Goal: Task Accomplishment & Management: Complete application form

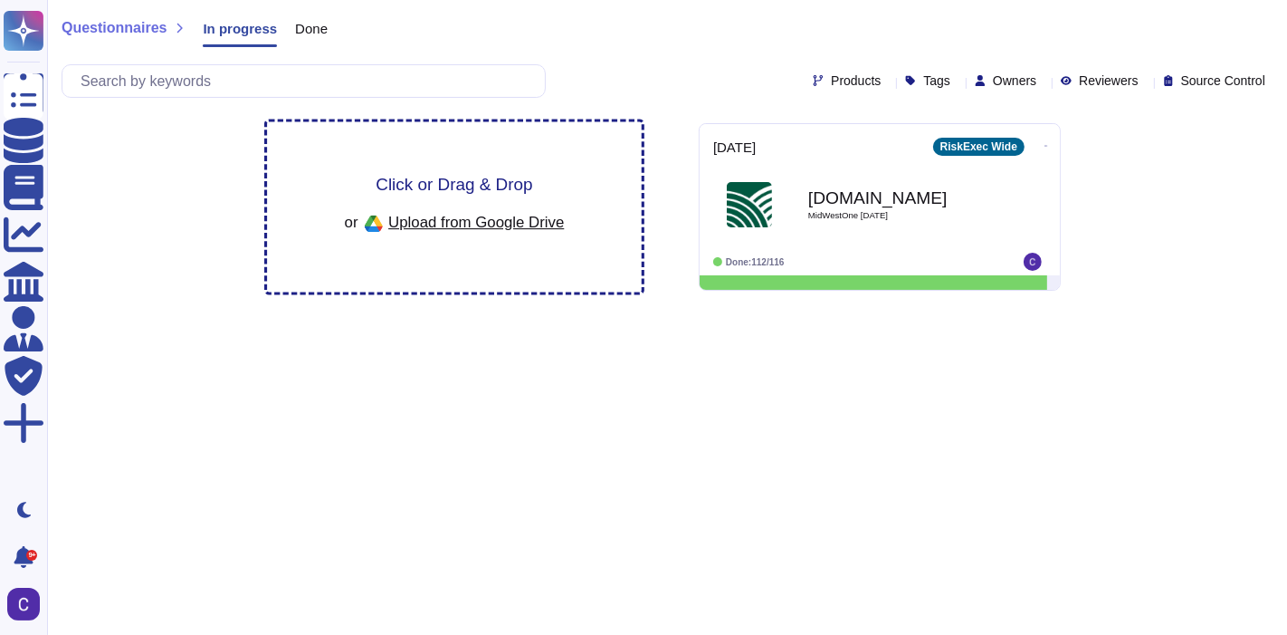
click at [486, 193] on span "Click or Drag & Drop" at bounding box center [454, 184] width 157 height 17
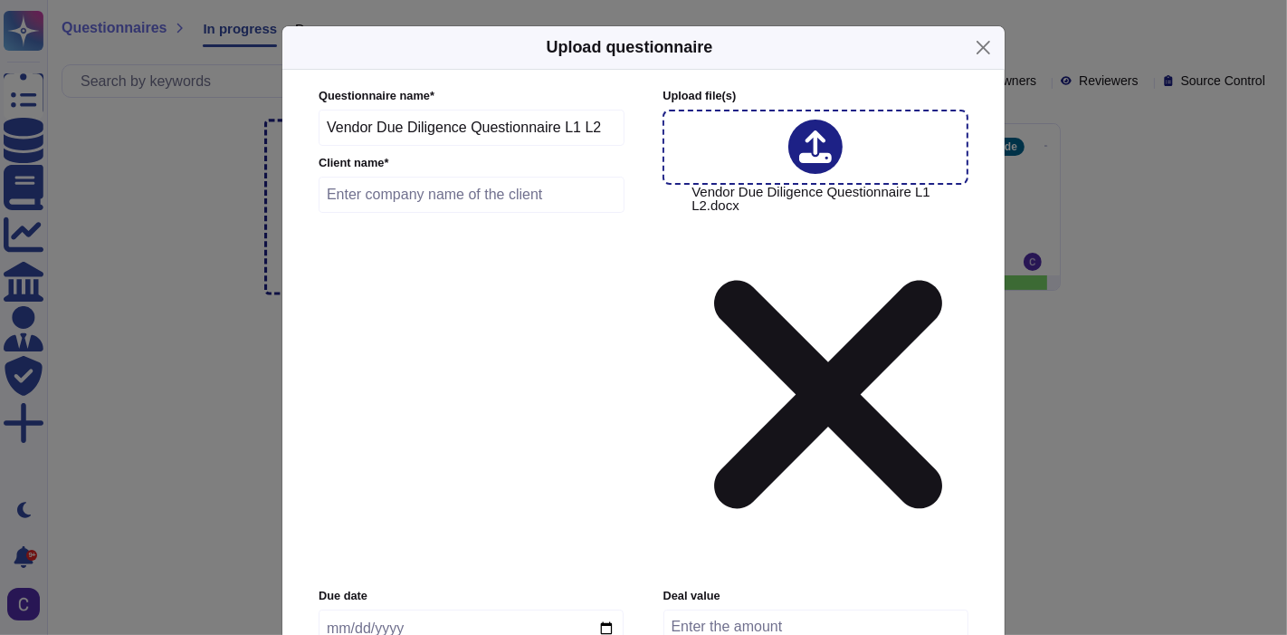
click at [421, 213] on input "text" at bounding box center [472, 195] width 306 height 36
type input "B"
type input "[US_STATE] Mutual"
click at [609, 609] on input "date" at bounding box center [471, 628] width 305 height 38
type input "[DATE]"
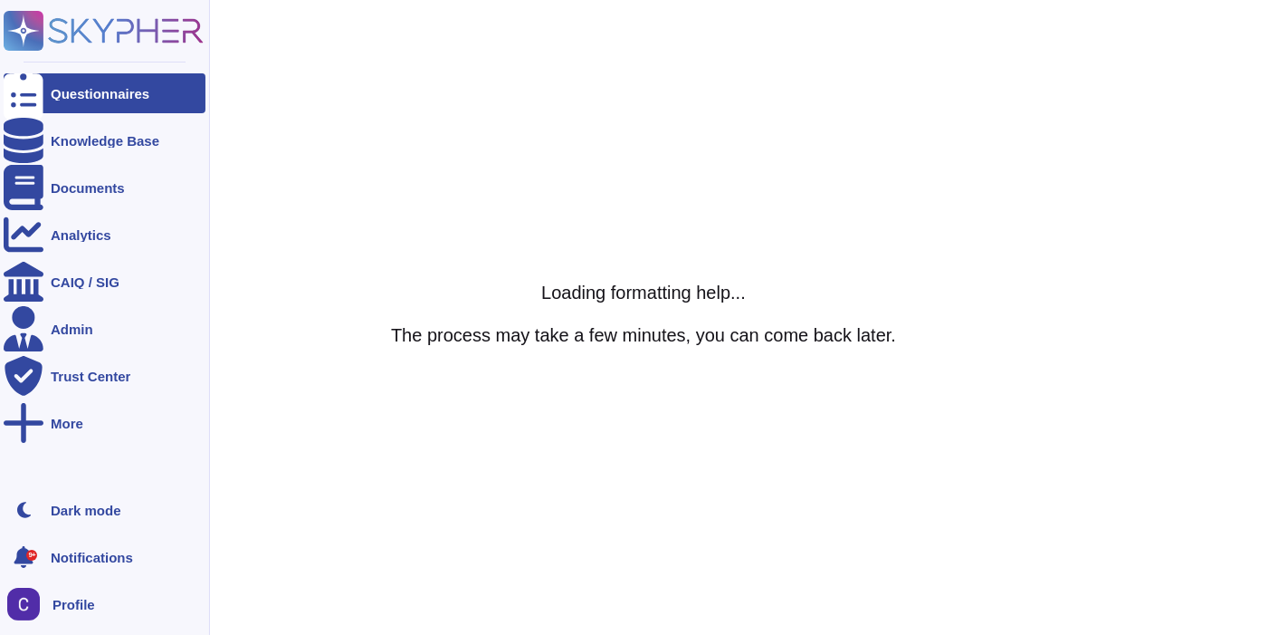
click at [31, 100] on div at bounding box center [24, 93] width 40 height 40
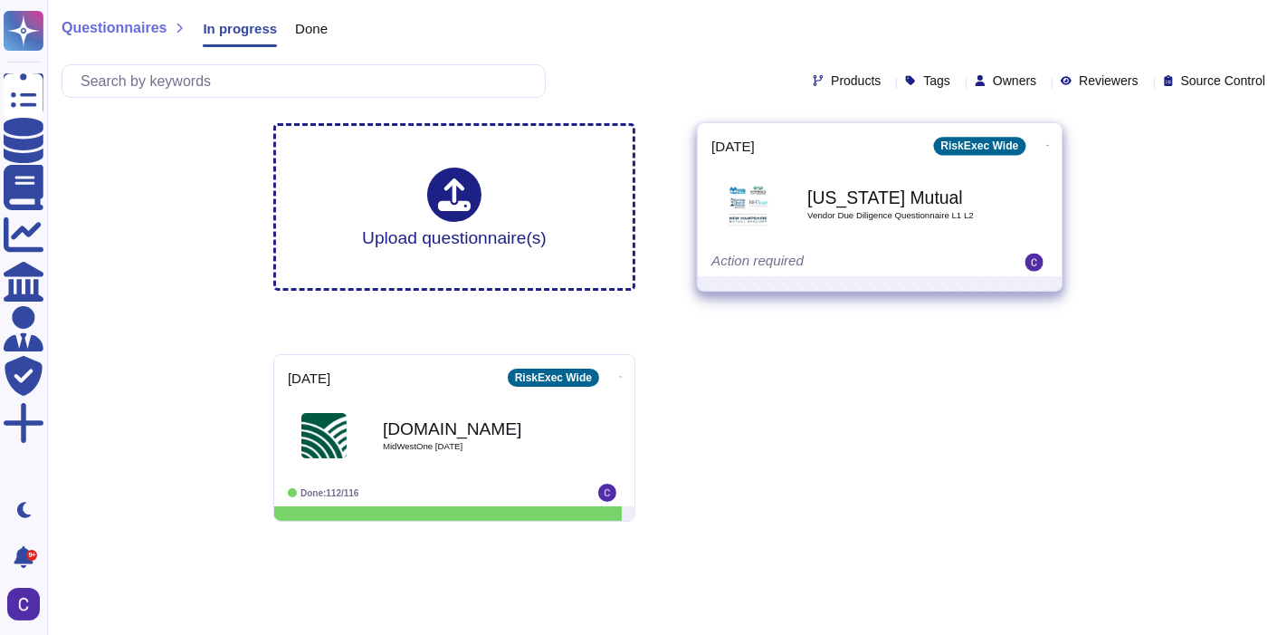
click at [933, 220] on span "Vendor Due Diligence Questionnaire L1 L2" at bounding box center [899, 215] width 183 height 9
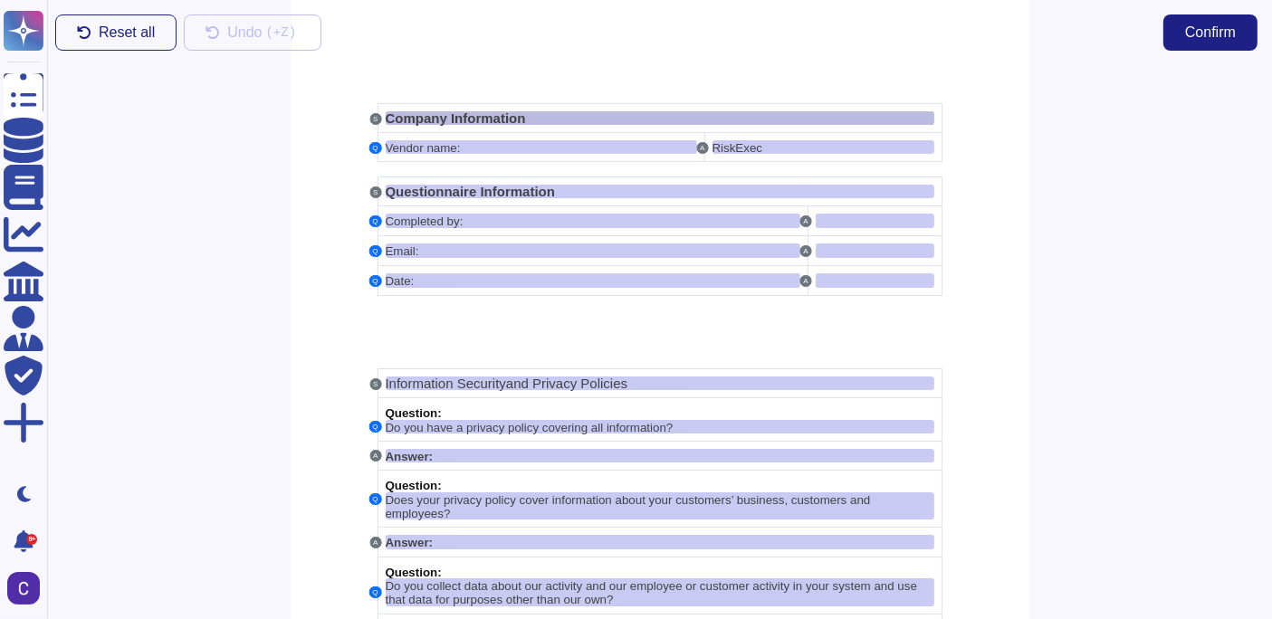
click at [386, 117] on span "Company Information" at bounding box center [456, 117] width 140 height 15
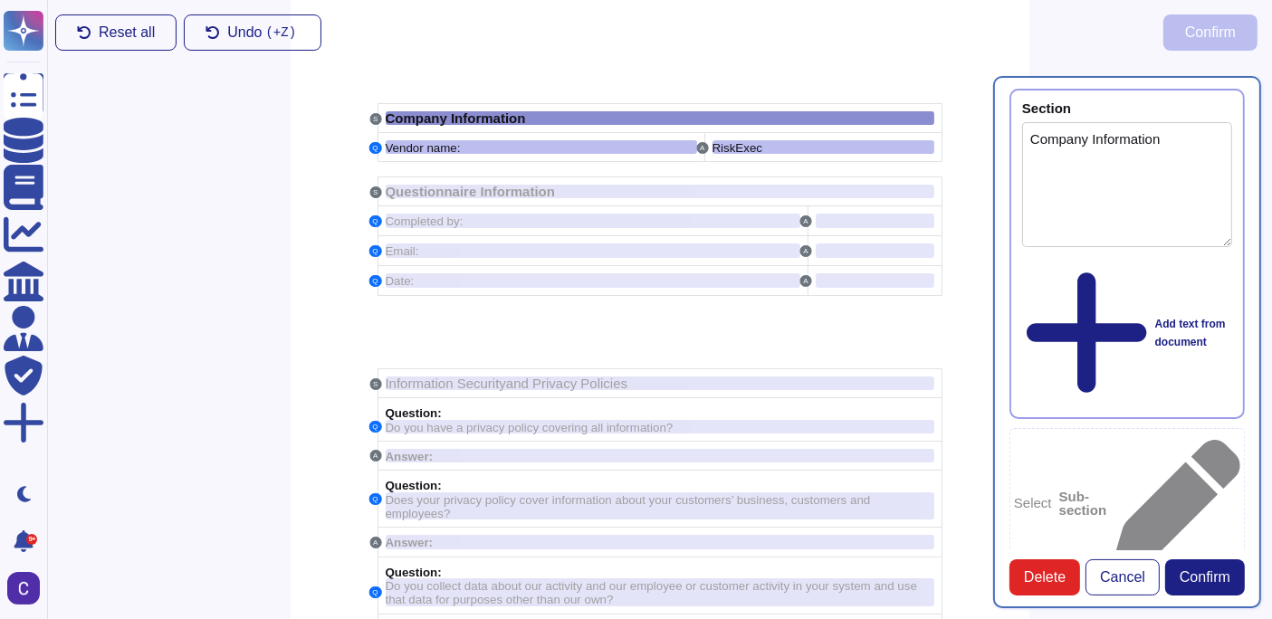
type textarea "Company Information"
type textarea "Vendor name:"
type textarea "RiskExec"
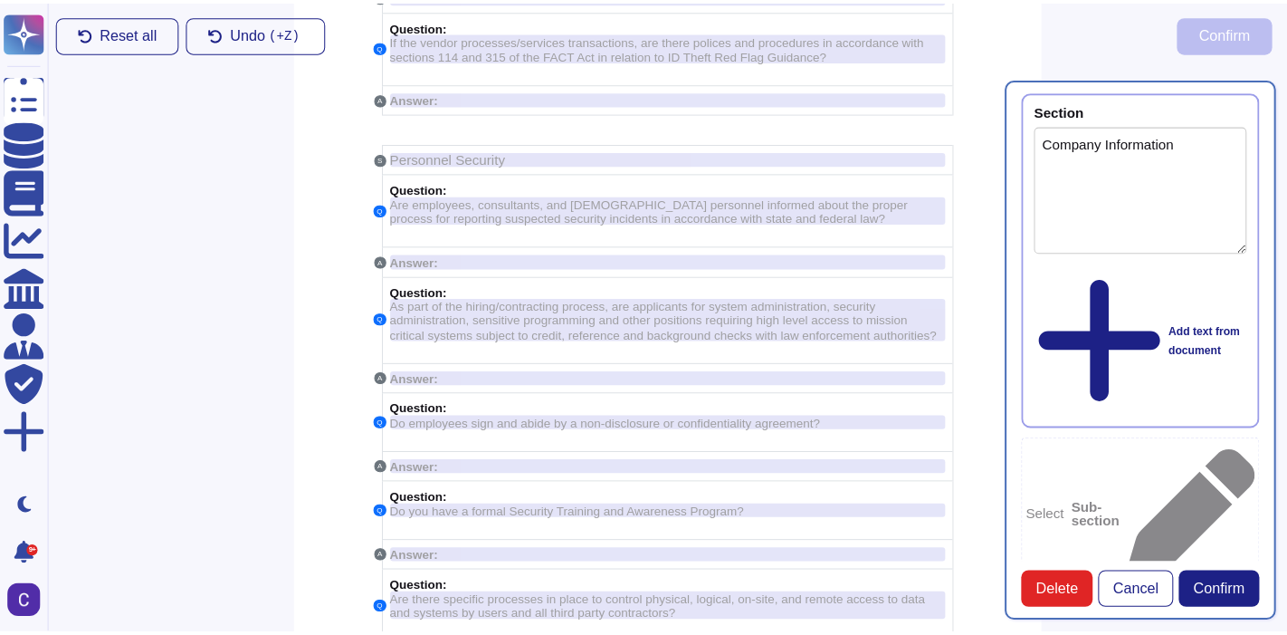
scroll to position [7745, 0]
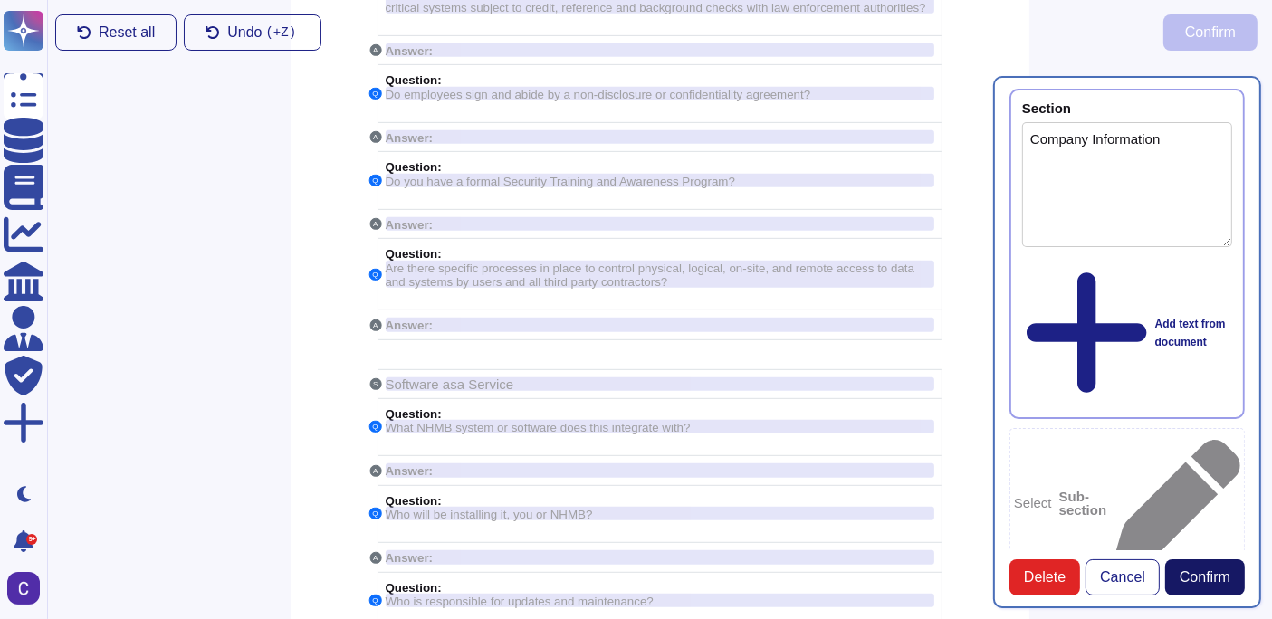
click at [1220, 596] on button "Confirm" at bounding box center [1205, 578] width 80 height 36
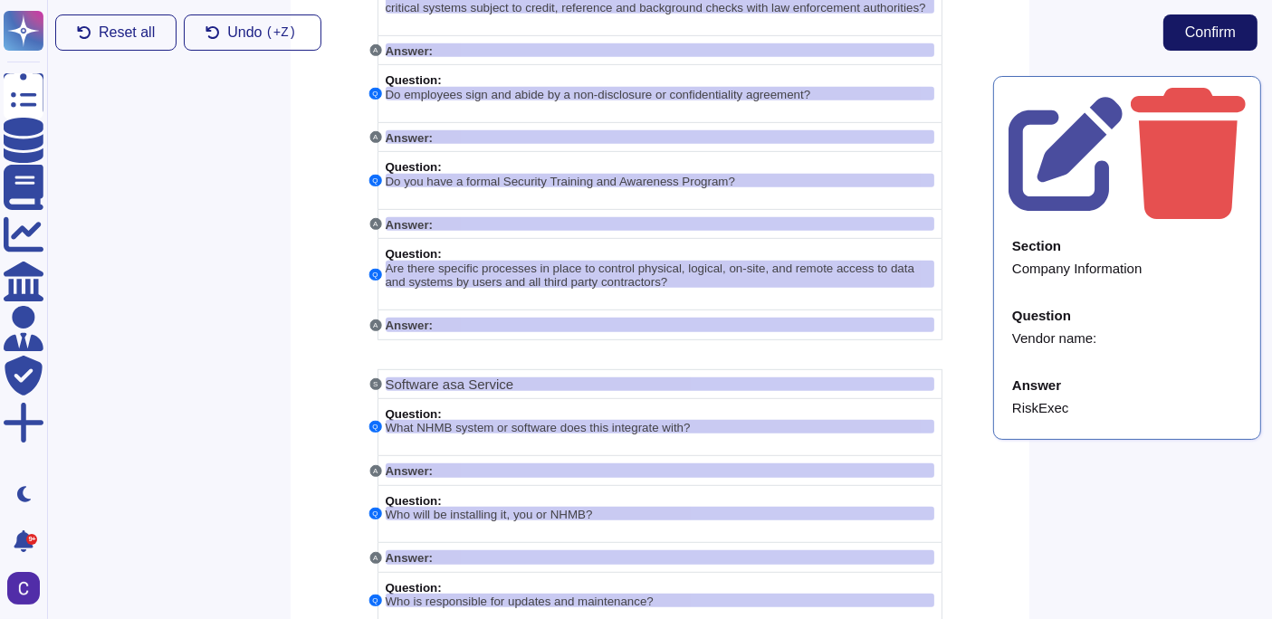
click at [1226, 33] on span "Confirm" at bounding box center [1210, 32] width 51 height 14
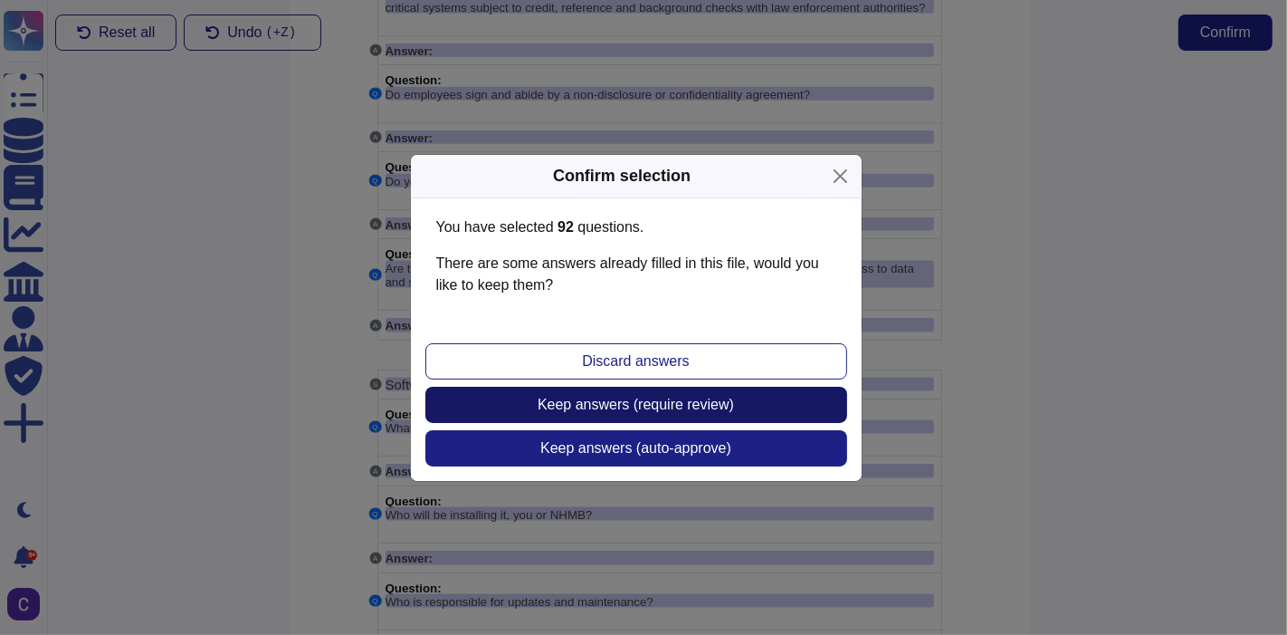
click at [740, 407] on button "Keep answers (require review)" at bounding box center [637, 405] width 422 height 36
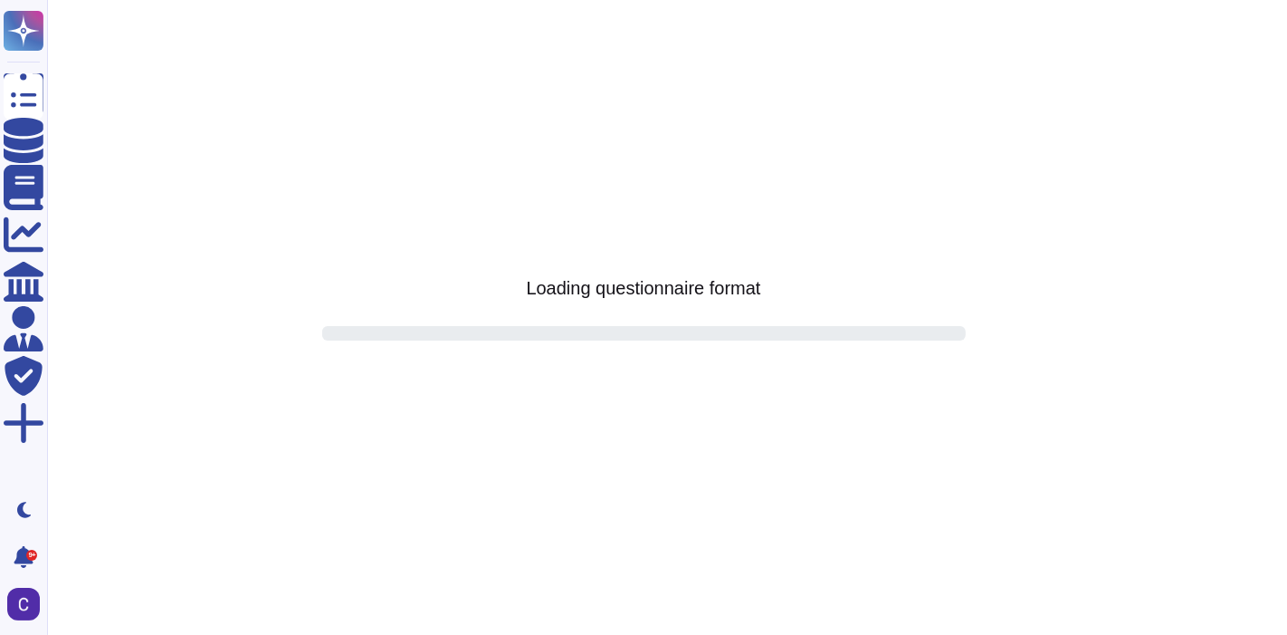
scroll to position [0, 0]
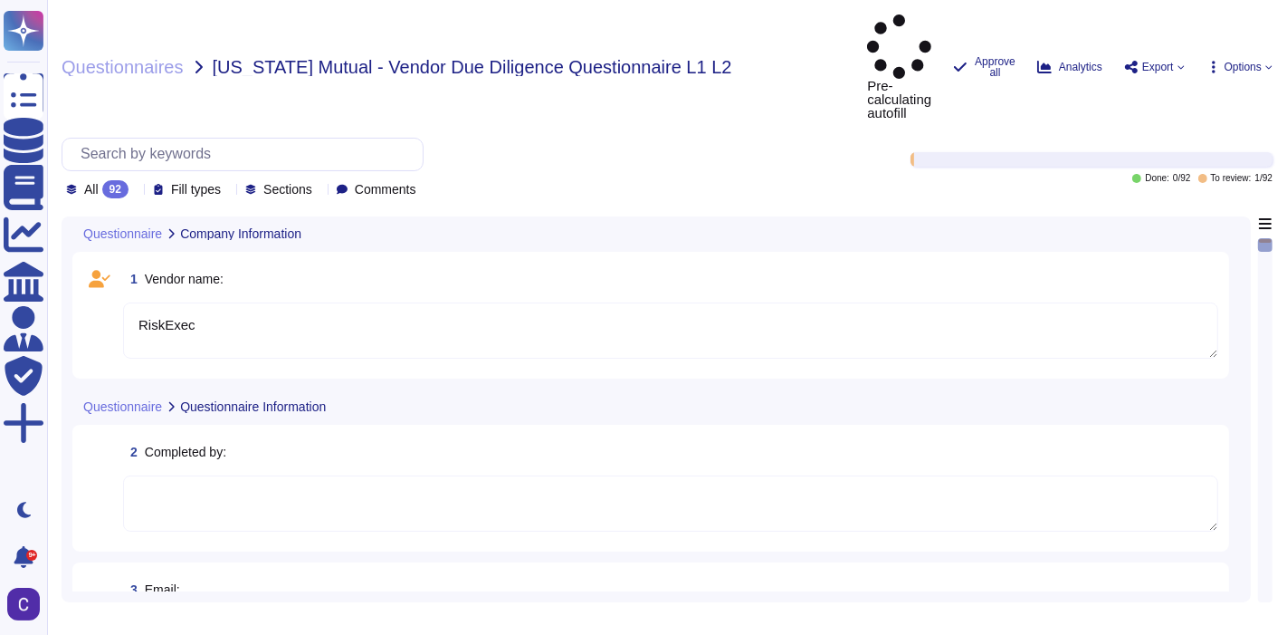
type textarea "RiskExec"
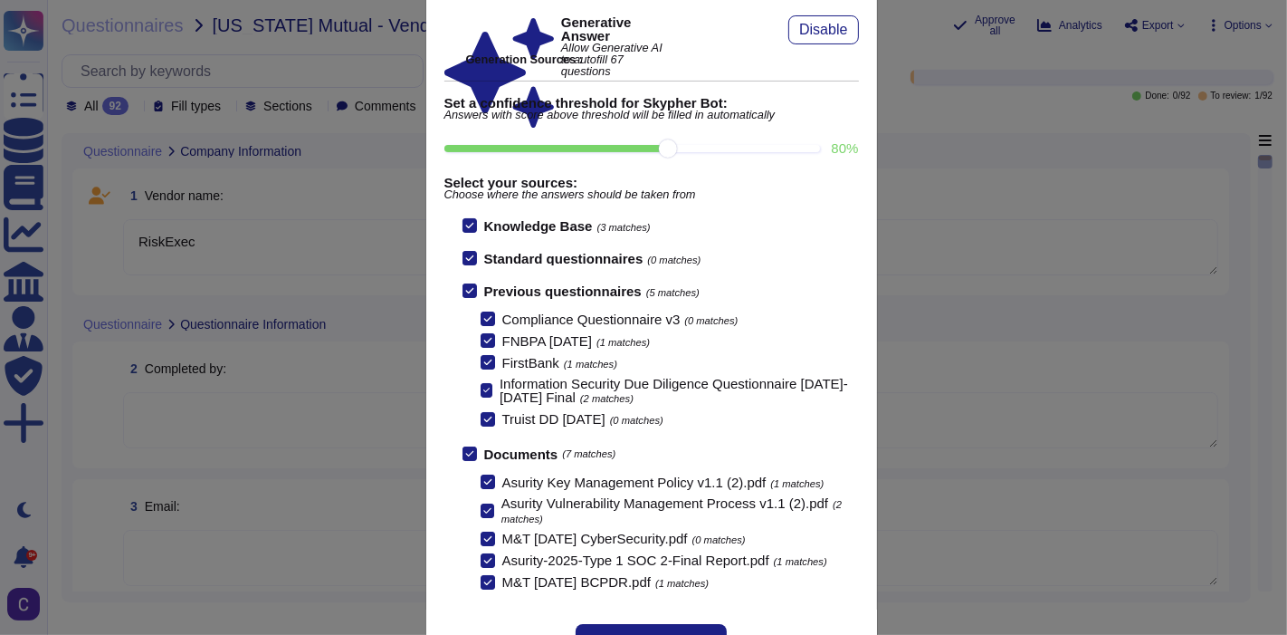
scroll to position [132, 0]
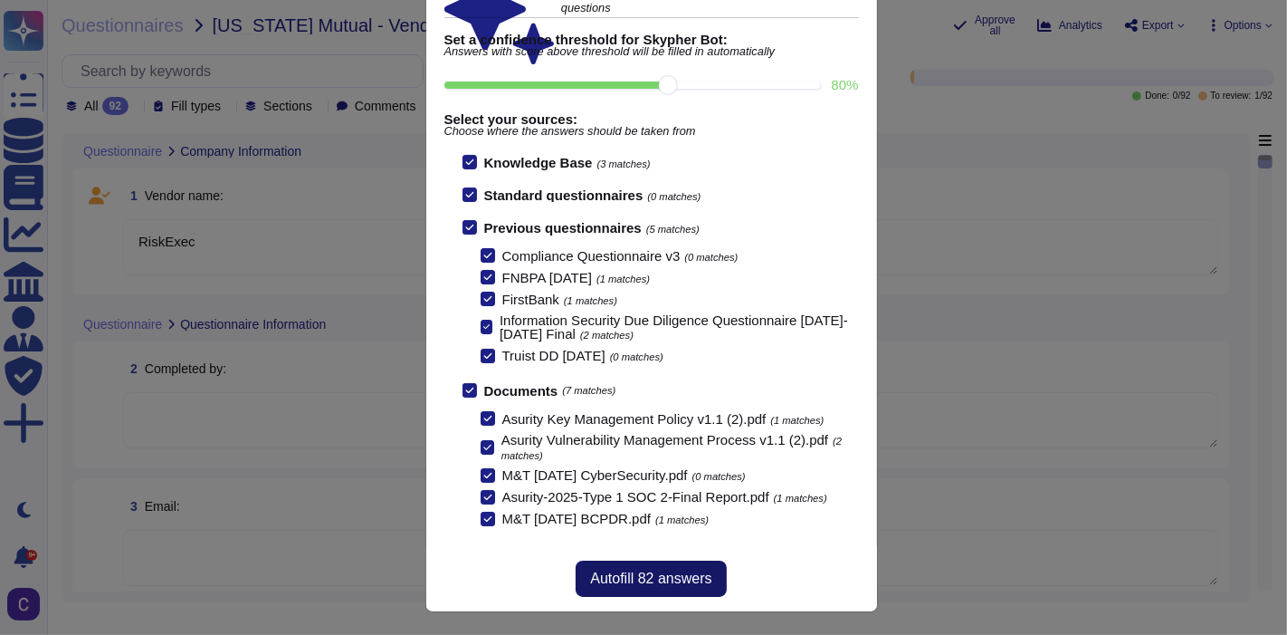
click at [673, 588] on button "Autofill 82 answers" at bounding box center [651, 578] width 150 height 36
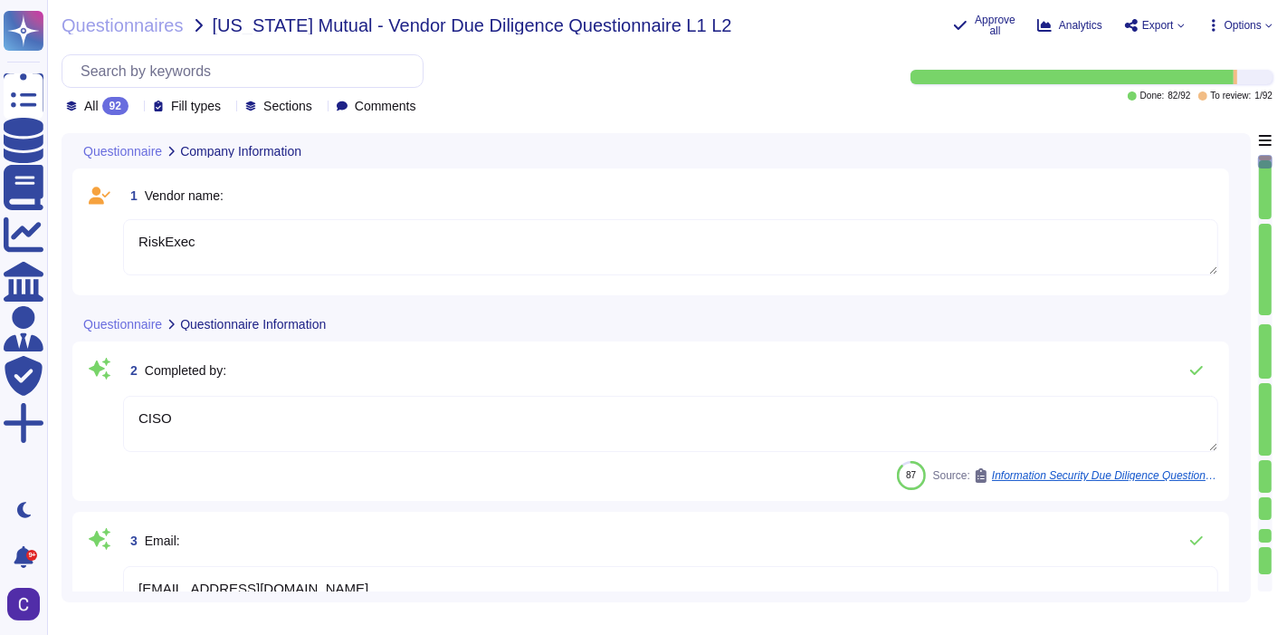
type textarea "CISO"
type textarea "[EMAIL_ADDRESS][DOMAIN_NAME]"
type textarea "[DATE]"
type textarea "Yes, Asurity has a privacy policy that applies broadly to any information or da…"
click at [283, 424] on textarea "CISO" at bounding box center [671, 424] width 1096 height 56
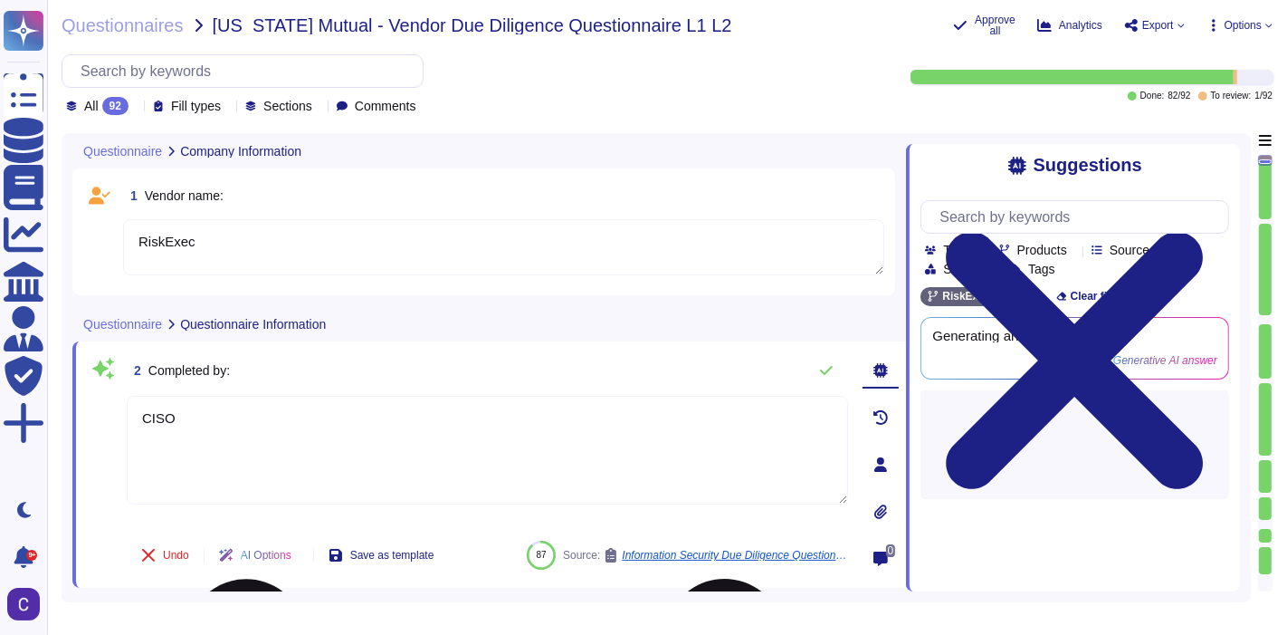
click at [283, 424] on textarea "CISO" at bounding box center [488, 450] width 722 height 109
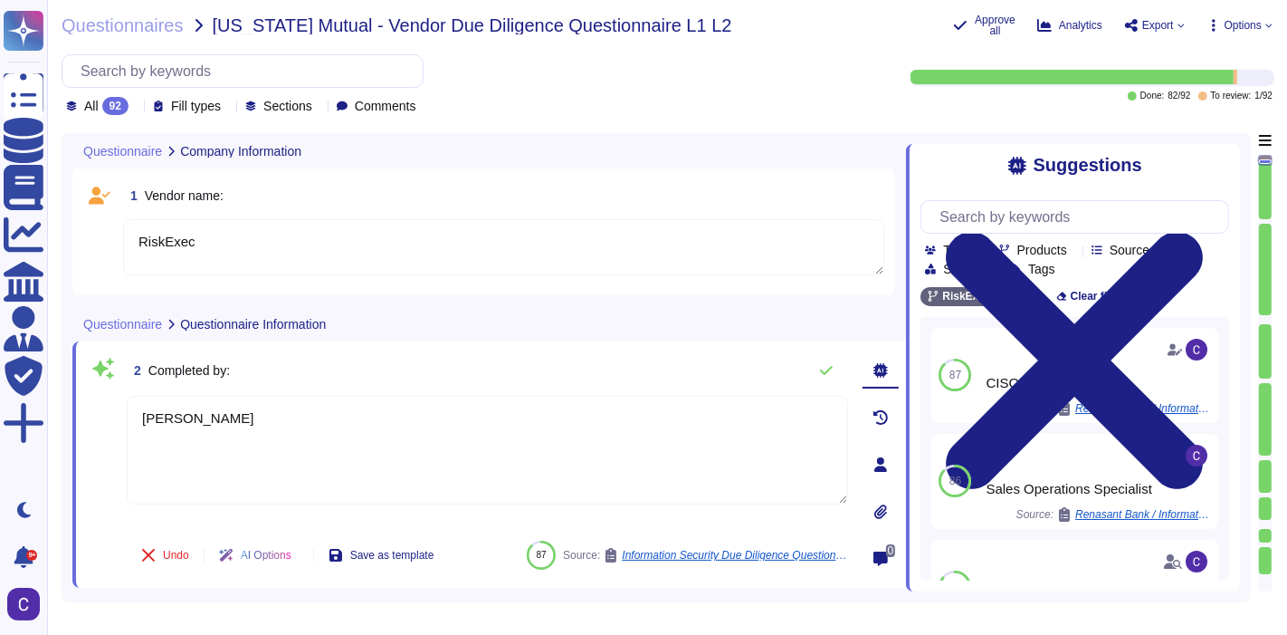
type textarea "[PERSON_NAME]"
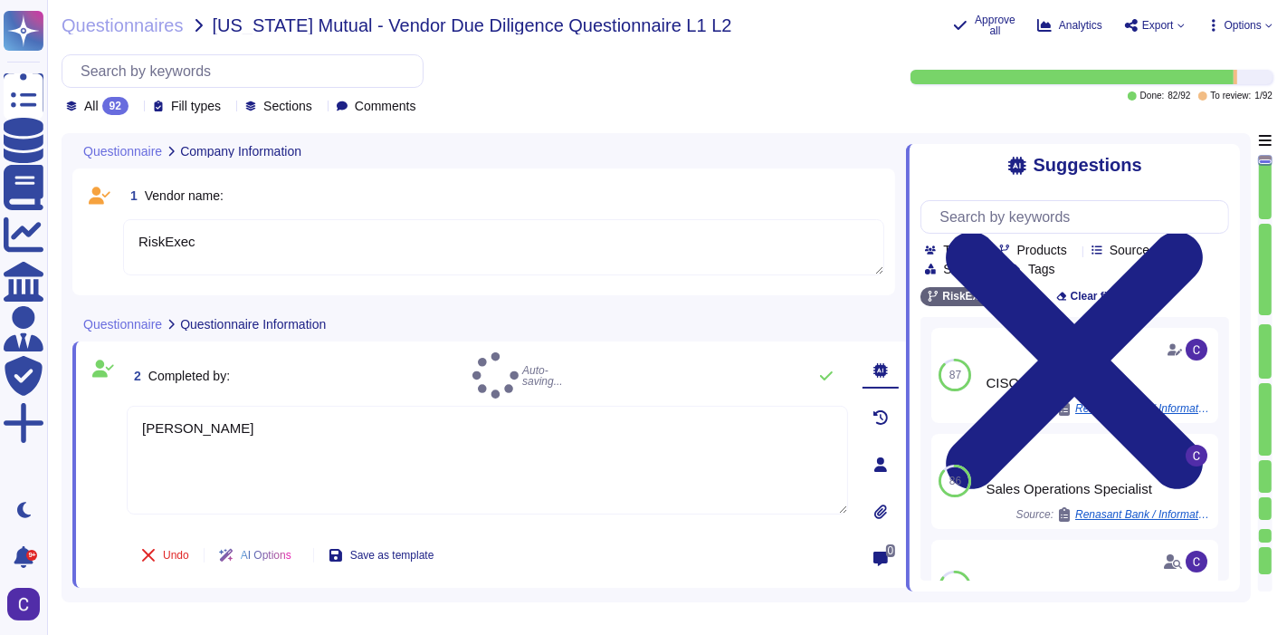
click at [284, 267] on textarea "RiskExec" at bounding box center [503, 247] width 761 height 56
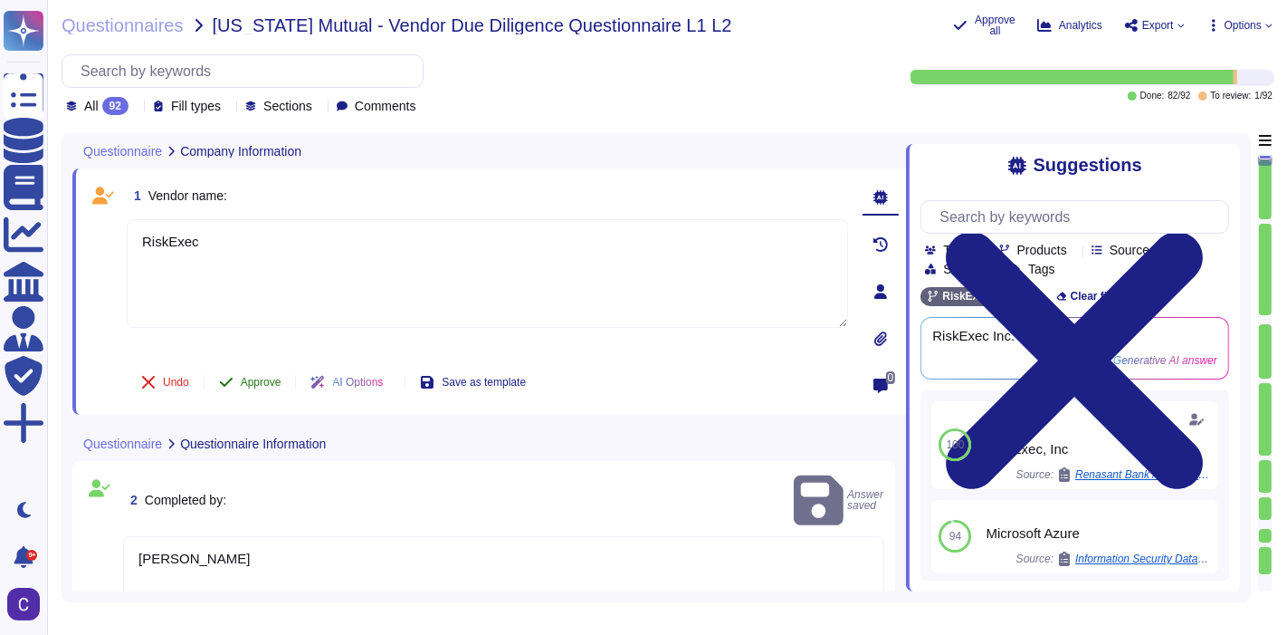
click at [234, 381] on button "Approve" at bounding box center [250, 382] width 91 height 36
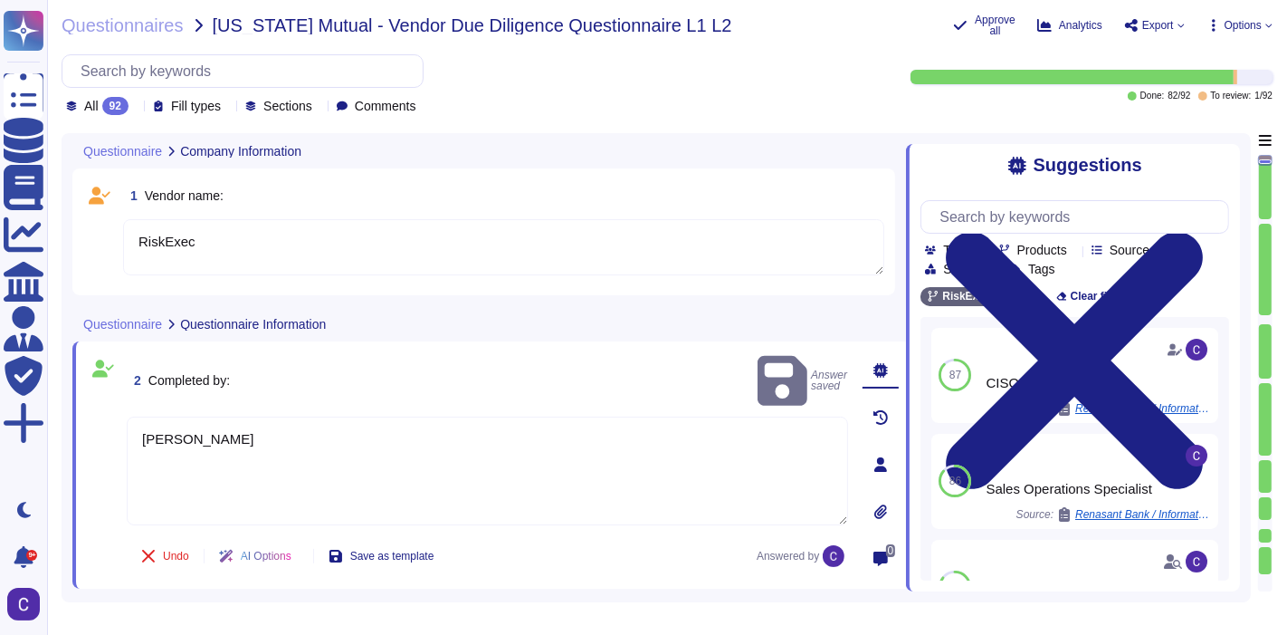
type textarea "Yes, Asurity has a privacy policy that applies broadly to any information or da…"
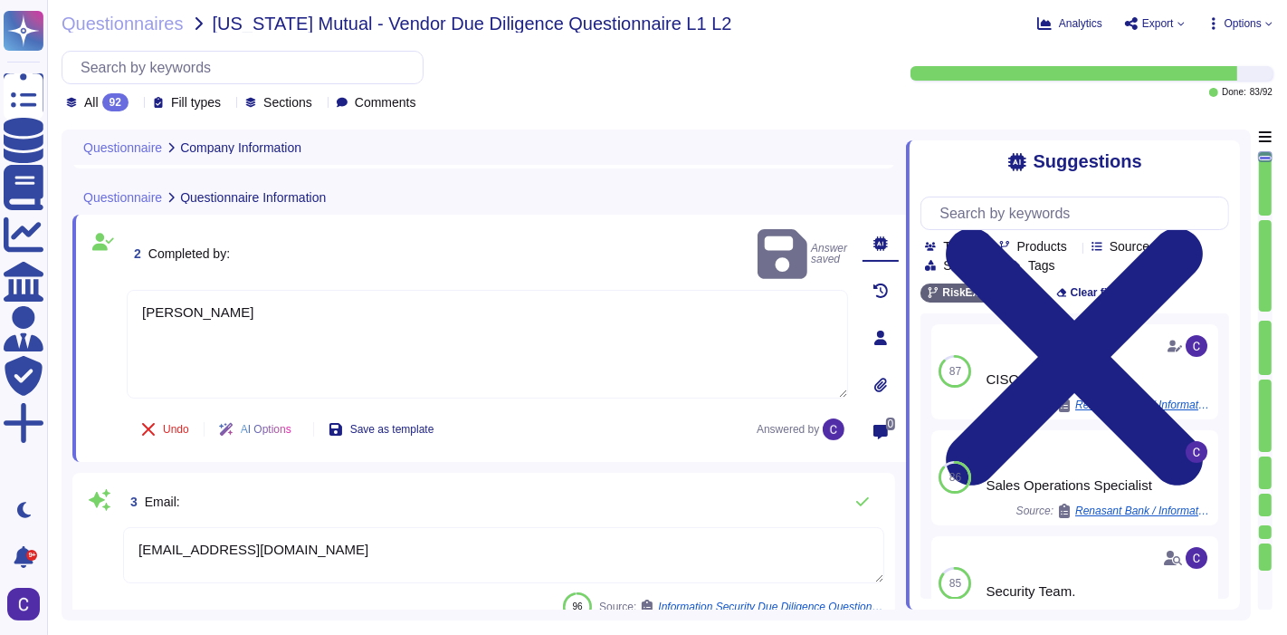
type textarea "Yes, our privacy policy covers information about our clients, which includes th…"
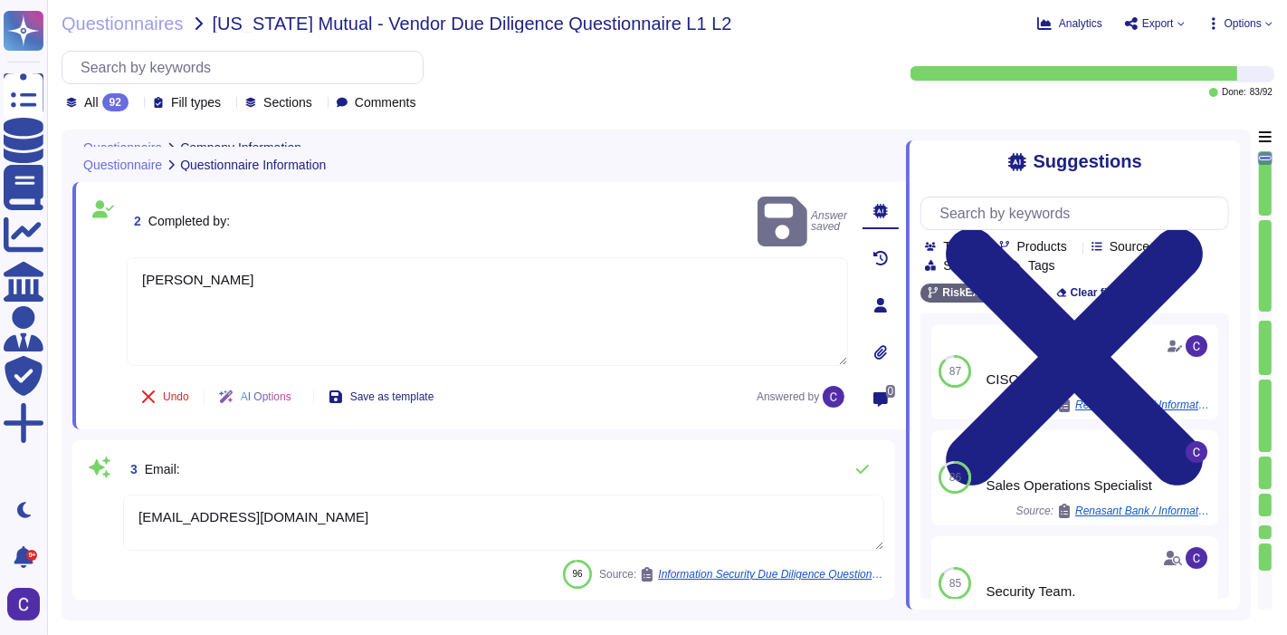
scroll to position [183, 0]
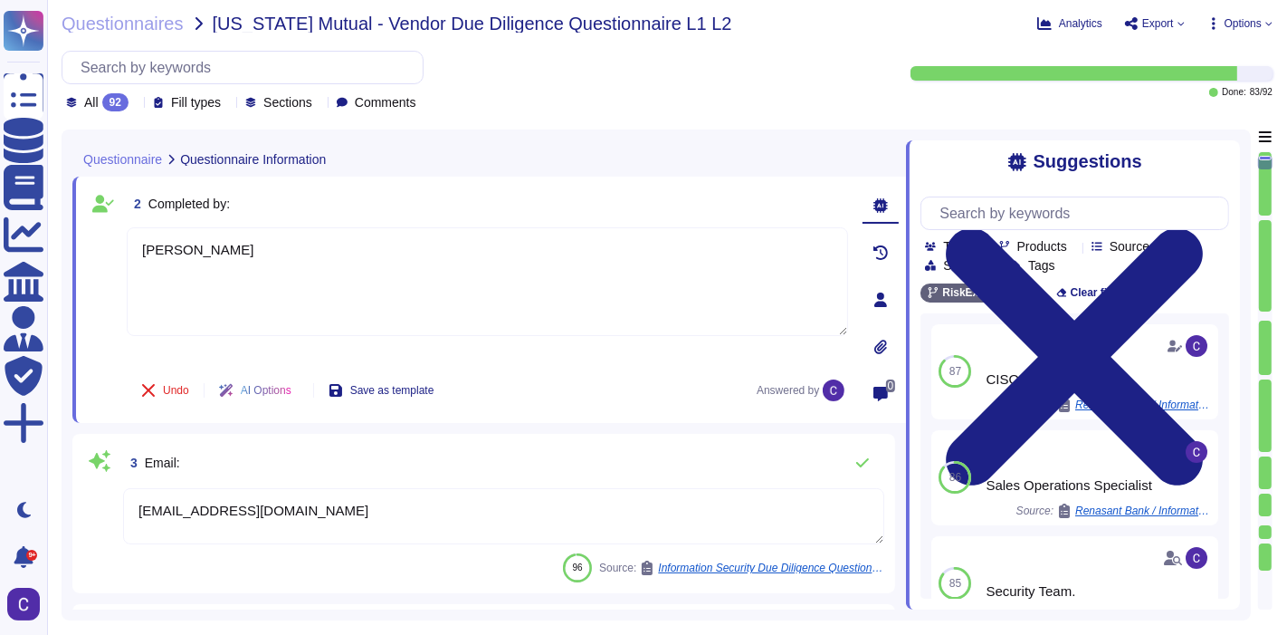
click at [312, 508] on textarea "[EMAIL_ADDRESS][DOMAIN_NAME]" at bounding box center [503, 516] width 761 height 56
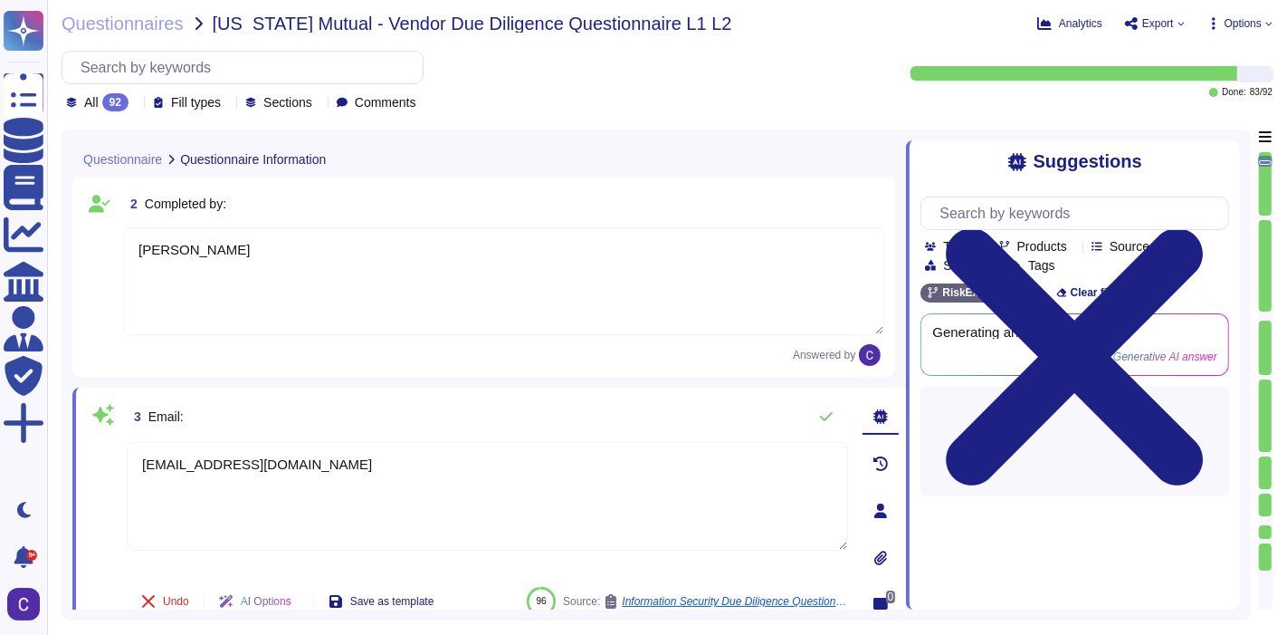
click at [312, 508] on textarea "[EMAIL_ADDRESS][DOMAIN_NAME]" at bounding box center [488, 496] width 722 height 109
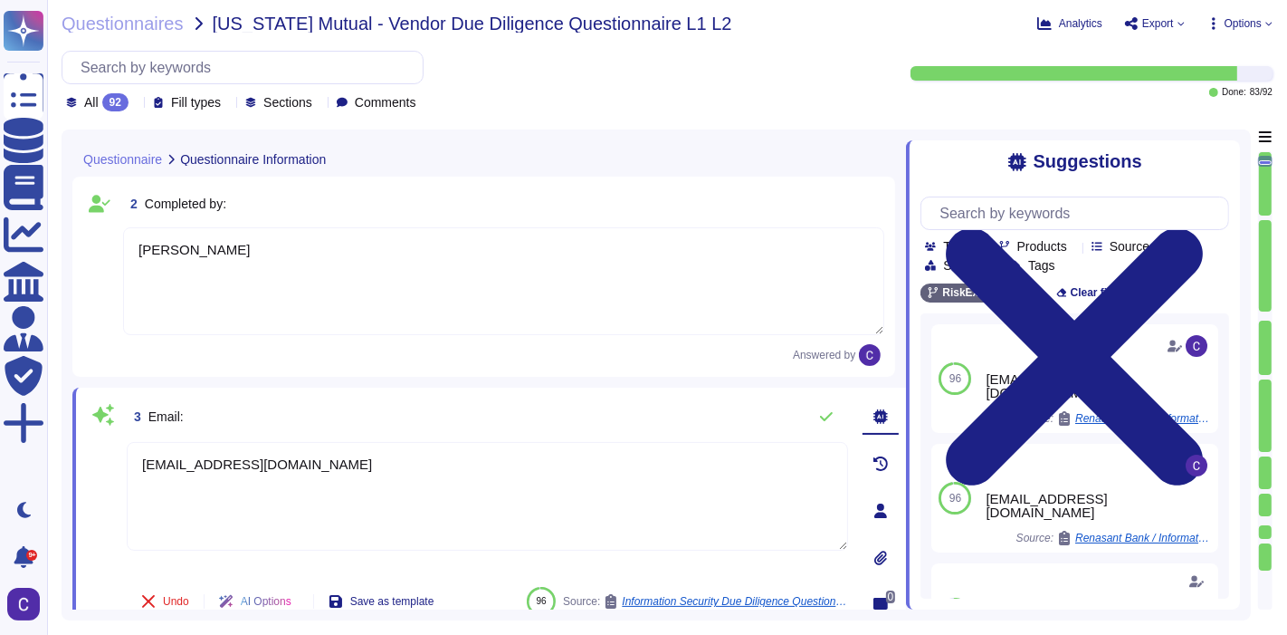
click at [311, 511] on textarea "[EMAIL_ADDRESS][DOMAIN_NAME]" at bounding box center [488, 496] width 722 height 109
type textarea "cschwartz"
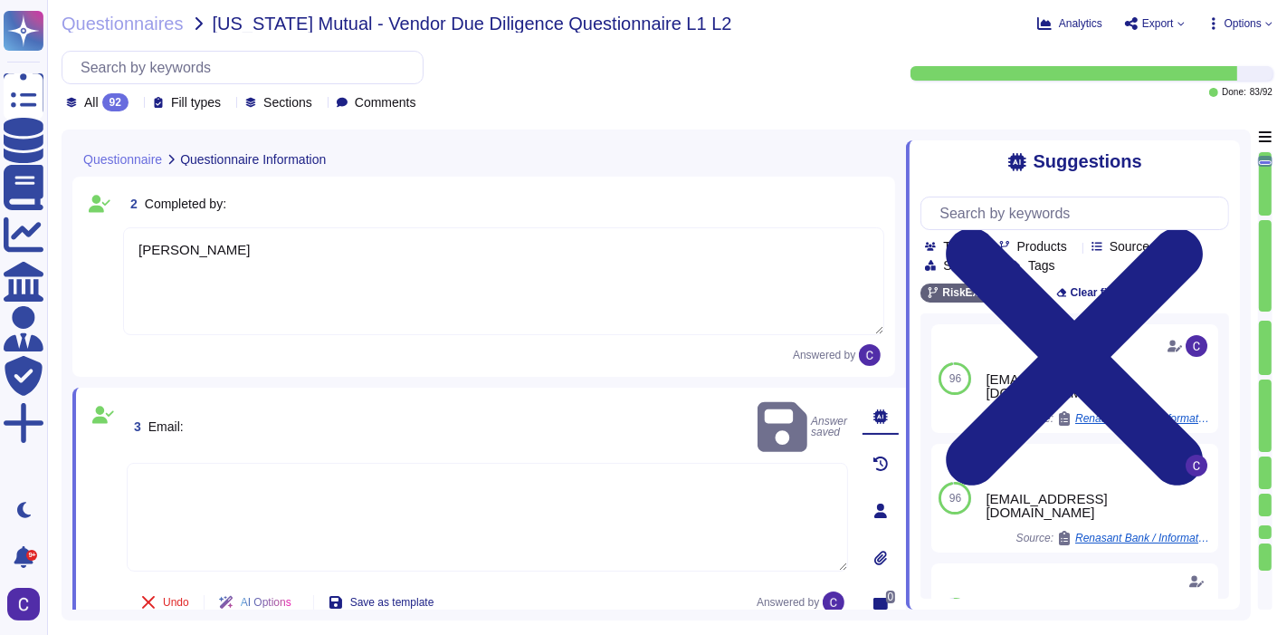
click at [728, 521] on textarea at bounding box center [488, 517] width 722 height 109
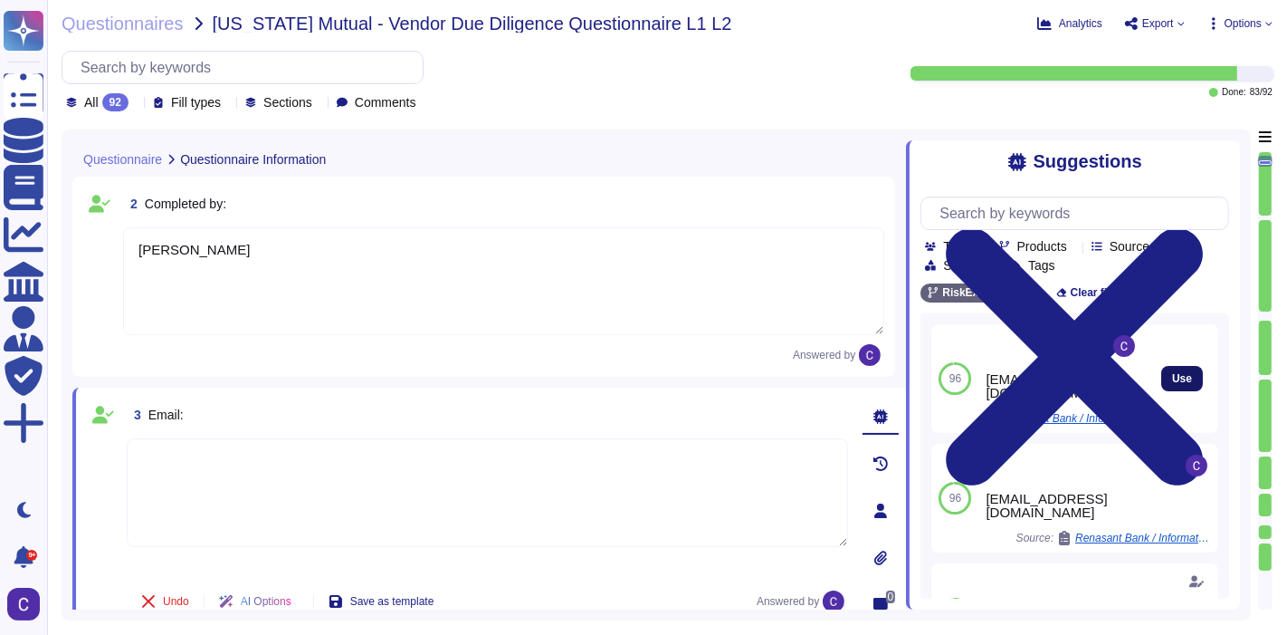
click at [1172, 374] on span "Use" at bounding box center [1182, 378] width 20 height 11
type textarea "[EMAIL_ADDRESS][DOMAIN_NAME]"
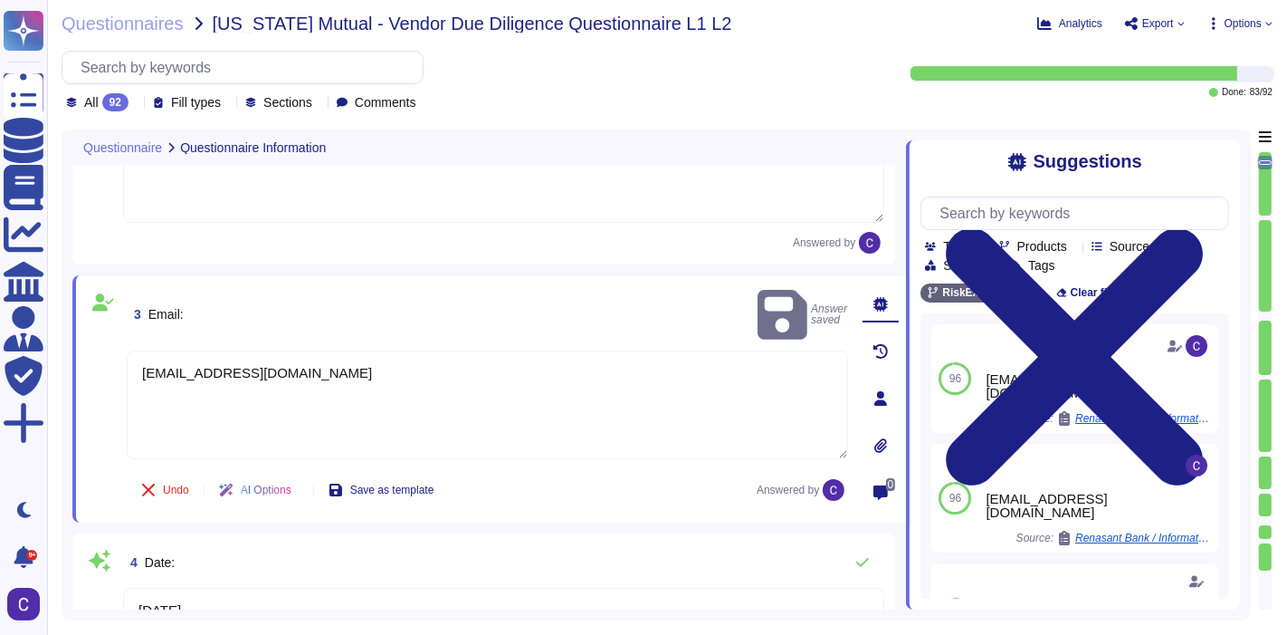
type textarea "Yes, our privacy policy covers information about our clients, which includes th…"
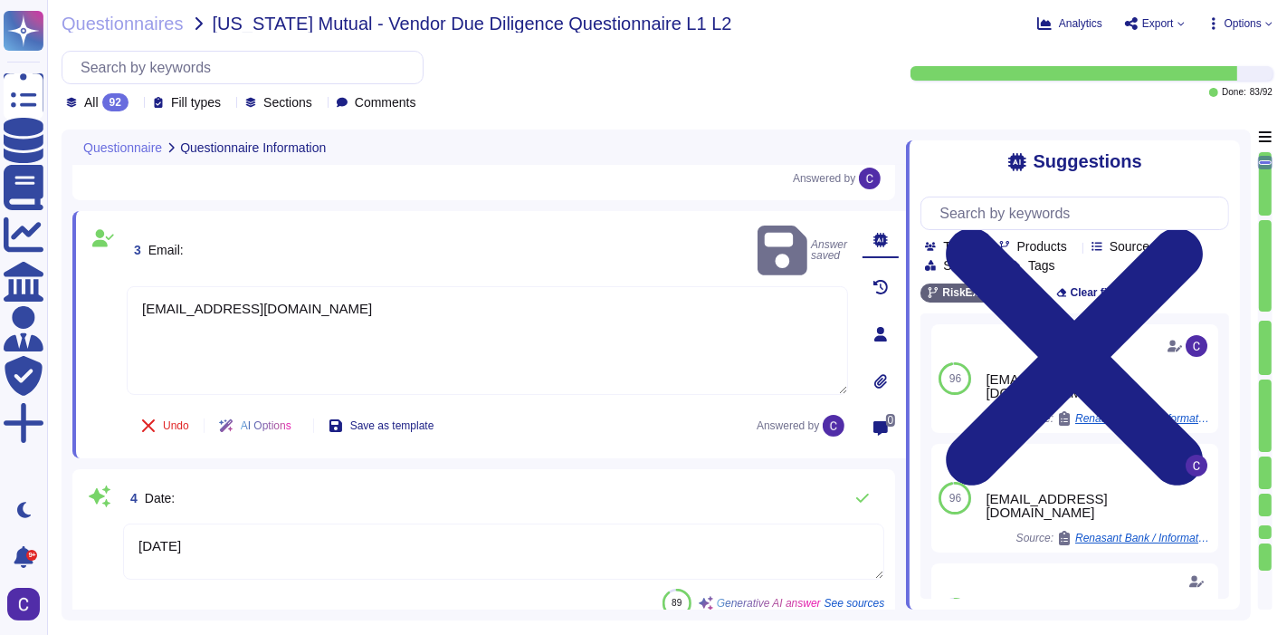
scroll to position [485, 0]
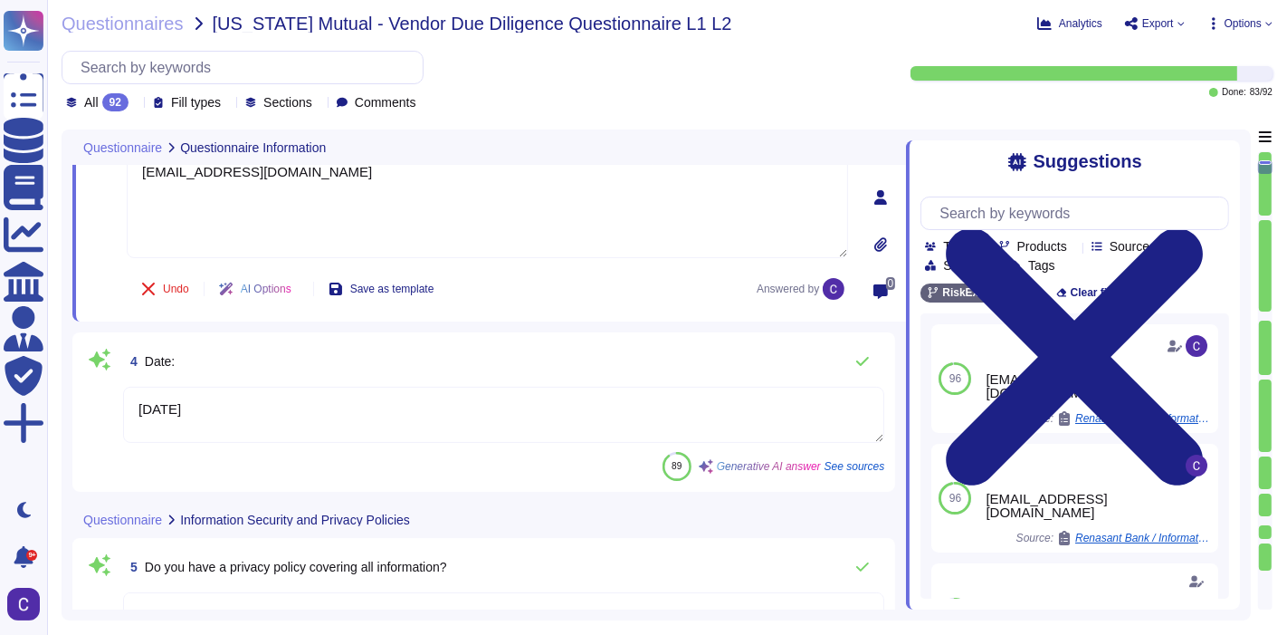
type textarea "We shall only collect, use, or share information for valid business purposes. T…"
click at [475, 416] on textarea "[DATE]" at bounding box center [503, 415] width 761 height 56
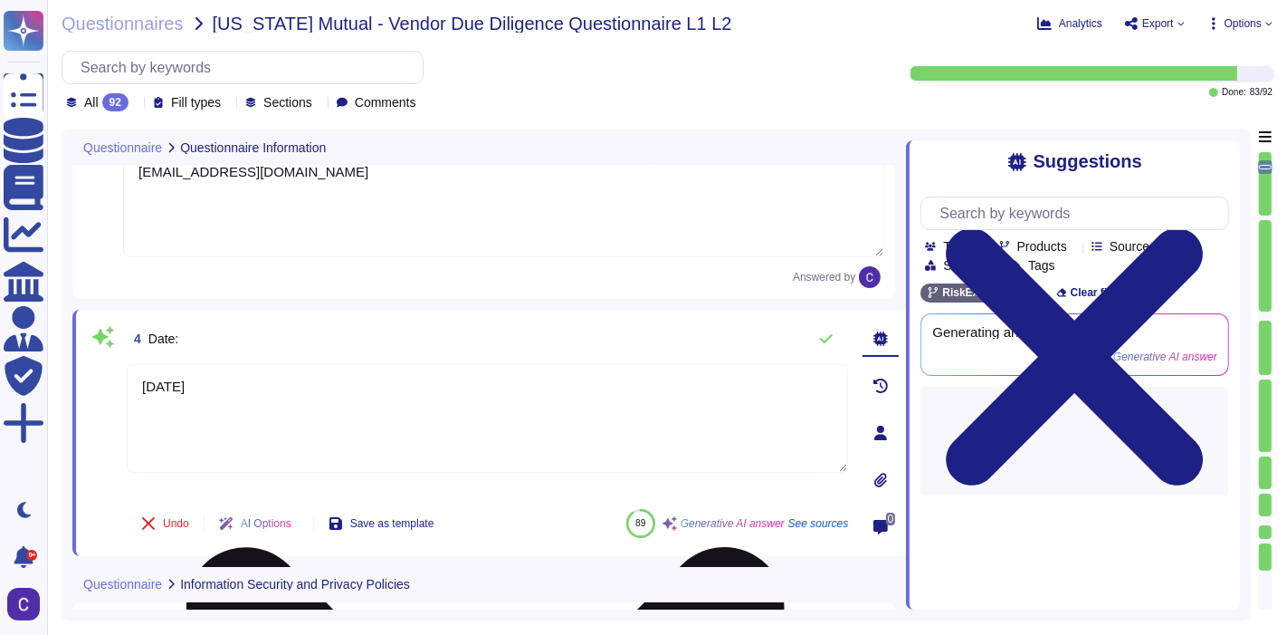
click at [475, 418] on textarea "[DATE]" at bounding box center [488, 418] width 722 height 109
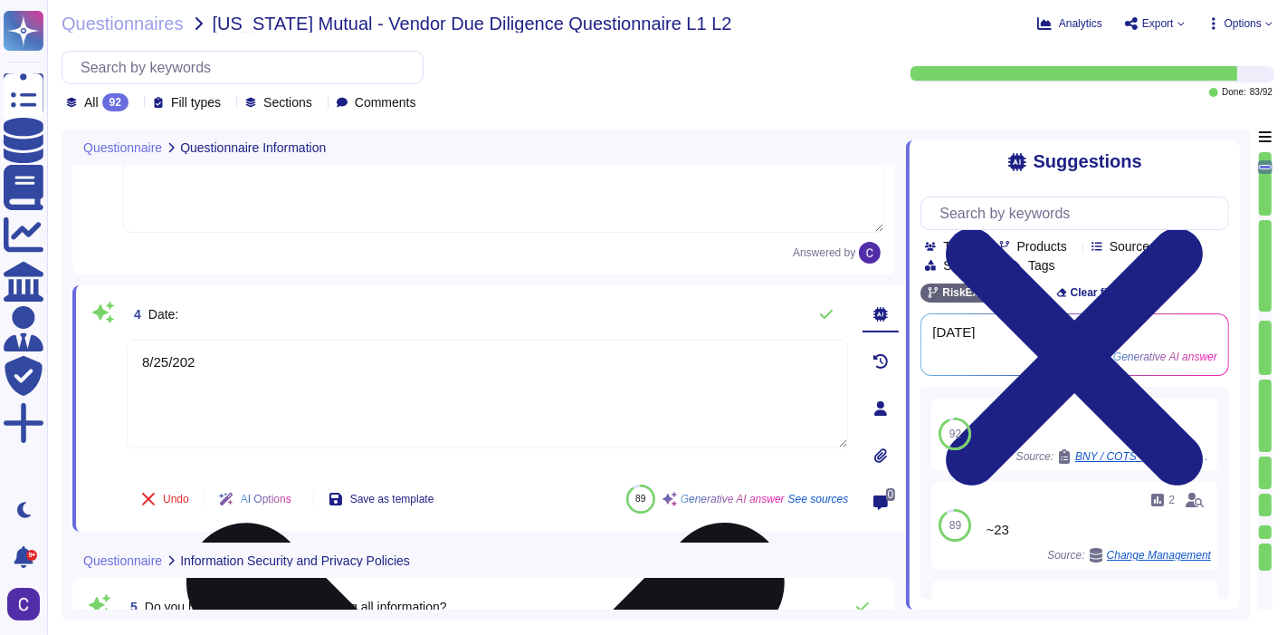
type textarea "[DATE]"
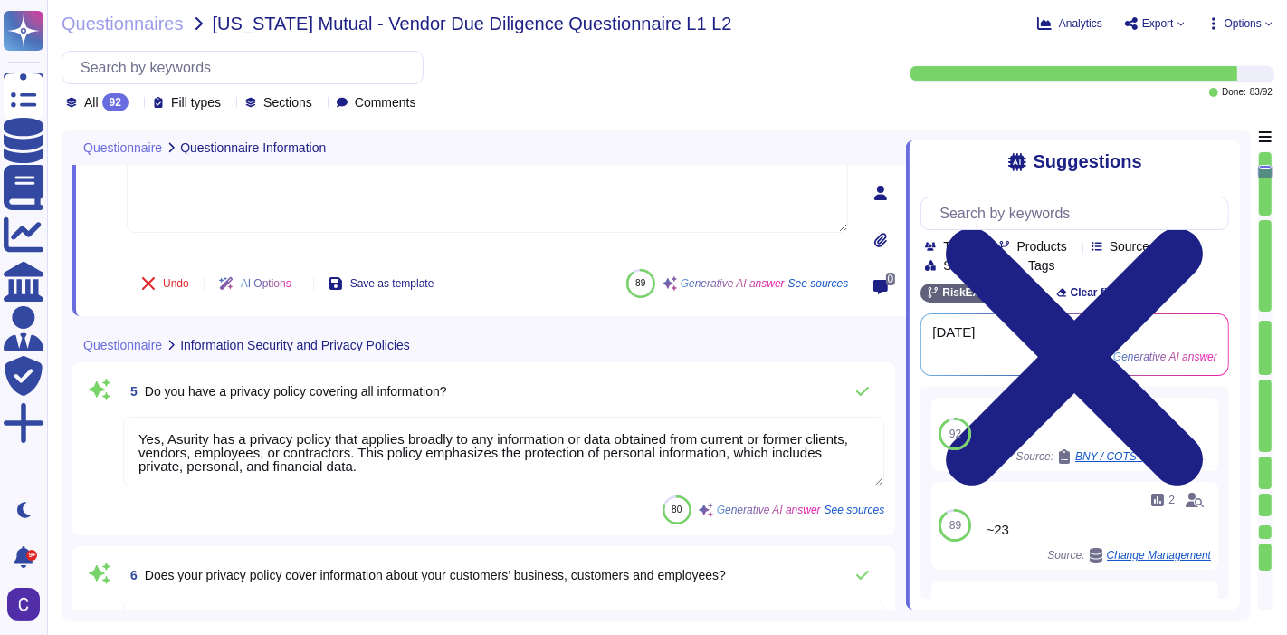
type textarea "Yes, there is a current, documented corporate Information Security Policy. This…"
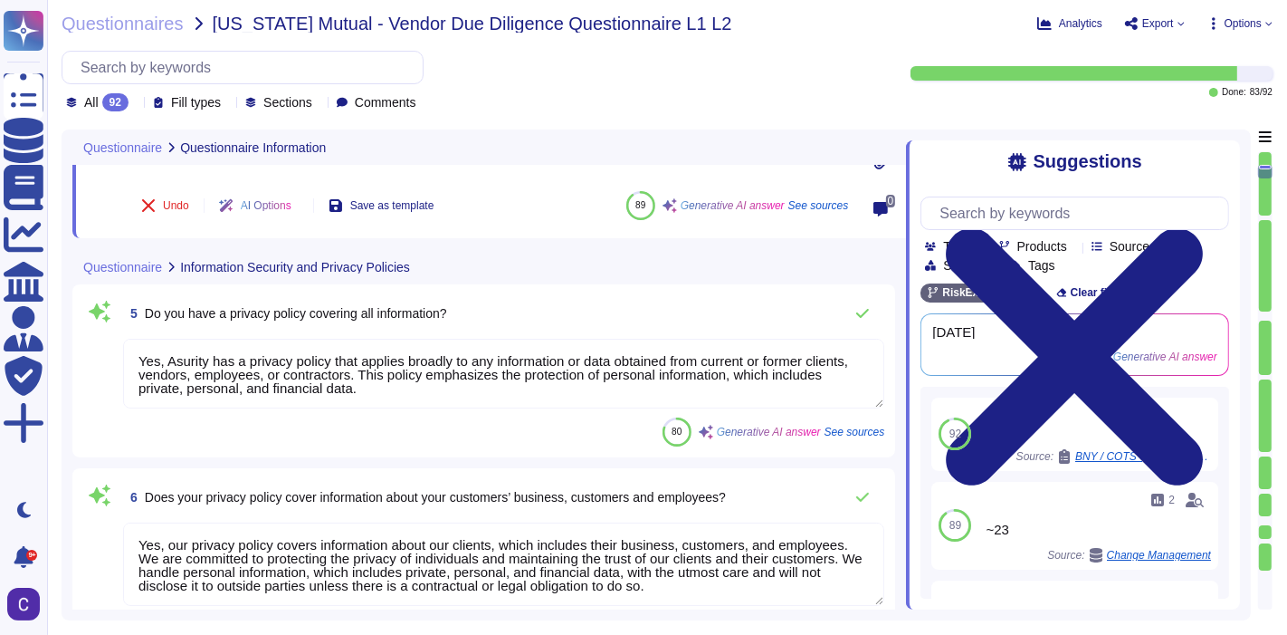
scroll to position [787, 0]
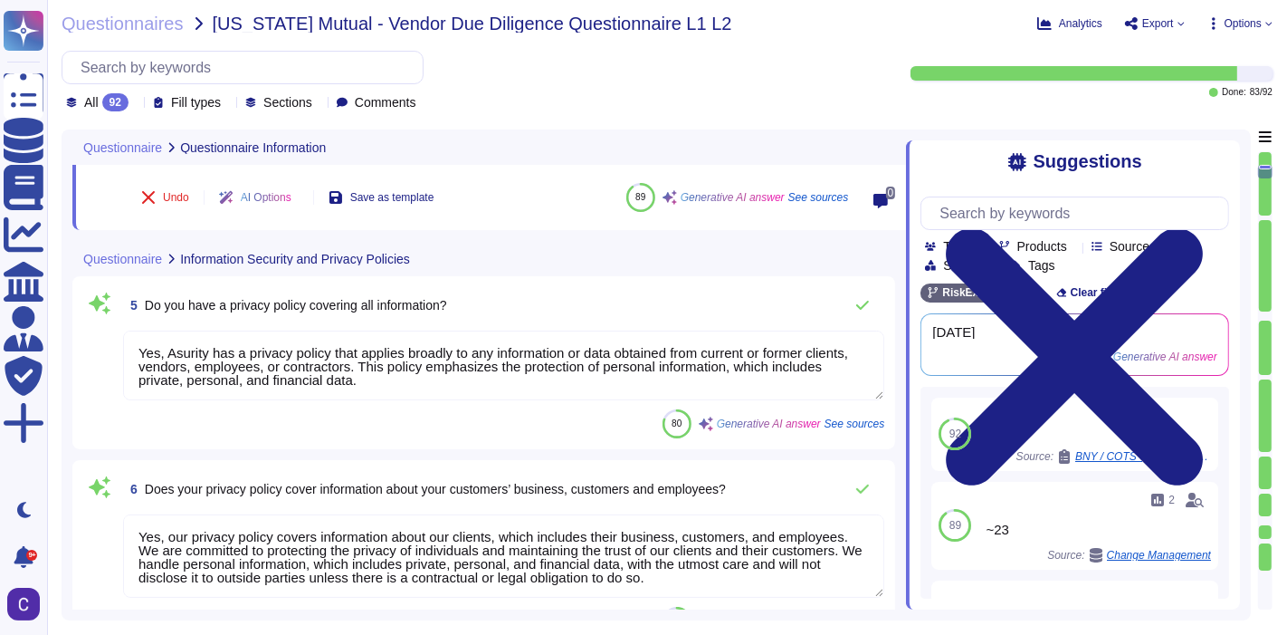
type textarea "Yes, the plans are available for review in the company’s Benefit Guide, which c…"
type textarea "[DATE]"
drag, startPoint x: 413, startPoint y: 379, endPoint x: 158, endPoint y: 351, distance: 256.9
click at [158, 351] on textarea "Yes, Asurity has a privacy policy that applies broadly to any information or da…" at bounding box center [503, 366] width 761 height 70
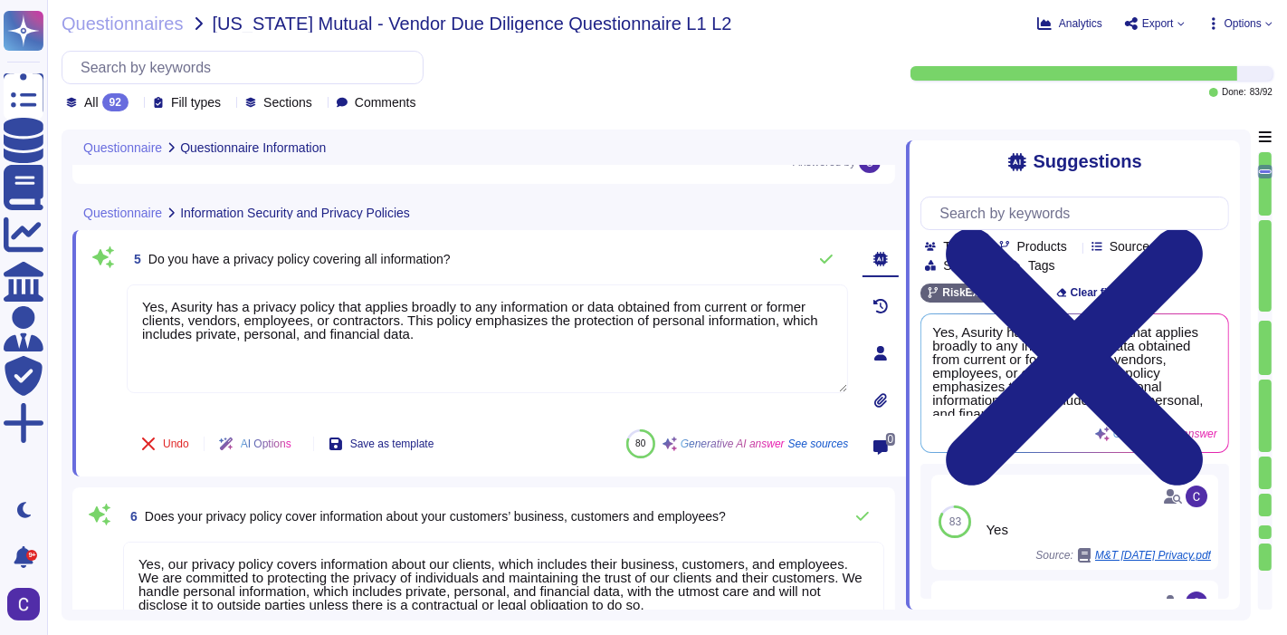
type textarea "Yes"
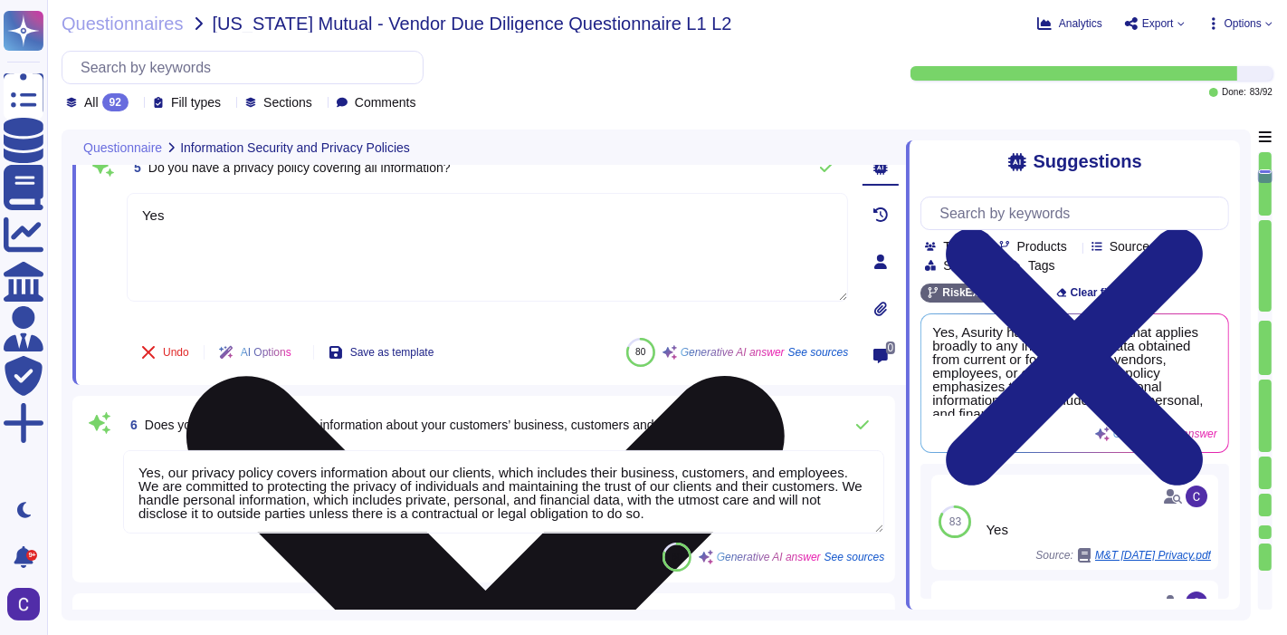
type textarea "Yes, the plans are available for review in the company’s Benefit Guide, which c…"
type textarea "The policy provides guidelines concerning the acceptable use of Asurity technol…"
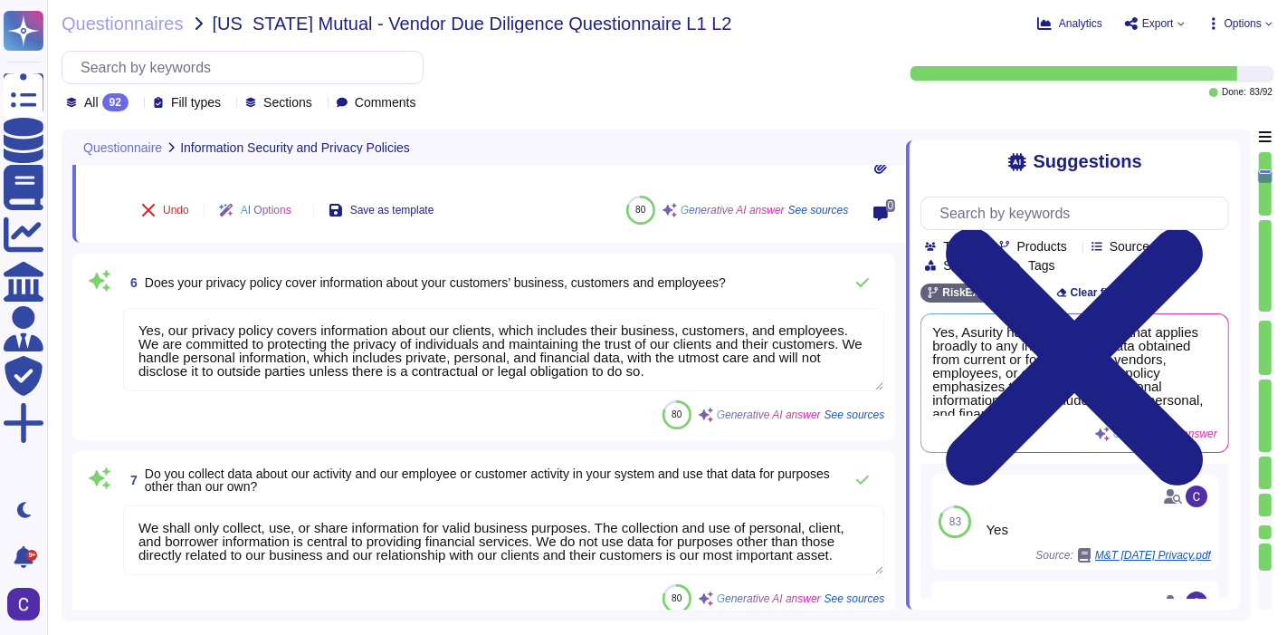
click at [548, 363] on textarea "Yes, our privacy policy covers information about our clients, which includes th…" at bounding box center [503, 349] width 761 height 83
type textarea "Yes"
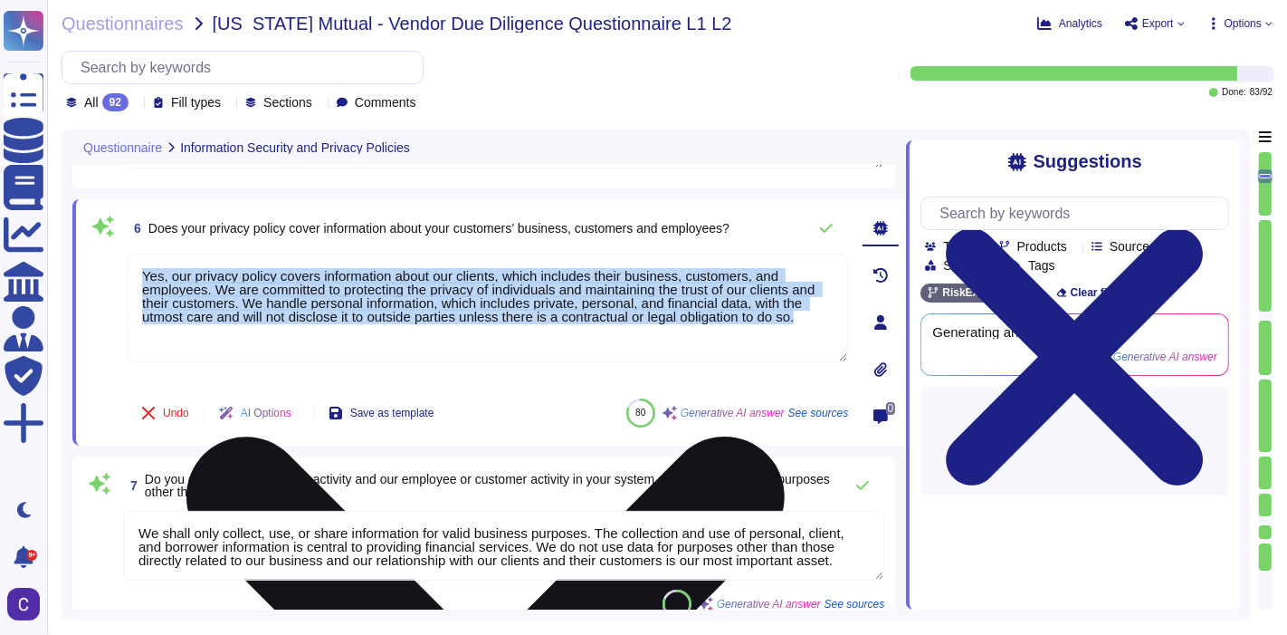
click at [548, 363] on div "Yes, our privacy policy covers information about our clients, which includes th…" at bounding box center [488, 319] width 722 height 130
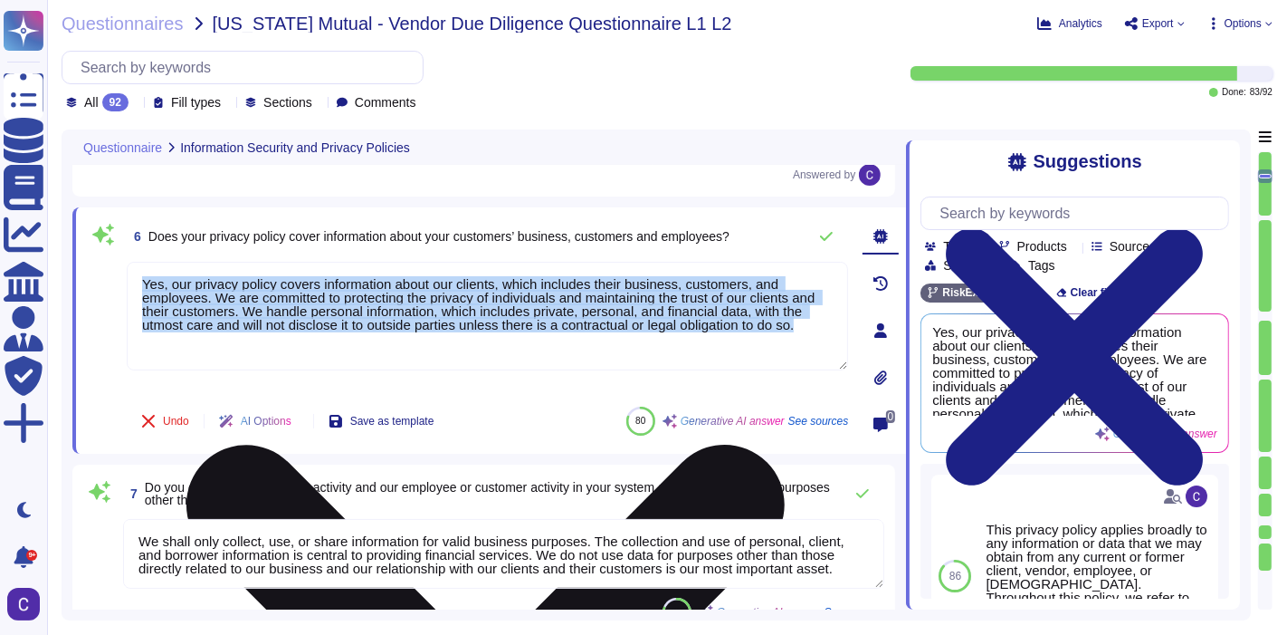
click at [610, 315] on textarea "Yes, our privacy policy covers information about our clients, which includes th…" at bounding box center [488, 316] width 722 height 109
click at [617, 315] on textarea "Yes, our privacy policy covers information about our clients, which includes th…" at bounding box center [488, 316] width 722 height 109
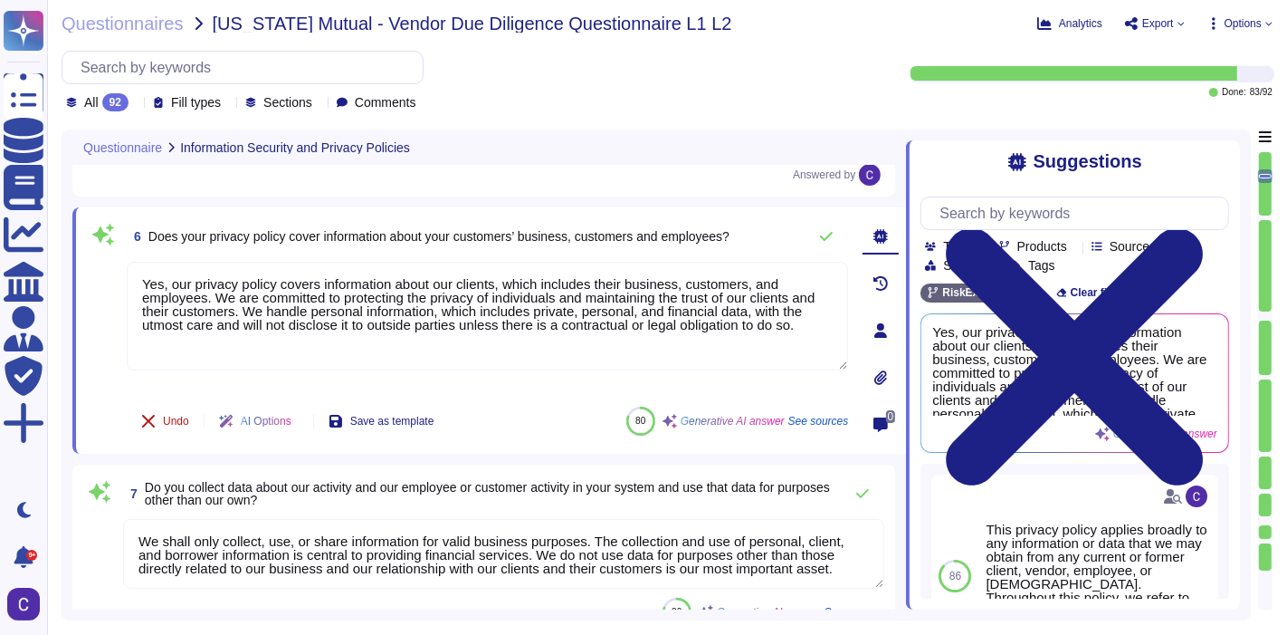
click at [164, 416] on span "Undo" at bounding box center [176, 421] width 26 height 11
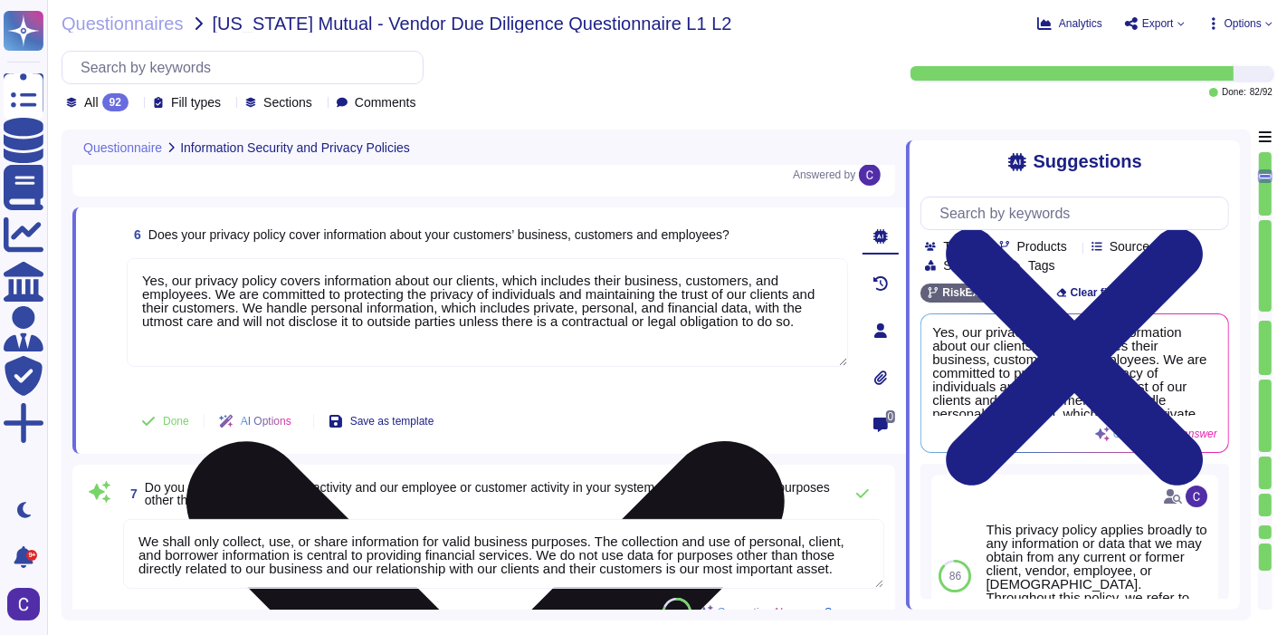
click at [533, 301] on textarea "Yes, our privacy policy covers information about our clients, which includes th…" at bounding box center [488, 312] width 722 height 109
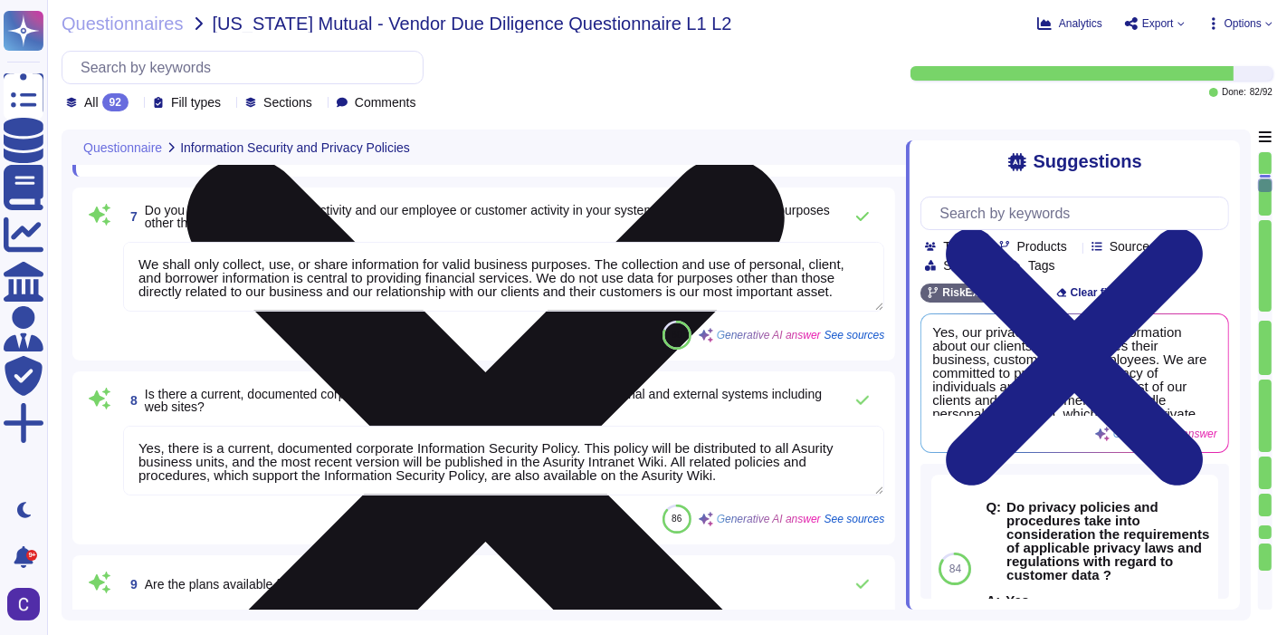
type textarea "Yes"
type textarea "The Chief Technology Officer (CTO) and the Chief Information Security Officer (…"
type textarea "Yes, the security policy establishes the overarching security controls and proc…"
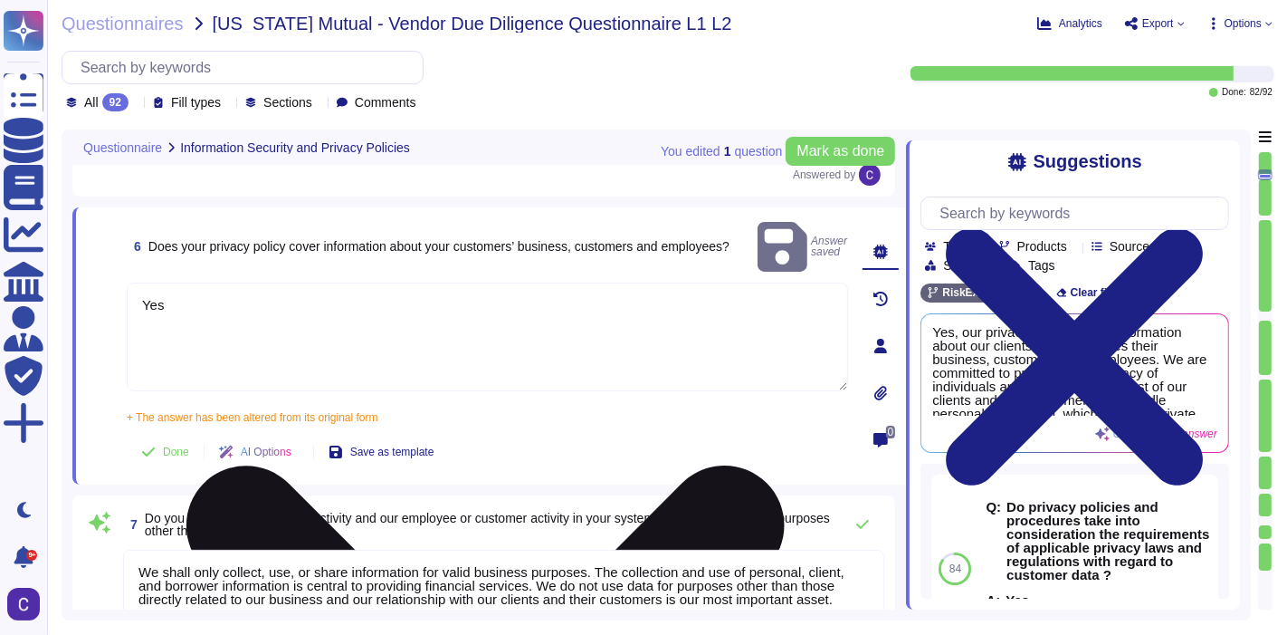
type textarea "Yes, the plans are available for review in the company’s Benefit Guide, which c…"
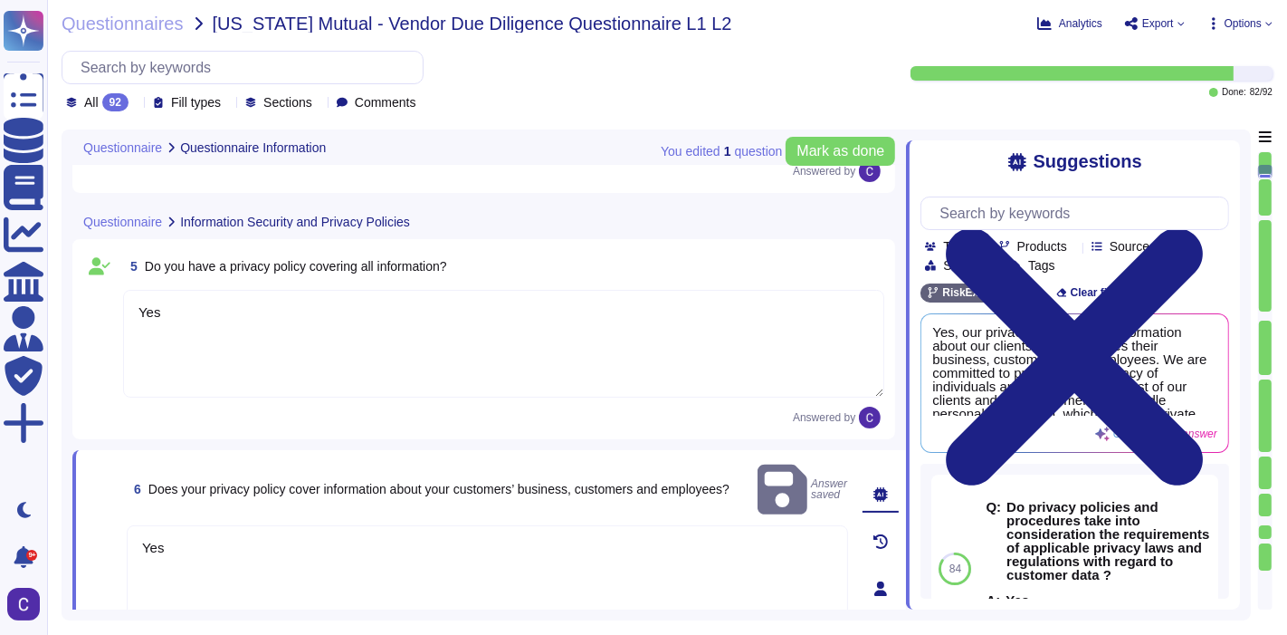
type textarea "[PERSON_NAME]"
type textarea "[EMAIL_ADDRESS][DOMAIN_NAME]"
type textarea "[DATE]"
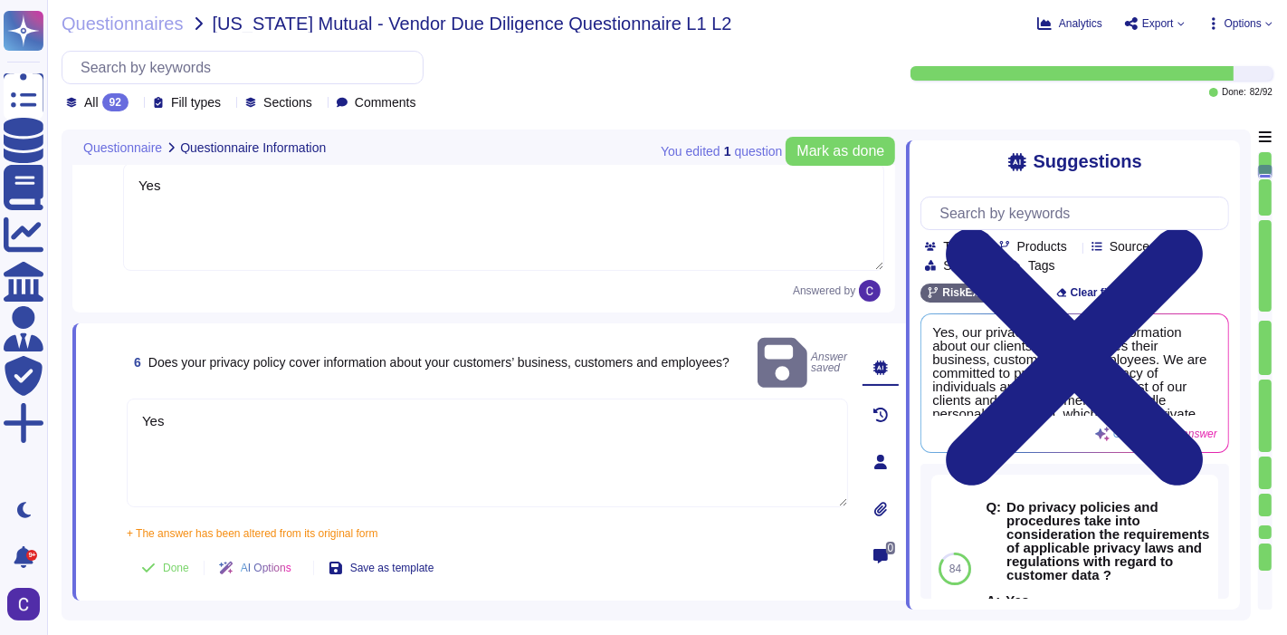
scroll to position [824, 0]
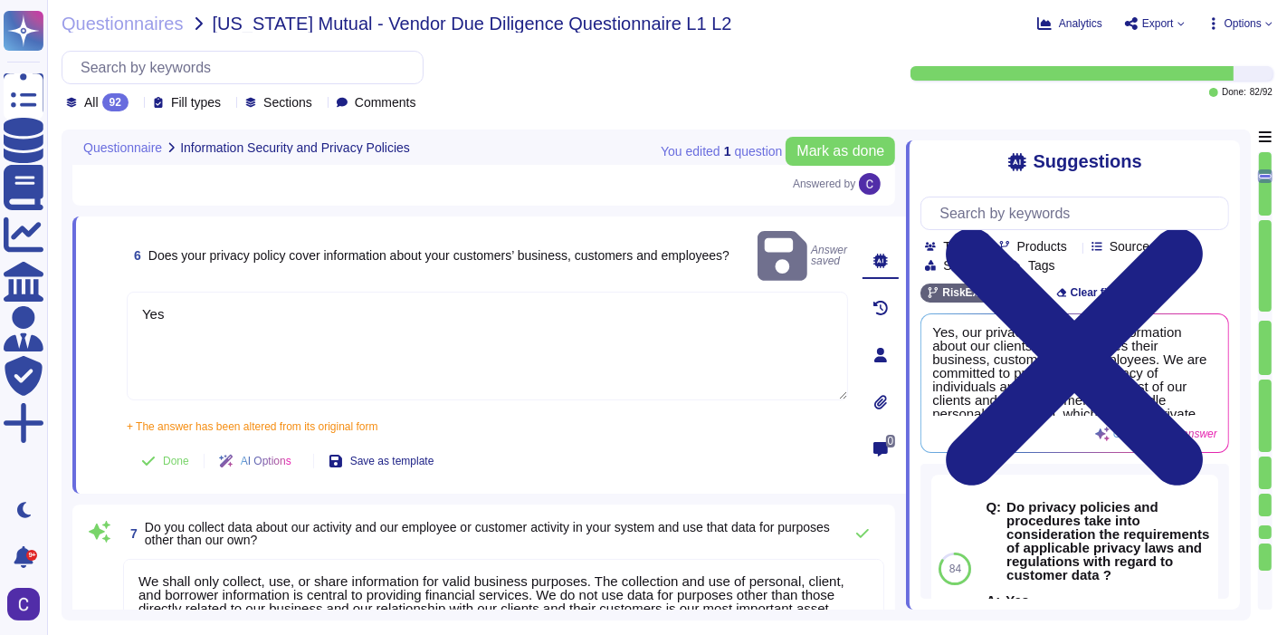
type textarea "The policy provides guidelines concerning the acceptable use of Asurity technol…"
click at [176, 455] on span "Done" at bounding box center [176, 460] width 26 height 11
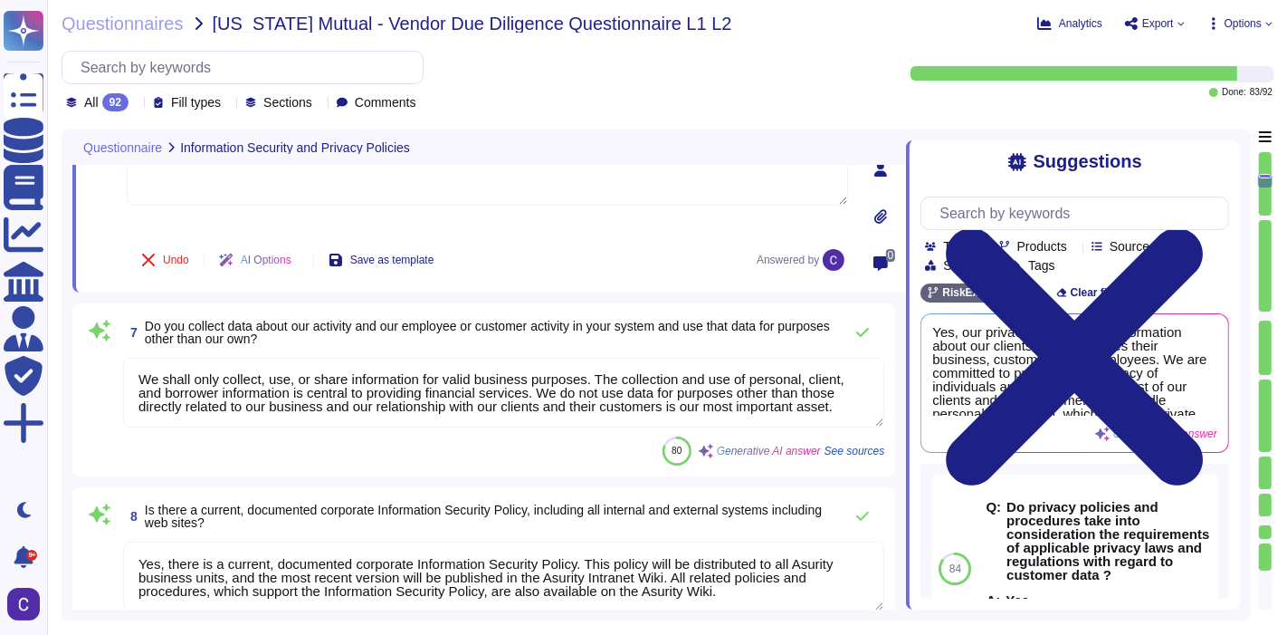
scroll to position [1025, 0]
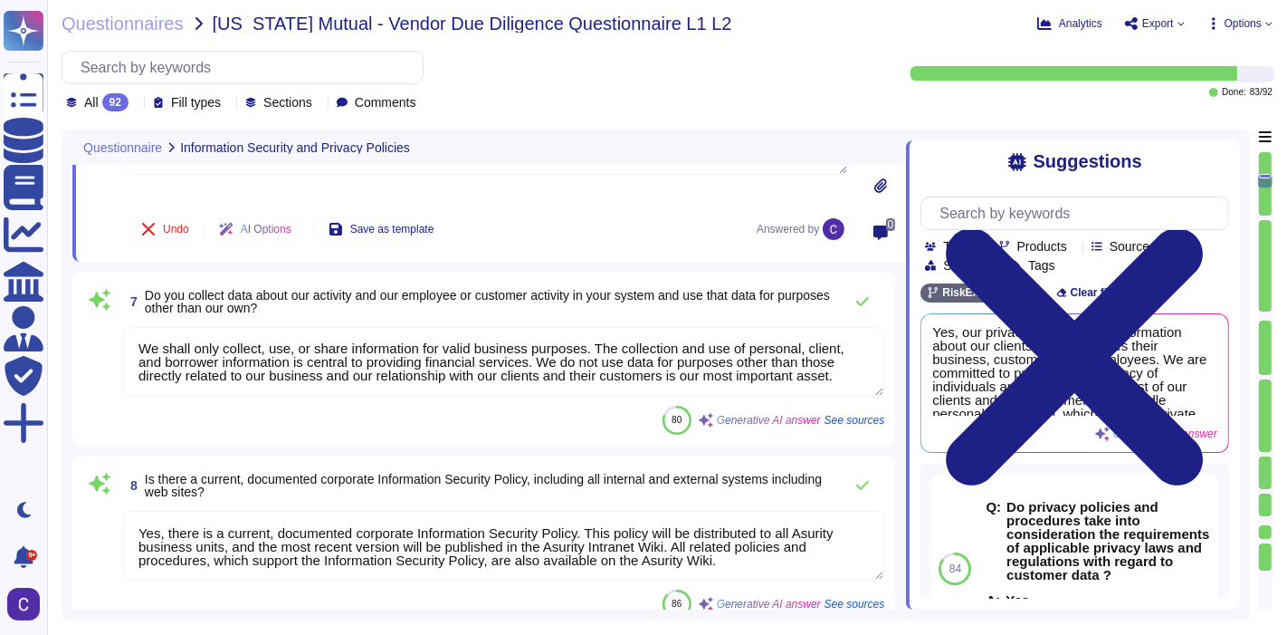
type textarea "The Chief Technology Officer (CTO) and the Chief Information Security Officer (…"
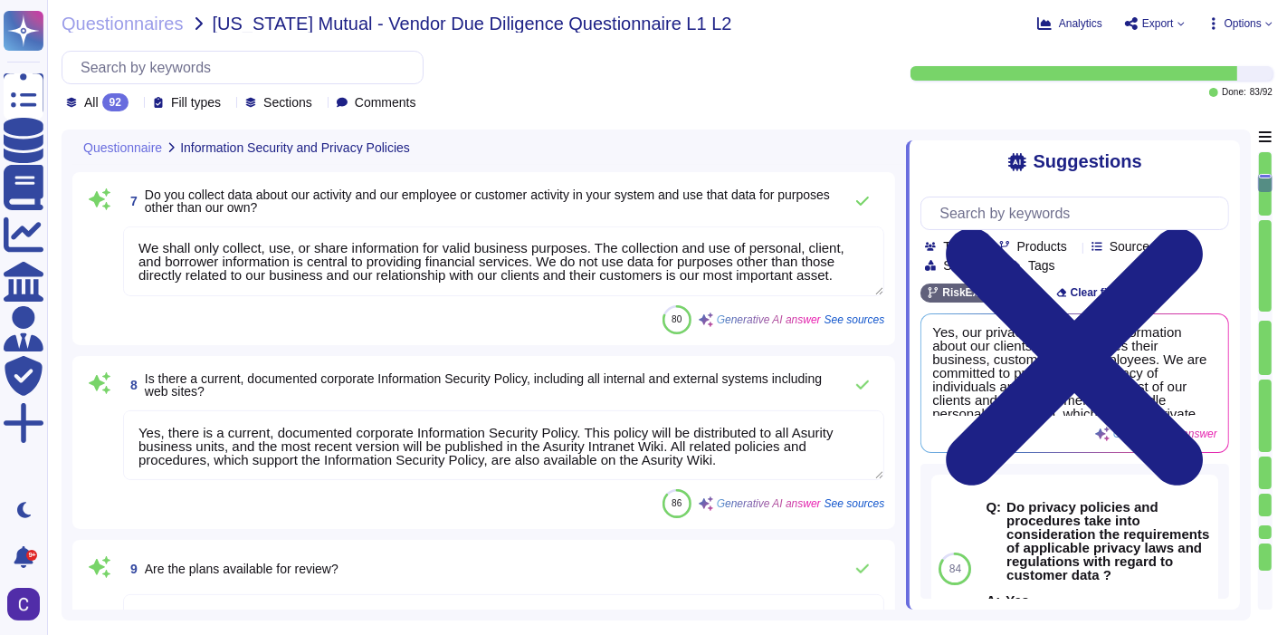
scroll to position [1, 0]
drag, startPoint x: 759, startPoint y: 456, endPoint x: 158, endPoint y: 431, distance: 601.7
click at [158, 431] on textarea "Yes, there is a current, documented corporate Information Security Policy. This…" at bounding box center [503, 445] width 761 height 70
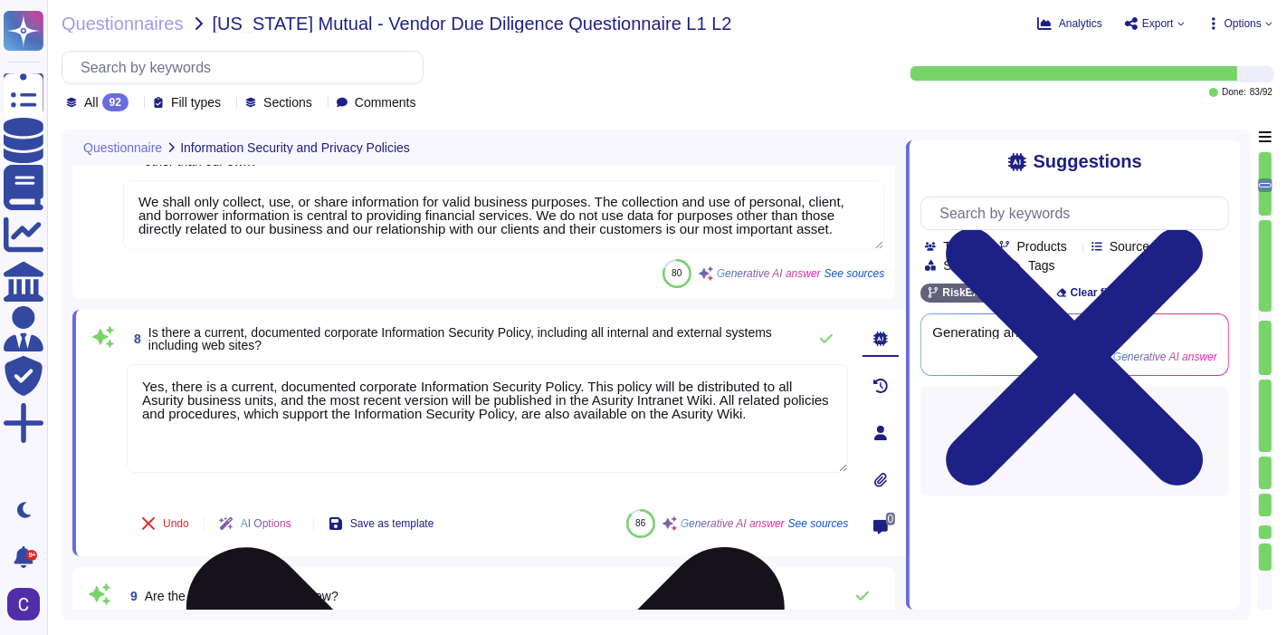
type textarea "Yes"
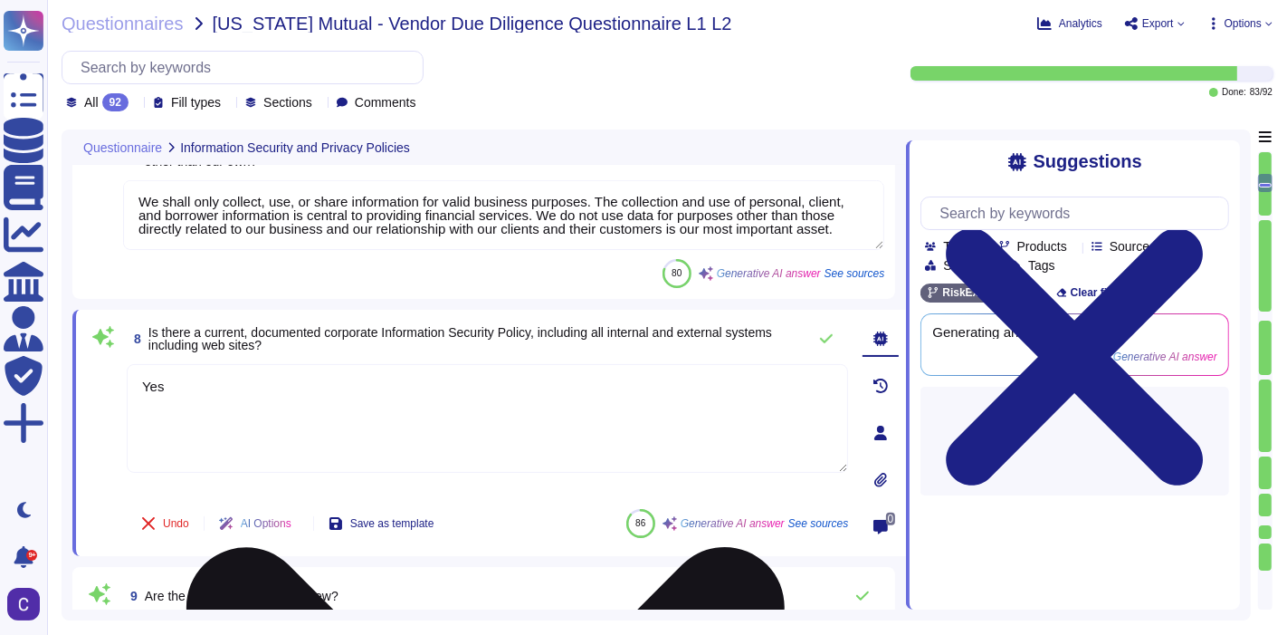
scroll to position [1025, 0]
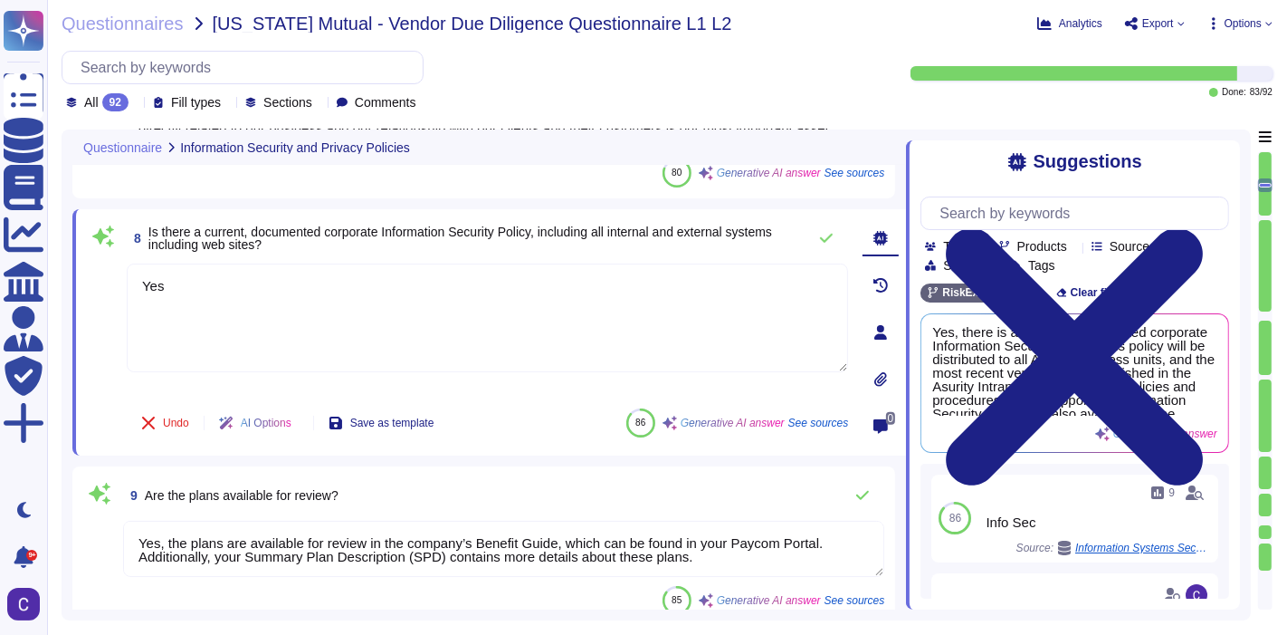
type textarea "Yes, the security policy establishes the overarching security controls and proc…"
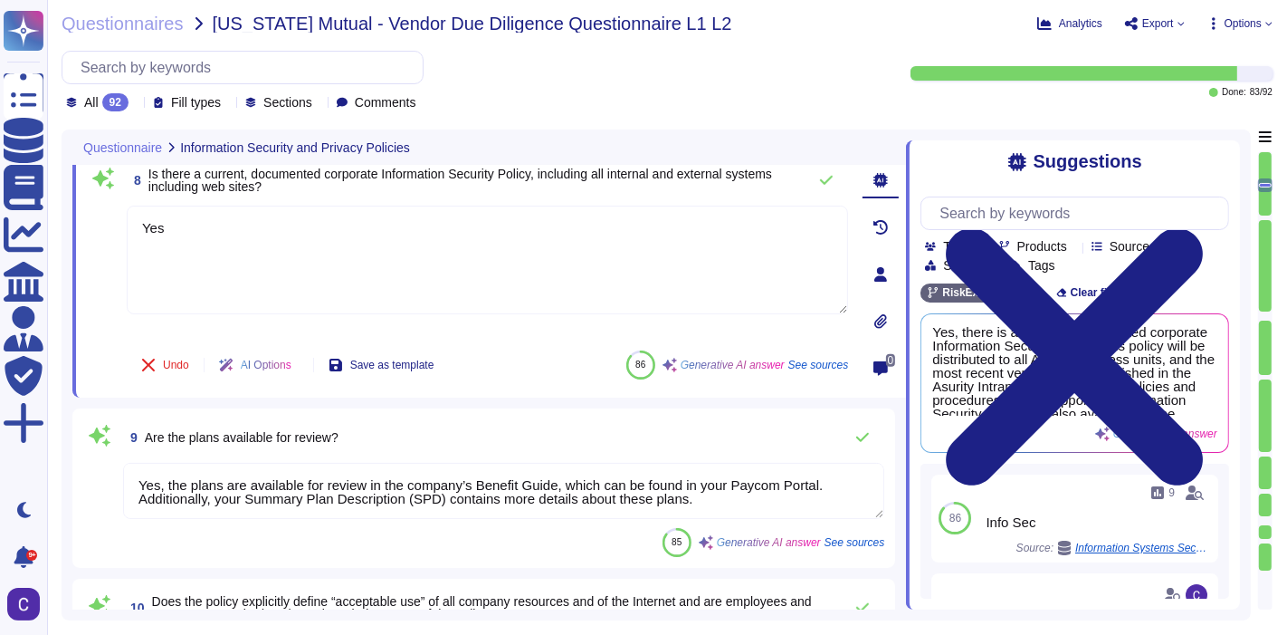
scroll to position [1428, 0]
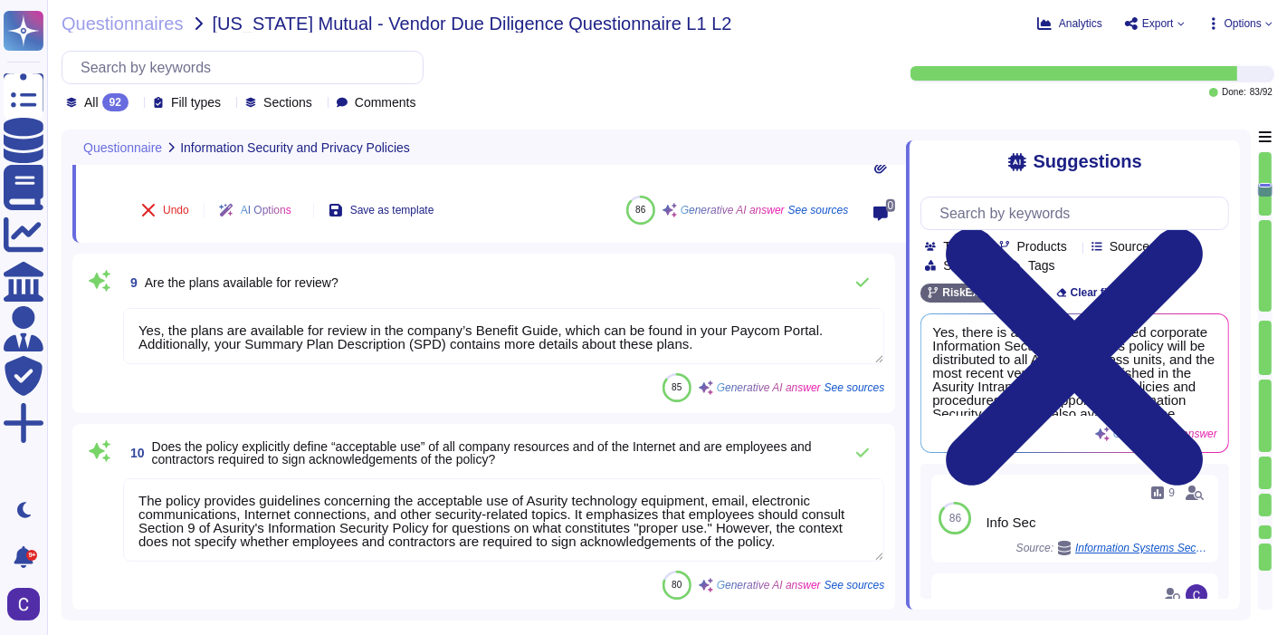
type textarea "Yes, position descriptions are documented that define the skills, responsibilit…"
type textarea "Yes"
drag, startPoint x: 707, startPoint y: 345, endPoint x: 158, endPoint y: 329, distance: 549.8
click at [158, 329] on textarea "Yes, the plans are available for review in the company’s Benefit Guide, which c…" at bounding box center [503, 337] width 761 height 56
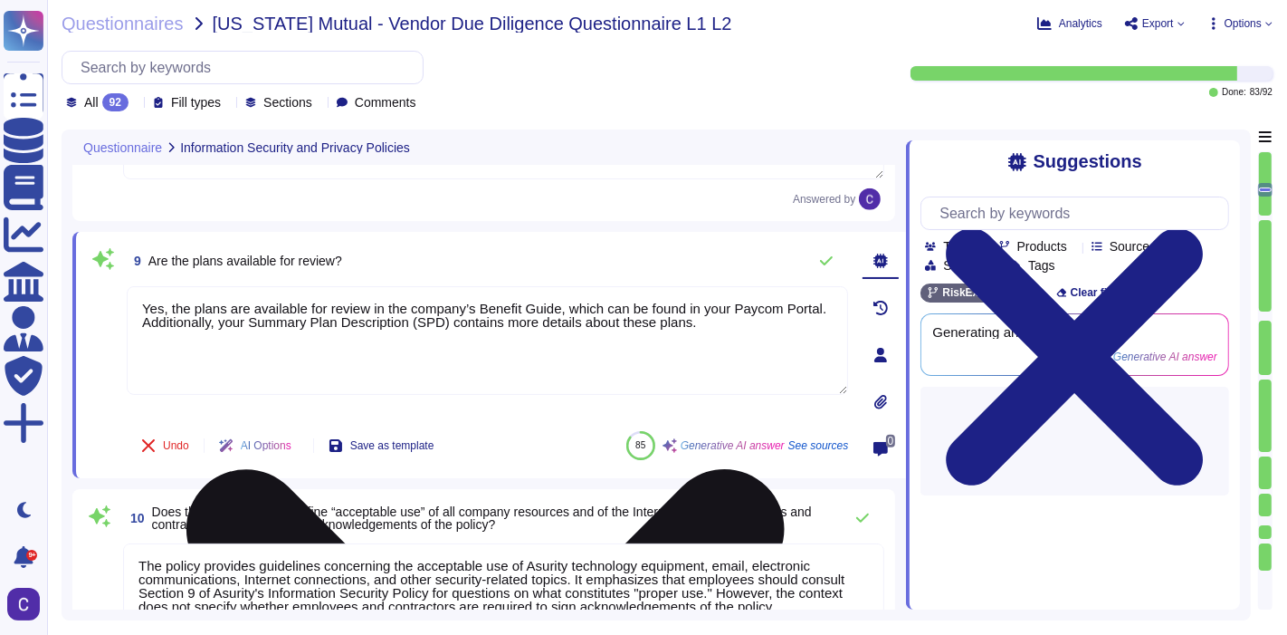
scroll to position [0, 0]
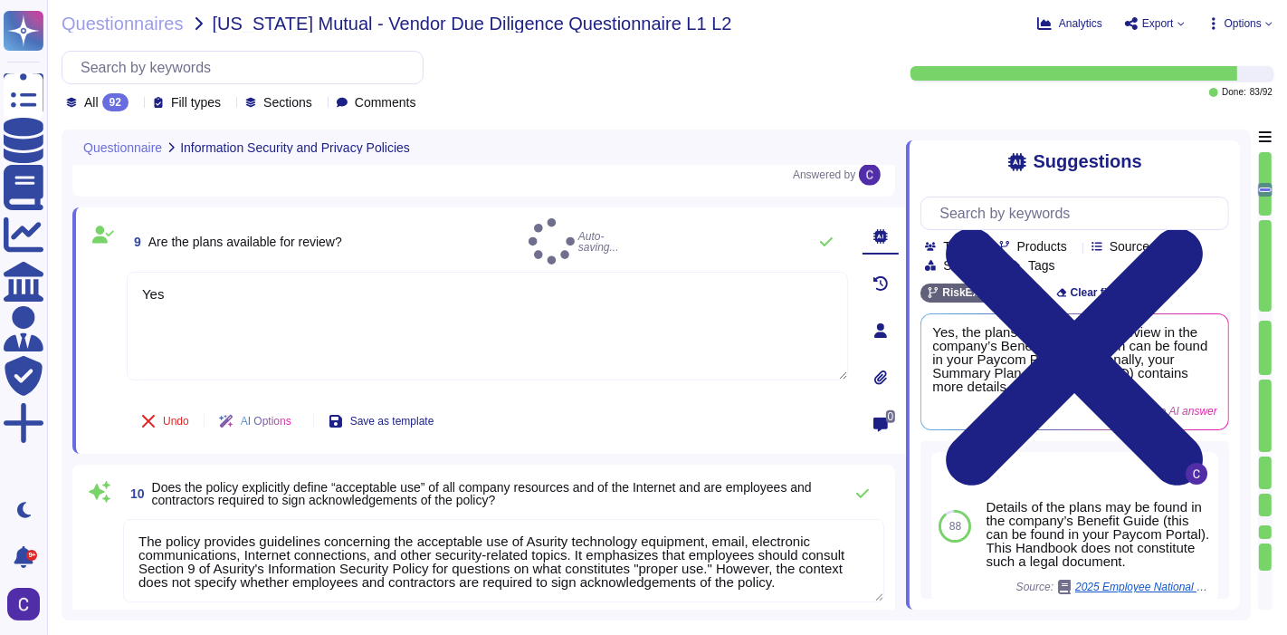
type textarea "Yes"
click at [113, 406] on span at bounding box center [103, 420] width 33 height 43
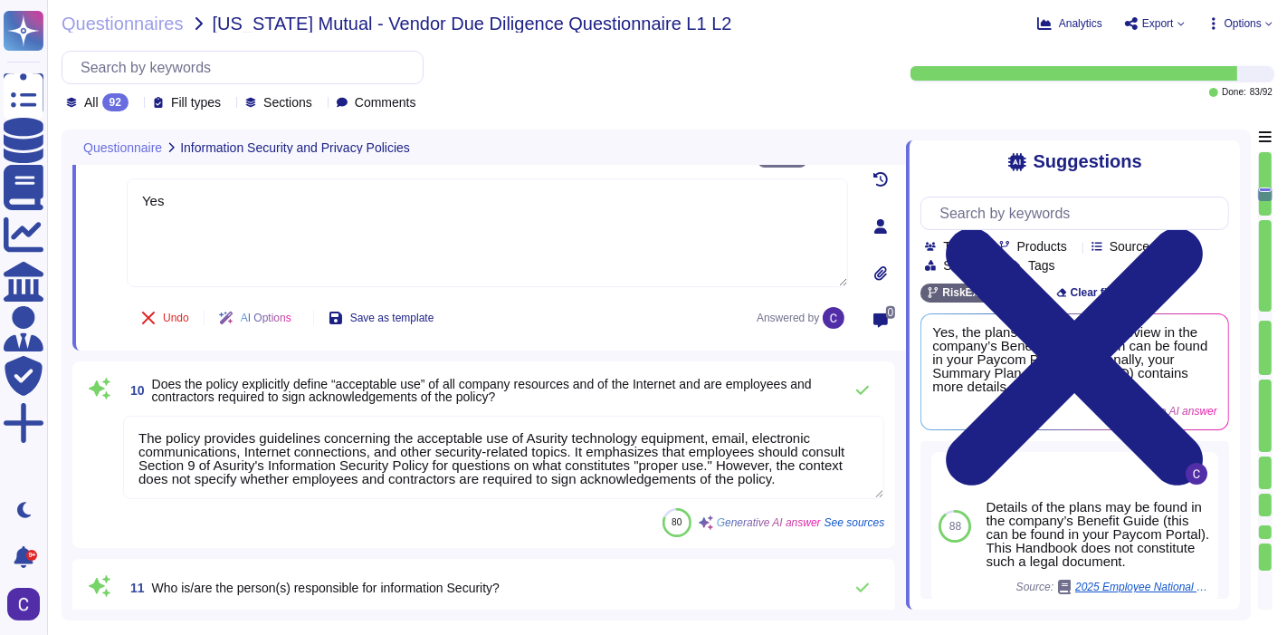
scroll to position [1629, 0]
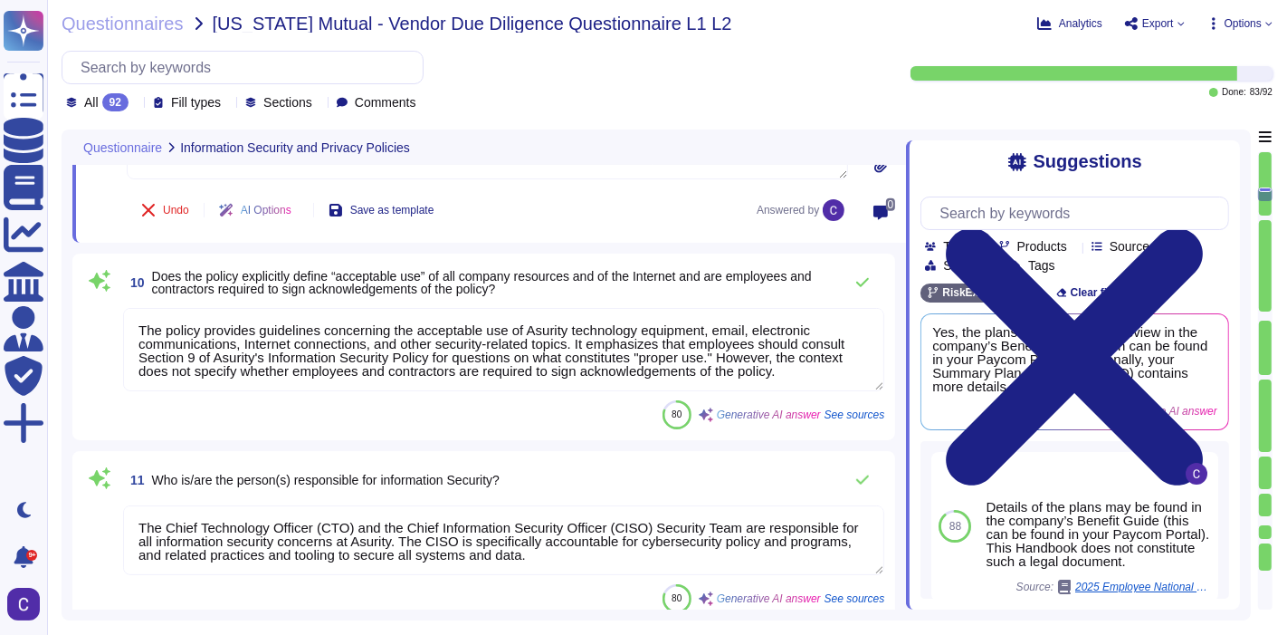
type textarea "Yes, there is an asset inventory at Asurity that tracks all electronic assets e…"
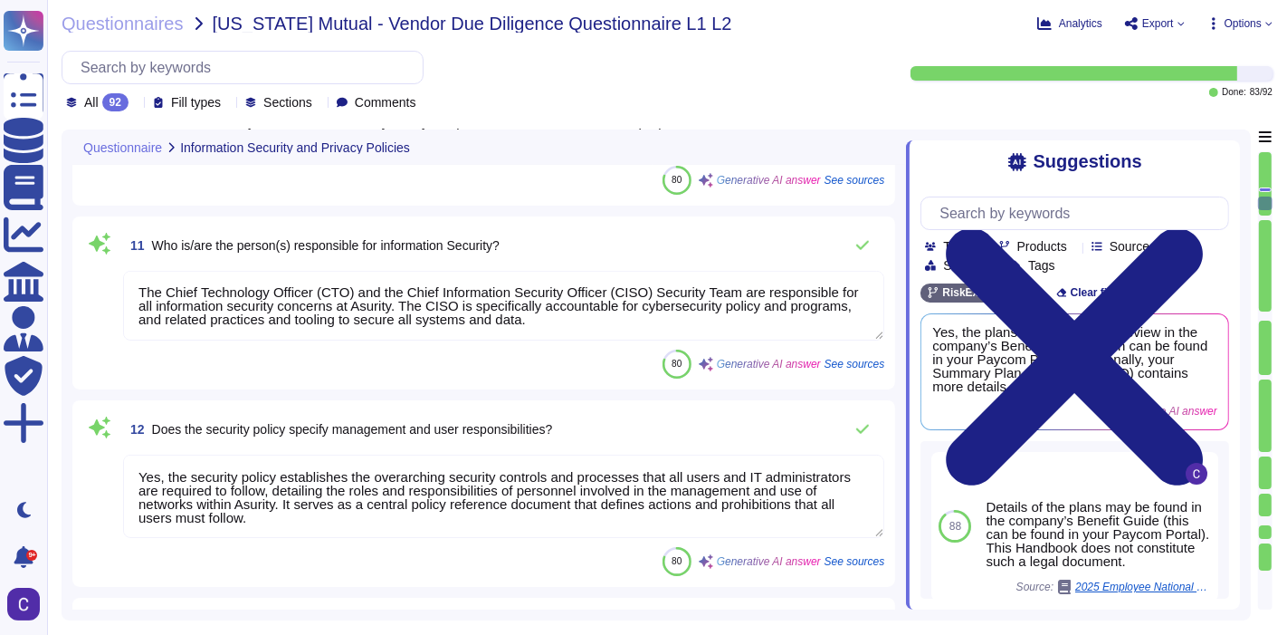
scroll to position [1930, 0]
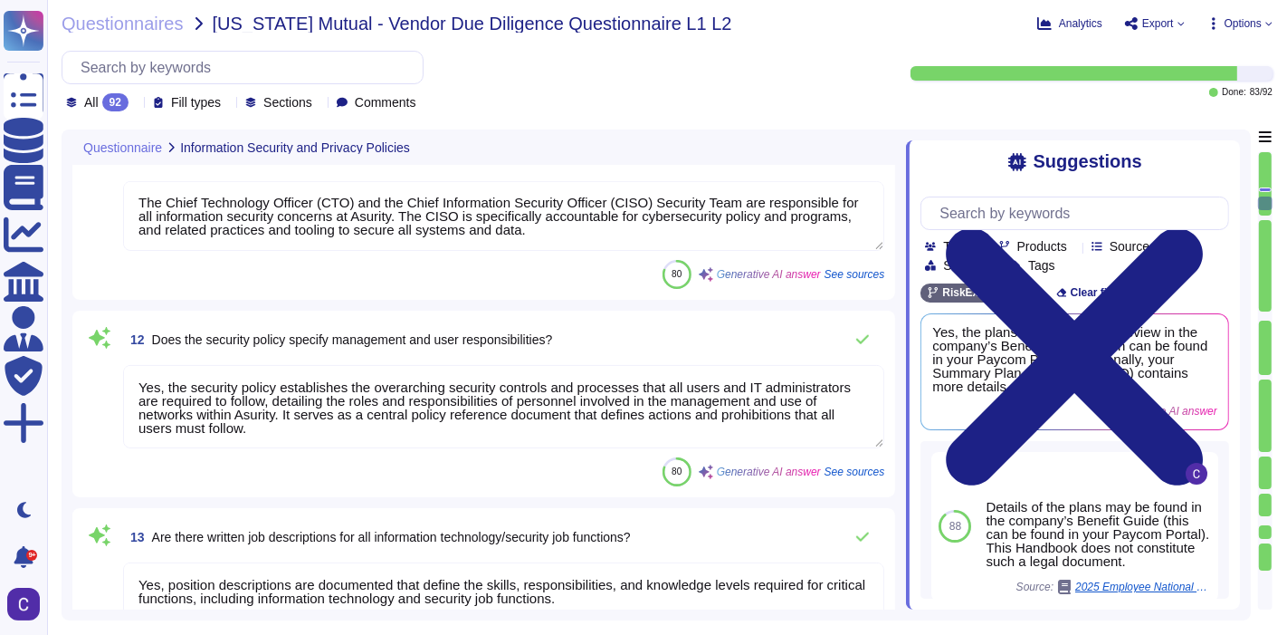
type textarea "Yes, our organization utilizes subcontractors to fulfill our contractual agreem…"
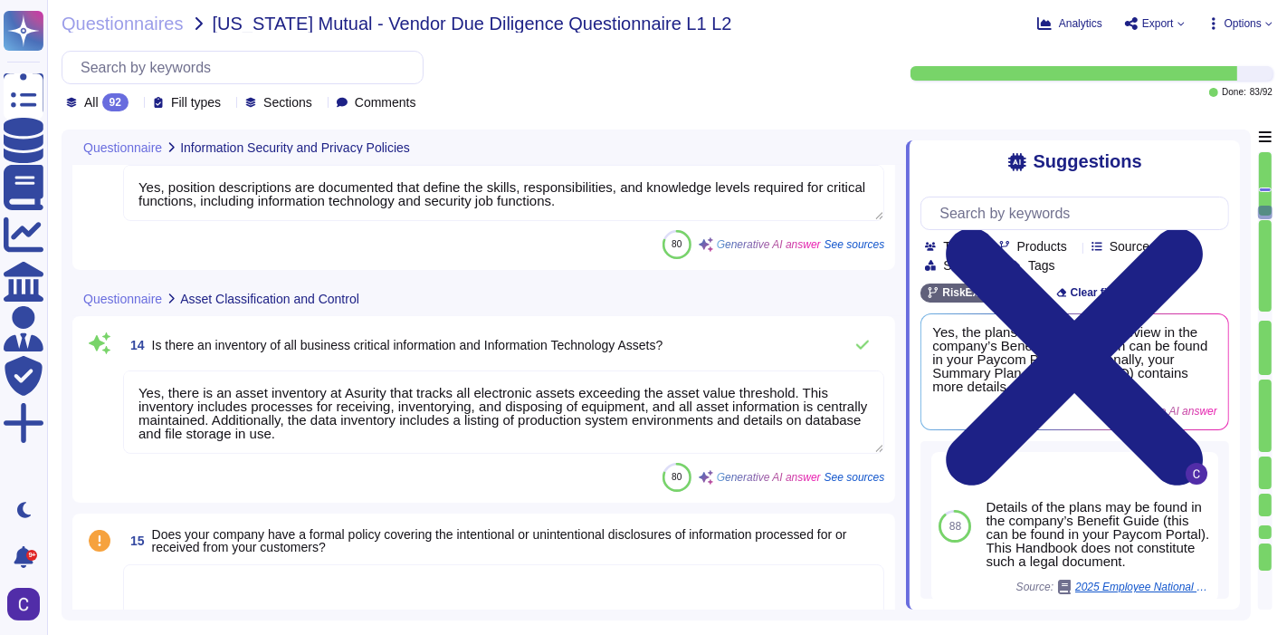
scroll to position [2333, 0]
type textarea "Microsoft Azure serves as our cloud"
type textarea "Firewalls are configured to prevent unauthorized access from the Internet to in…"
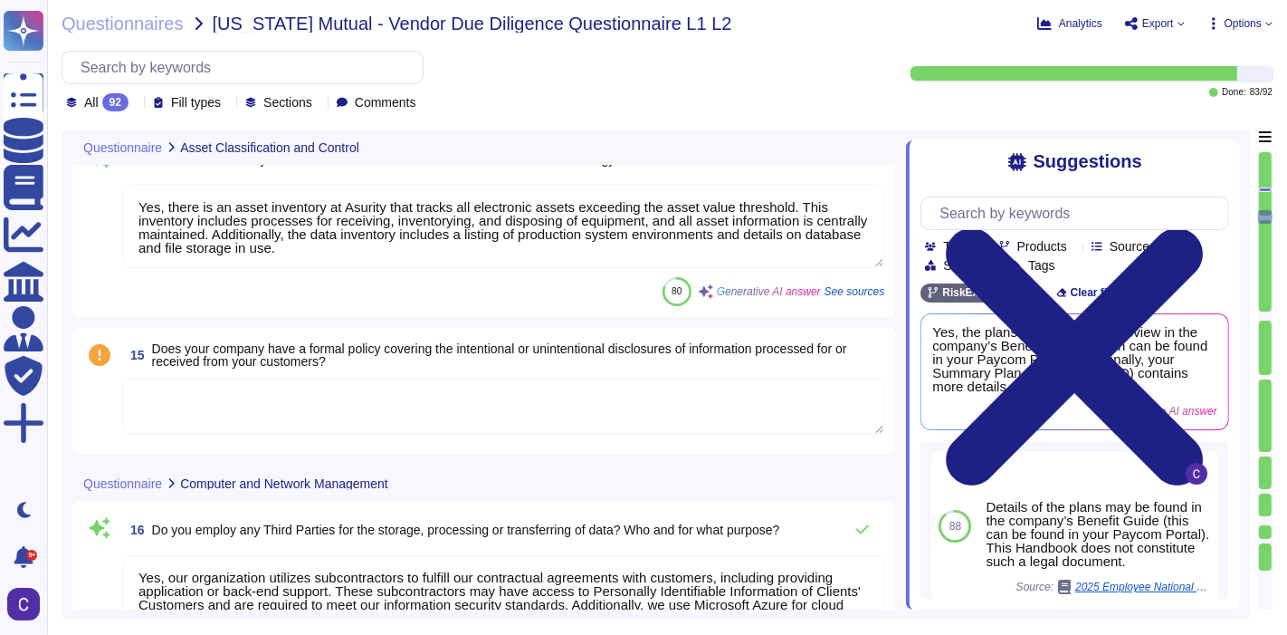
scroll to position [2534, 0]
type textarea "[DOMAIN_NAME]"
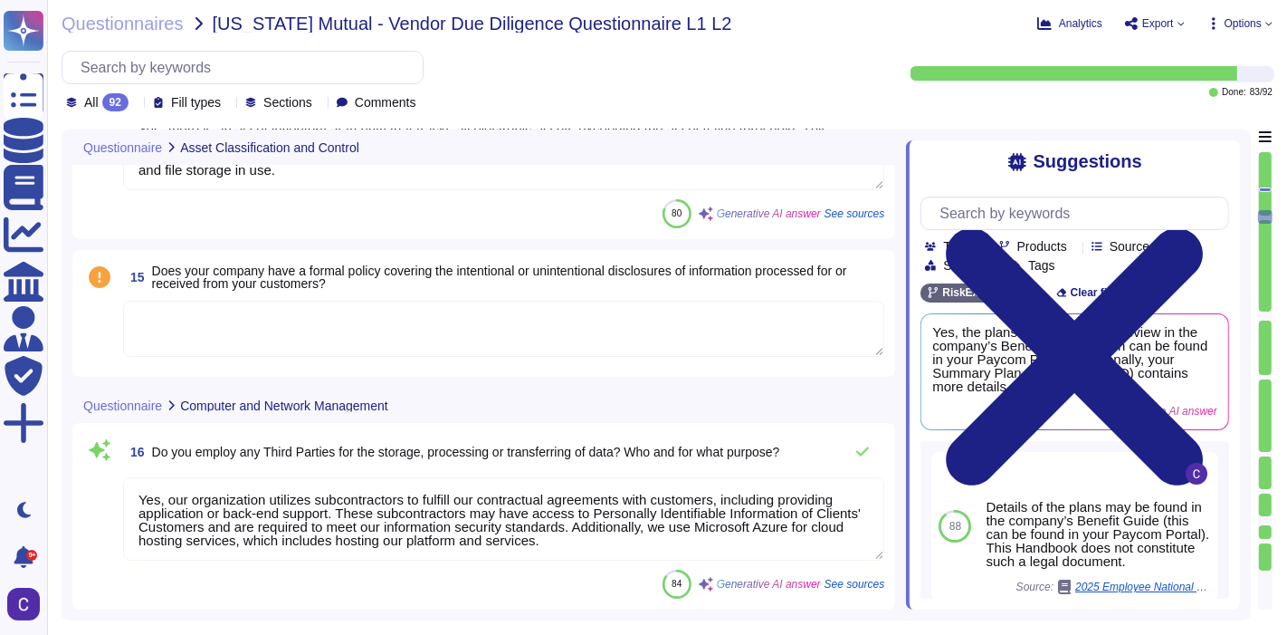
click at [414, 327] on textarea at bounding box center [503, 329] width 761 height 56
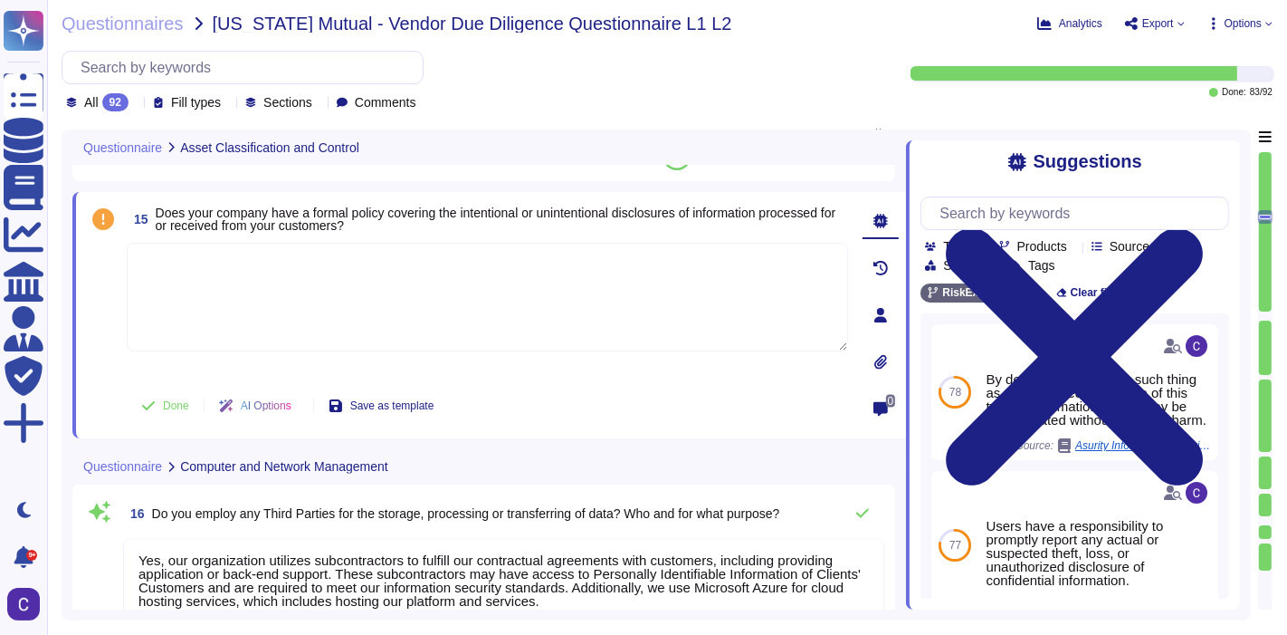
scroll to position [2635, 0]
type textarea "[DOMAIN_NAME]"
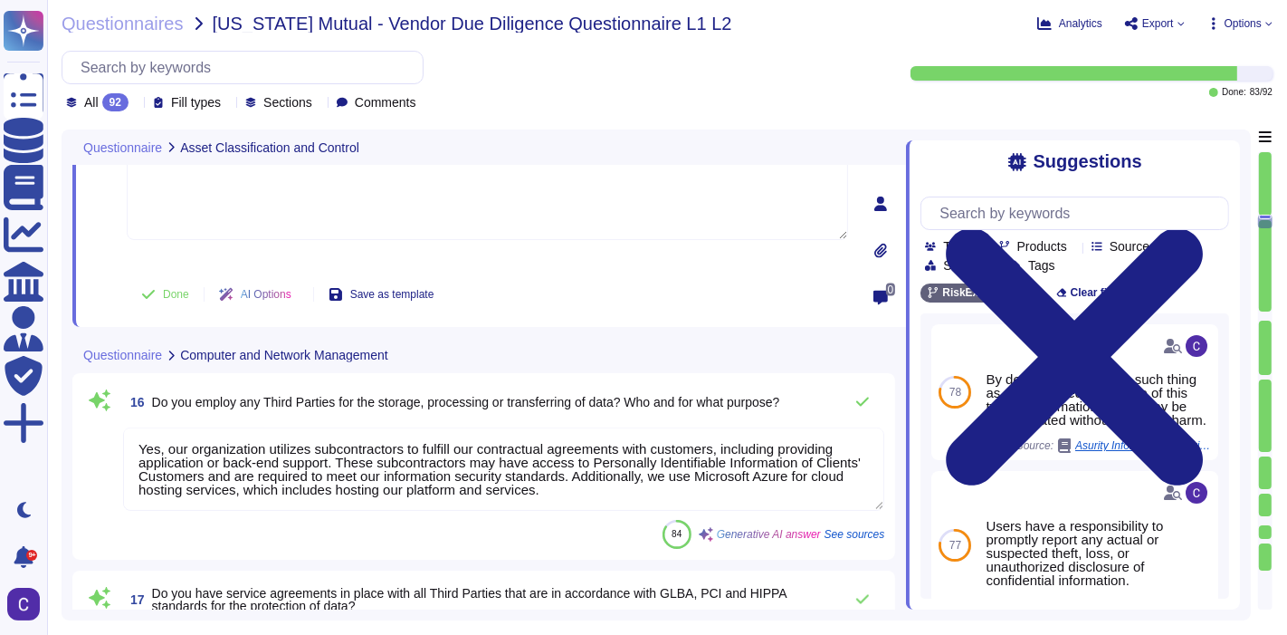
type textarea "Intrusion Prevention systems are used for monitoring and analyzing traffic comi…"
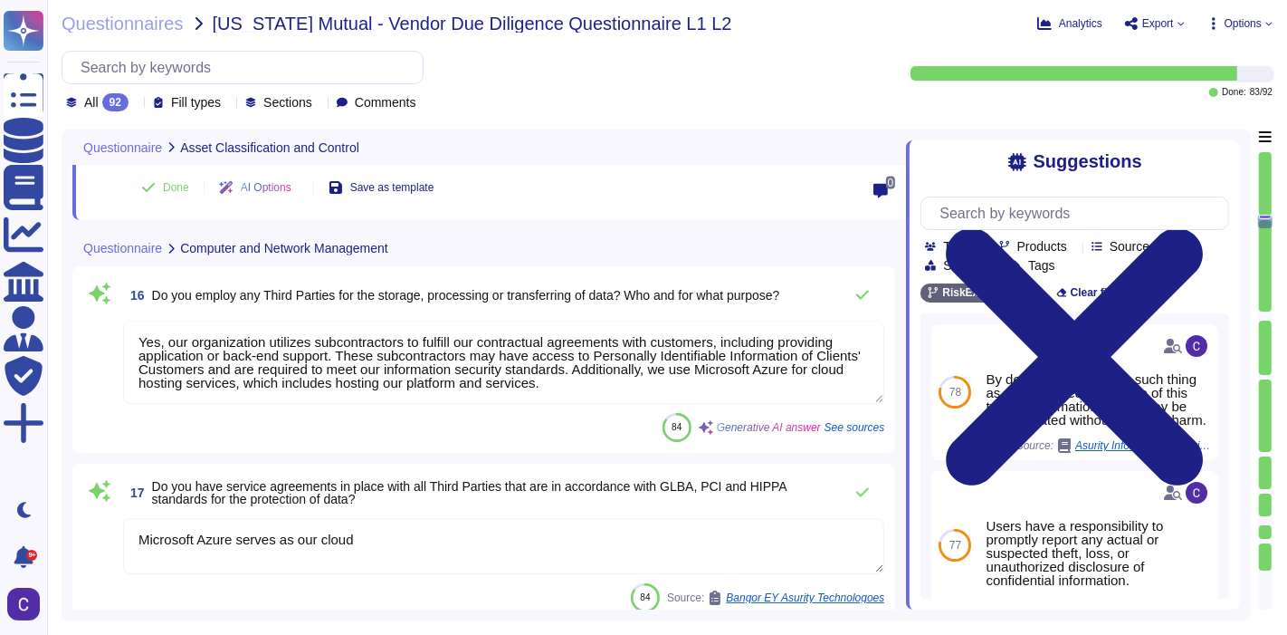
scroll to position [2836, 0]
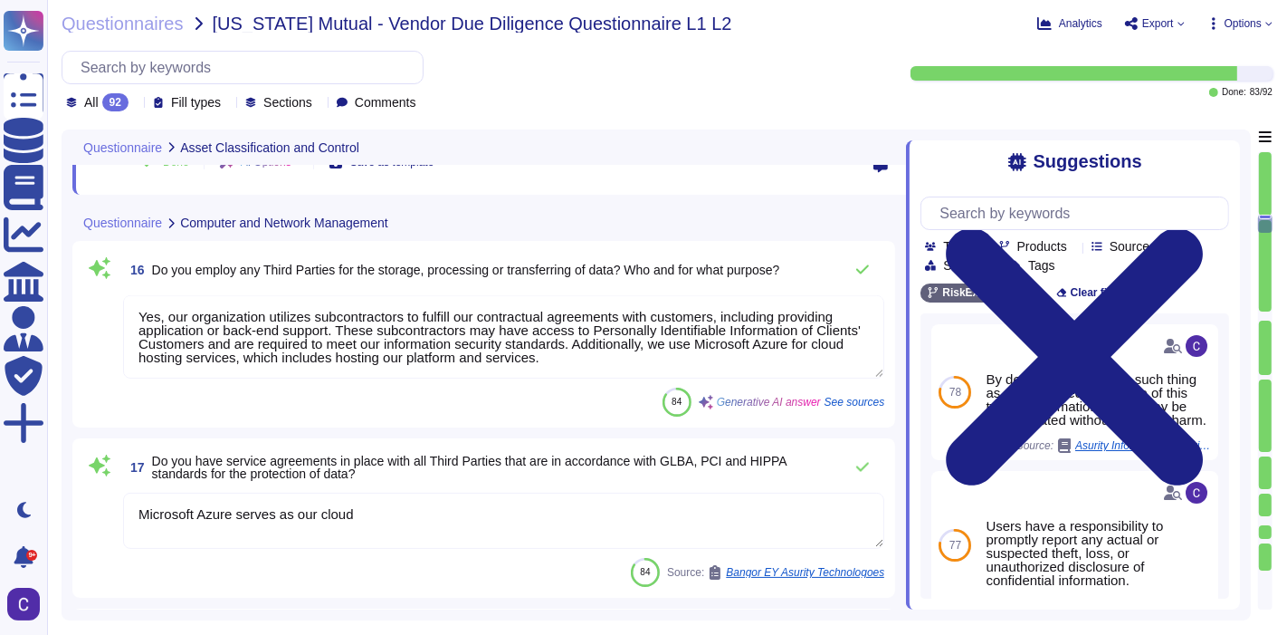
click at [1261, 311] on div at bounding box center [1265, 315] width 13 height 9
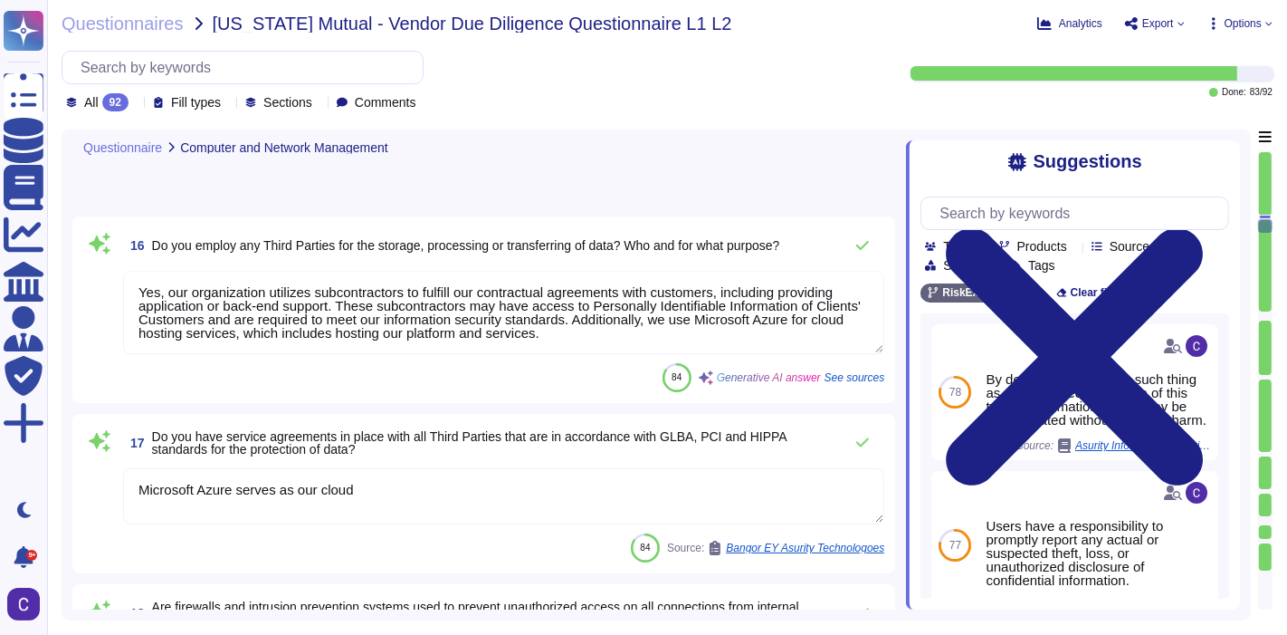
type textarea "Yes, remote users are authenticated before being allowed to connect to internal…"
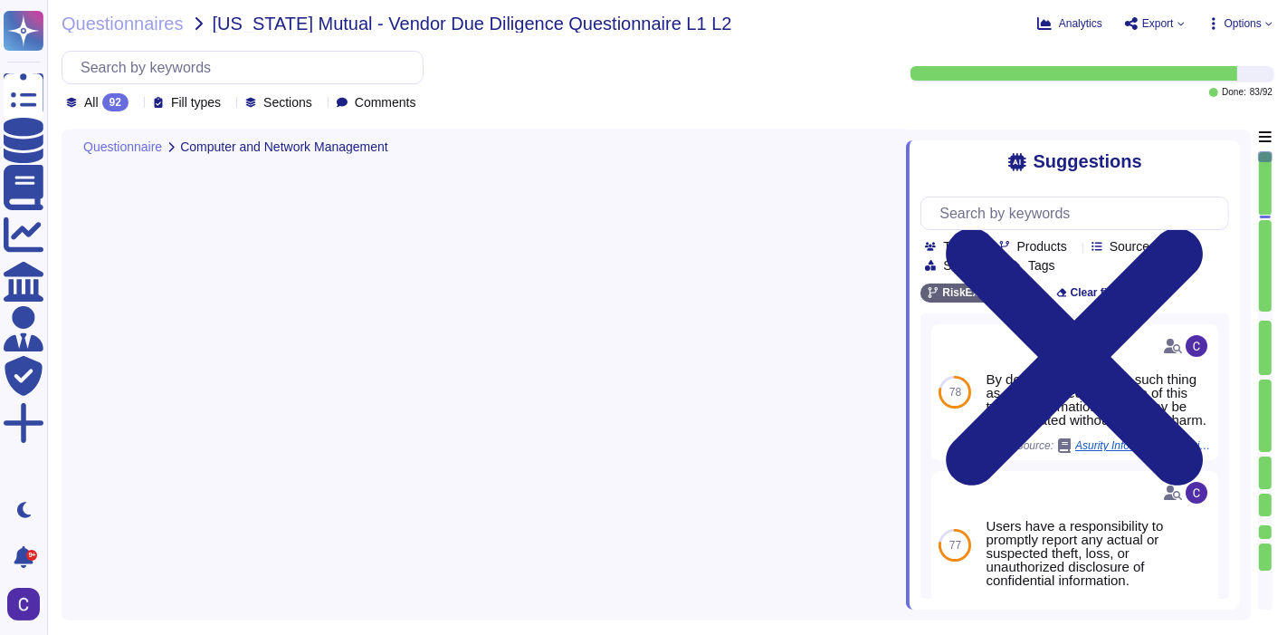
type textarea "Yes, all sensitive data and files are encrypted when transmitted through Asurit…"
type textarea "Data is encrypted in transit using TLS 1.2, HTTPS, and SSL encryption. This ens…"
type textarea "Yes, data at rest on our servers is secured using Microsoft Transparent Data En…"
type textarea "We monitor data flowing into our network for malware and other attacks through …"
type textarea "Yes, antivirus software is installed on all Asurity desktop computers and serve…"
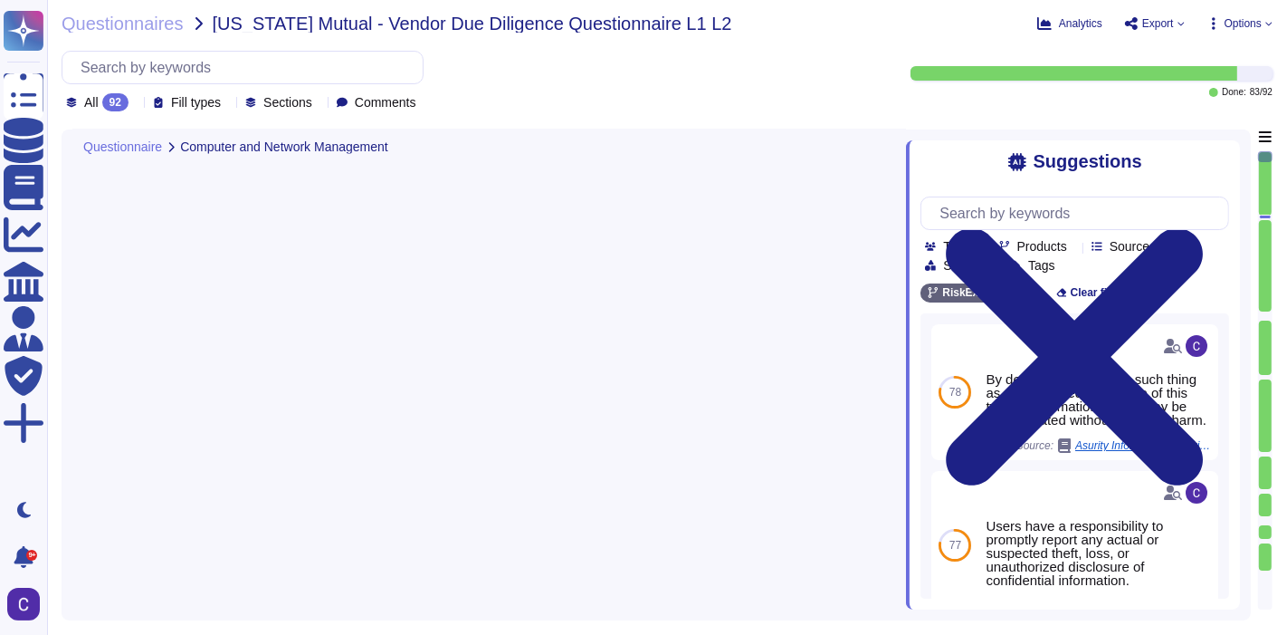
type textarea "Yes, backup and recovery procedures are documented for all mission critical sys…"
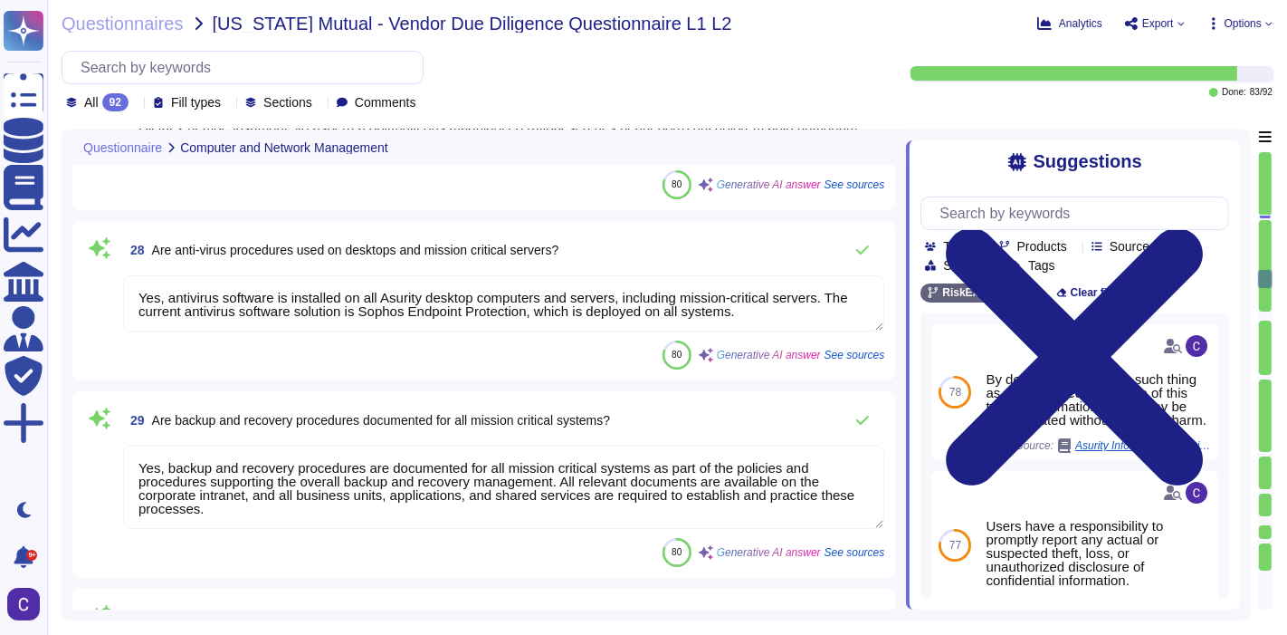
type textarea "Backups are performed routinely each day, including business days and non-busin…"
type textarea "Removable media containing sensitive information is assumed to contain protecte…"
type textarea "Yes, vendor notifications and websites are regularly reviewed, and Asurity moni…"
type textarea "Security Testing"
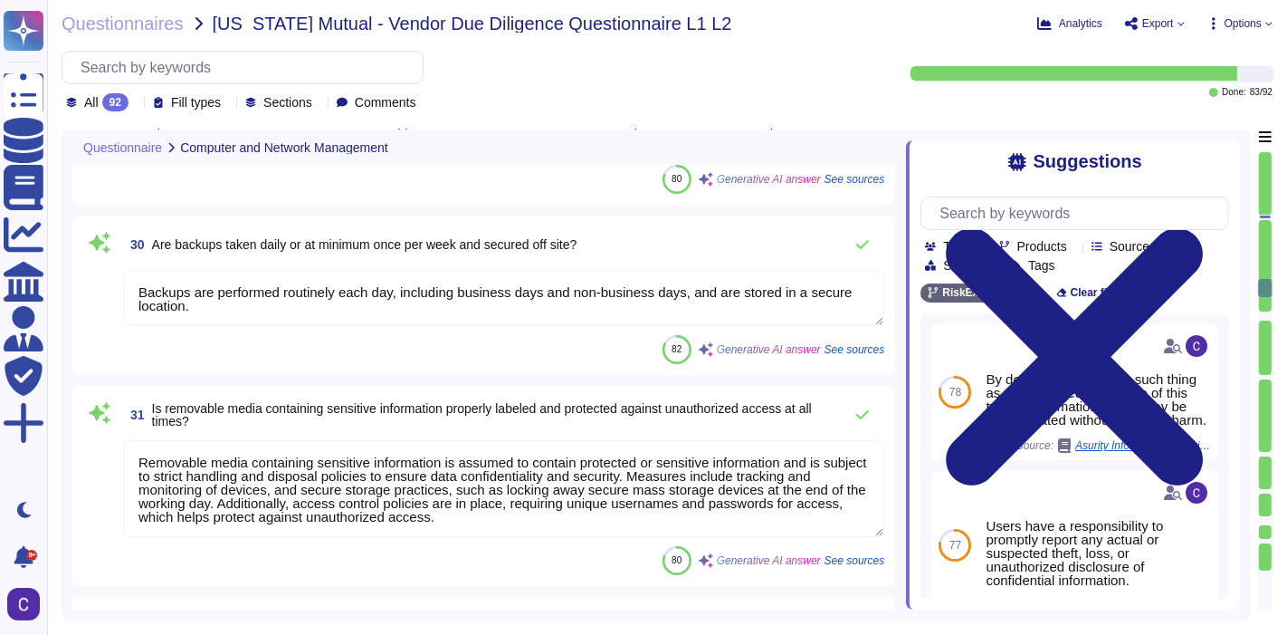
type textarea "Yes, Asurity has a system management program in place that actively monitors al…"
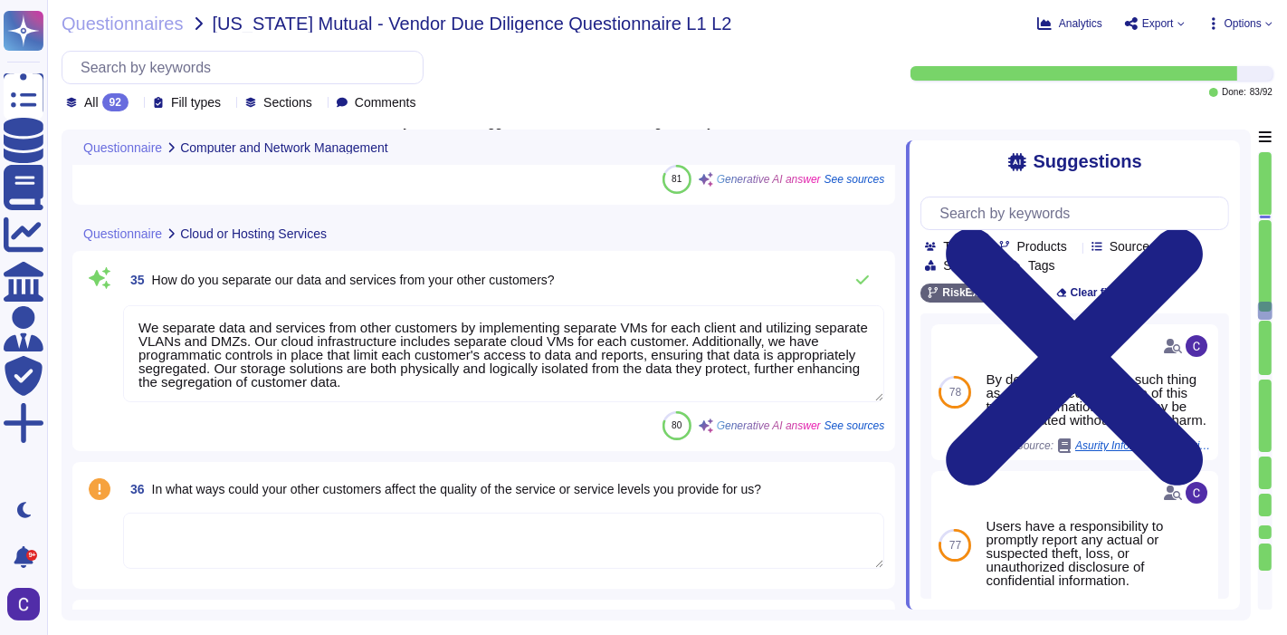
type textarea "We separate data and services from other customers by implementing separate VMs…"
type textarea "Data Encryption Keys (DEKs): used to encrypt and decrypt specific data sets, of…"
type textarea "Microsoft Azure owns and operates the data centers. The physical and environmen…"
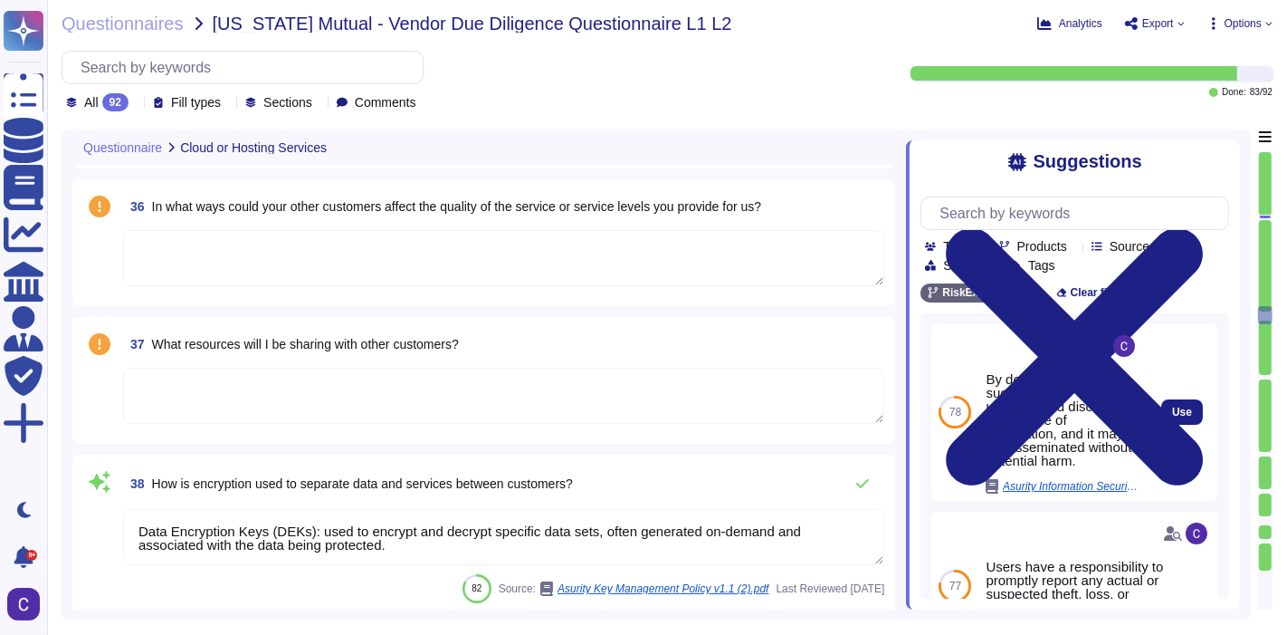
scroll to position [6749, 0]
type textarea "Your data is stored in the [GEOGRAPHIC_DATA] region, located at [STREET_ADDRESS…"
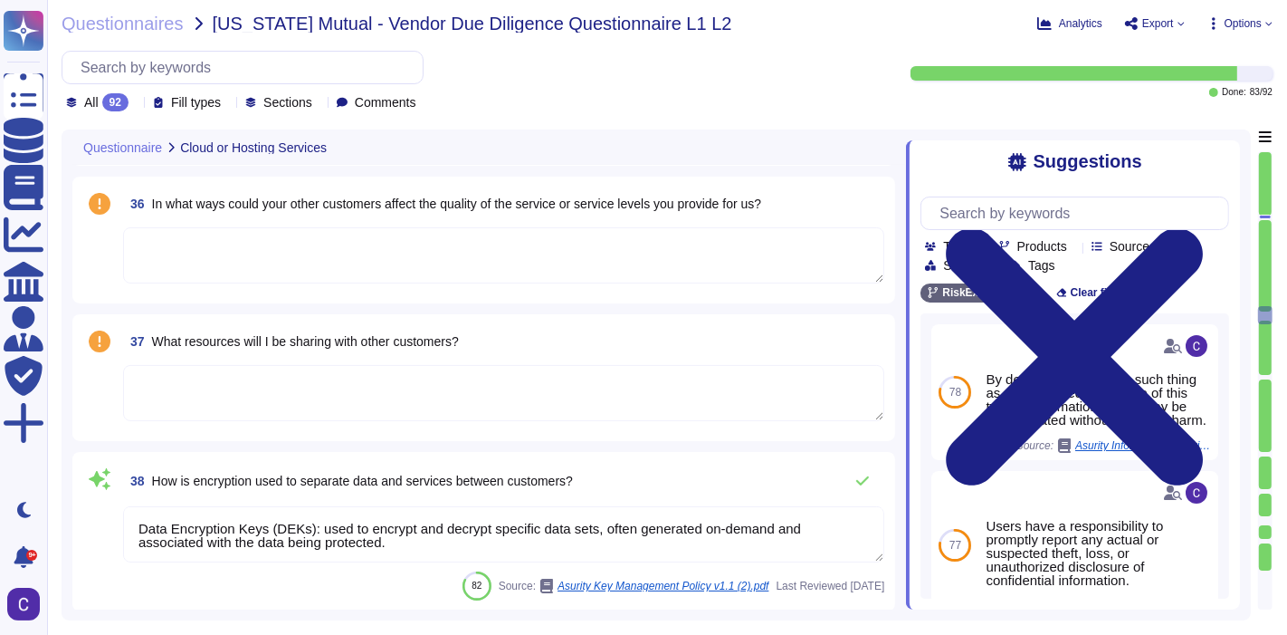
click at [1264, 371] on div at bounding box center [1265, 348] width 13 height 54
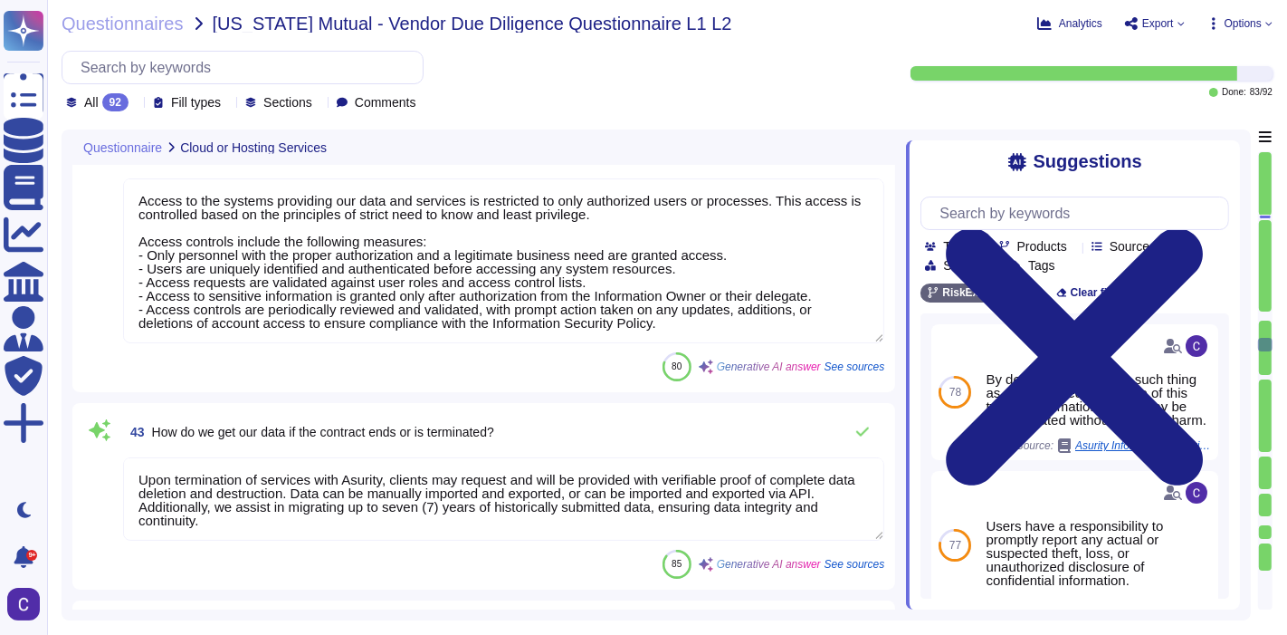
type textarea "Access to the systems providing our data and services is restricted to only aut…"
type textarea "Upon termination of services with Asurity, clients may request and will be prov…"
type textarea "We ensure that data is not lost or destroyed through several key measures: 1. D…"
type textarea "In the event of an acquisition or merger of the vendor, the handling of data wi…"
type textarea "The cost of remediating a security breach can be significant."
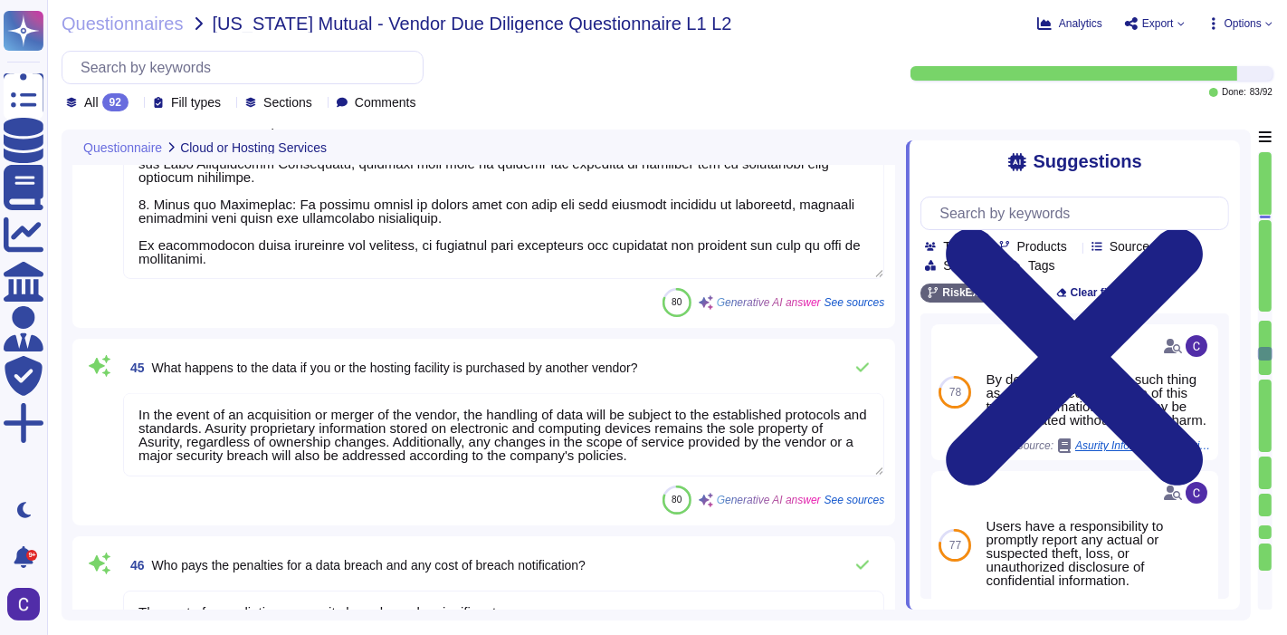
type textarea "Asurity maintains cyber insurance coverage provided by a globally recognized Ti…"
type textarea "To ensure deleted data cannot be recreated, we implement several key measures: …"
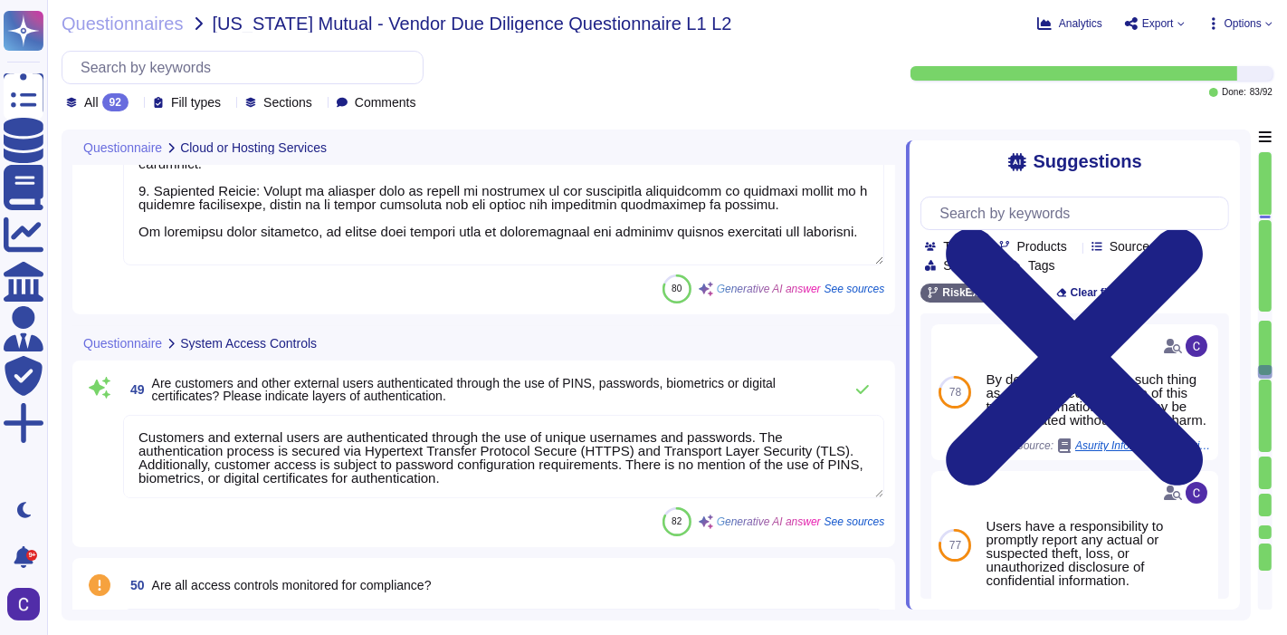
type textarea "Customers and external users are authenticated through the use of unique userna…"
type textarea "Yes, passwords are required to be changed at least every 90 days."
type textarea "Yes, procedures are in place to ensure that the passwords and privileges of ter…"
type textarea "Yes, all Information Technology equipment and terminals are protected from unau…"
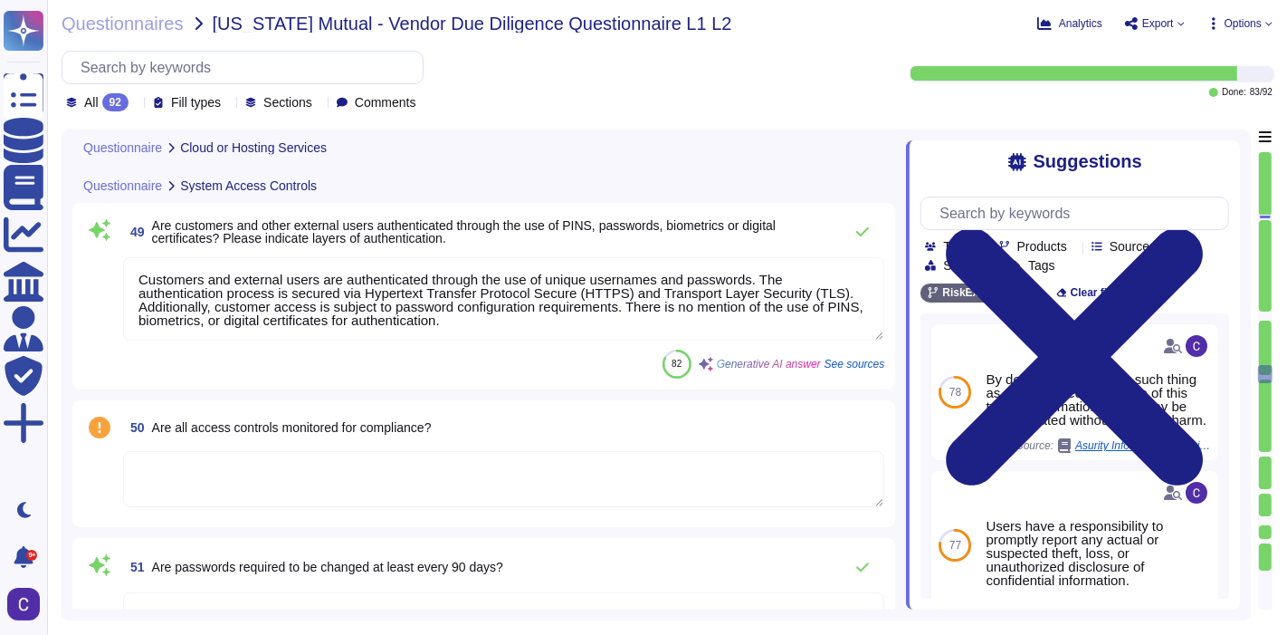
scroll to position [9742, 0]
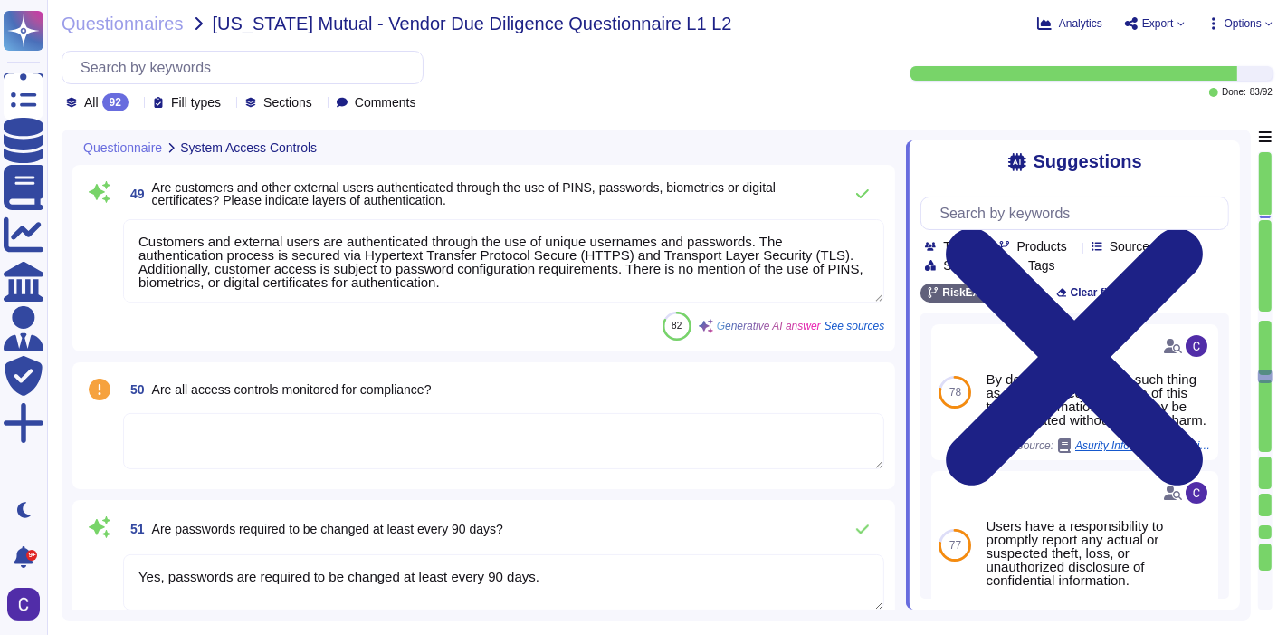
click at [558, 433] on textarea at bounding box center [503, 441] width 761 height 56
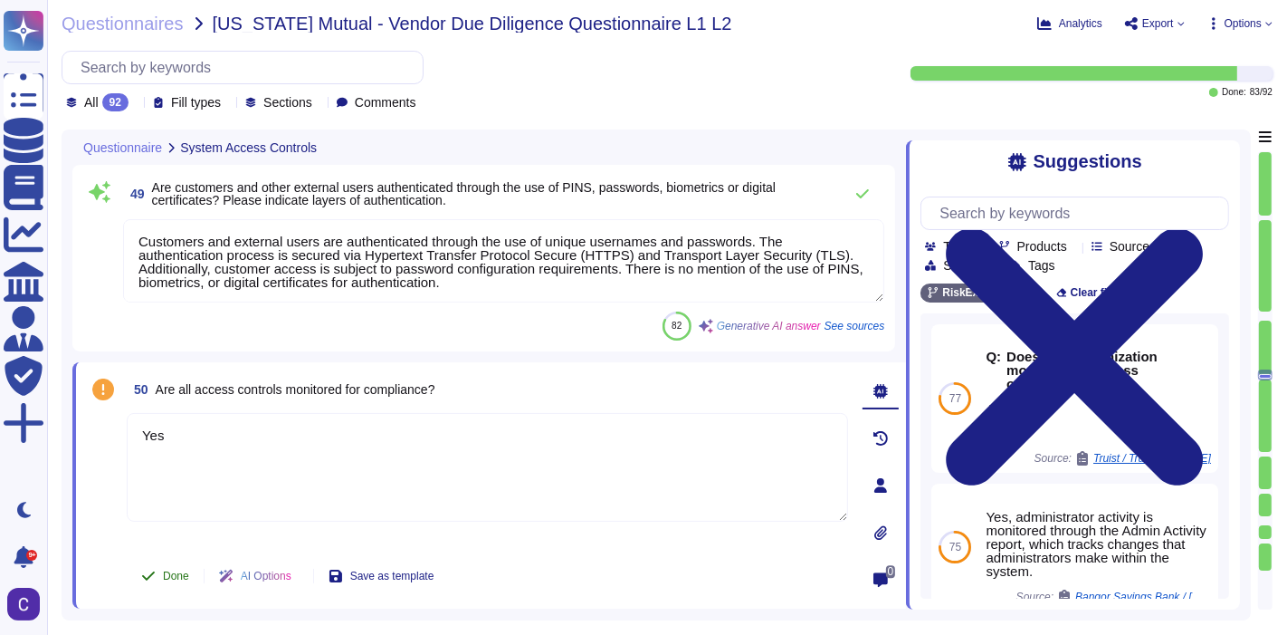
click at [170, 572] on span "Done" at bounding box center [176, 575] width 26 height 11
type textarea "Yes"
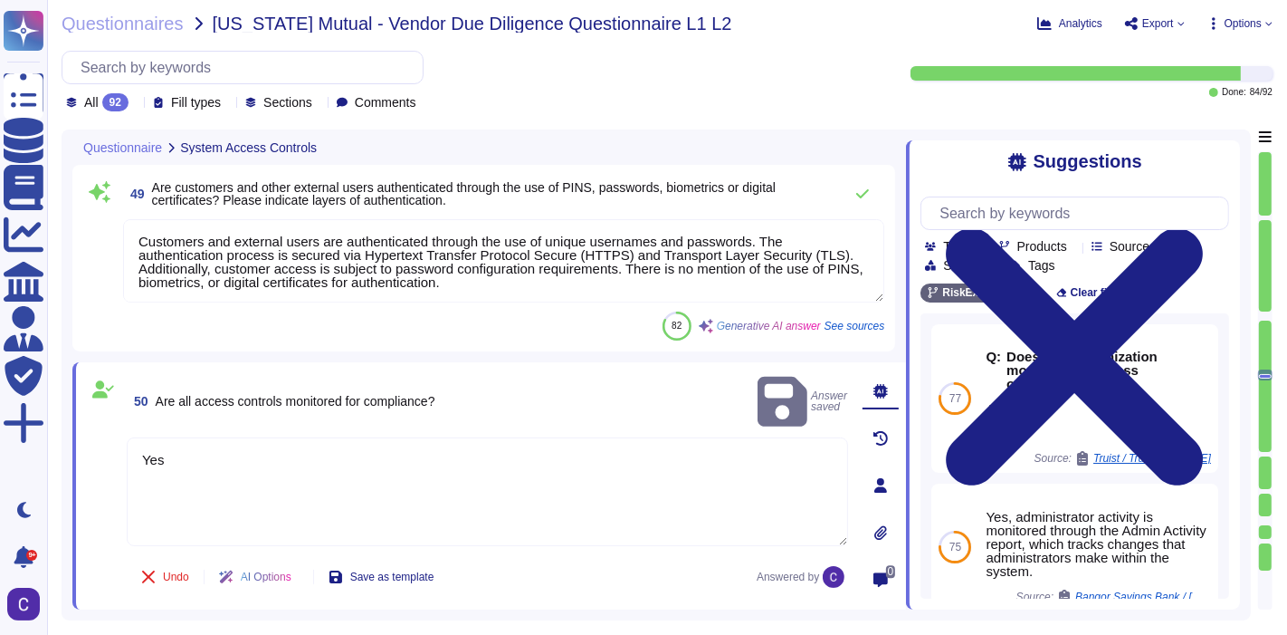
click at [1272, 451] on div at bounding box center [1265, 380] width 14 height 458
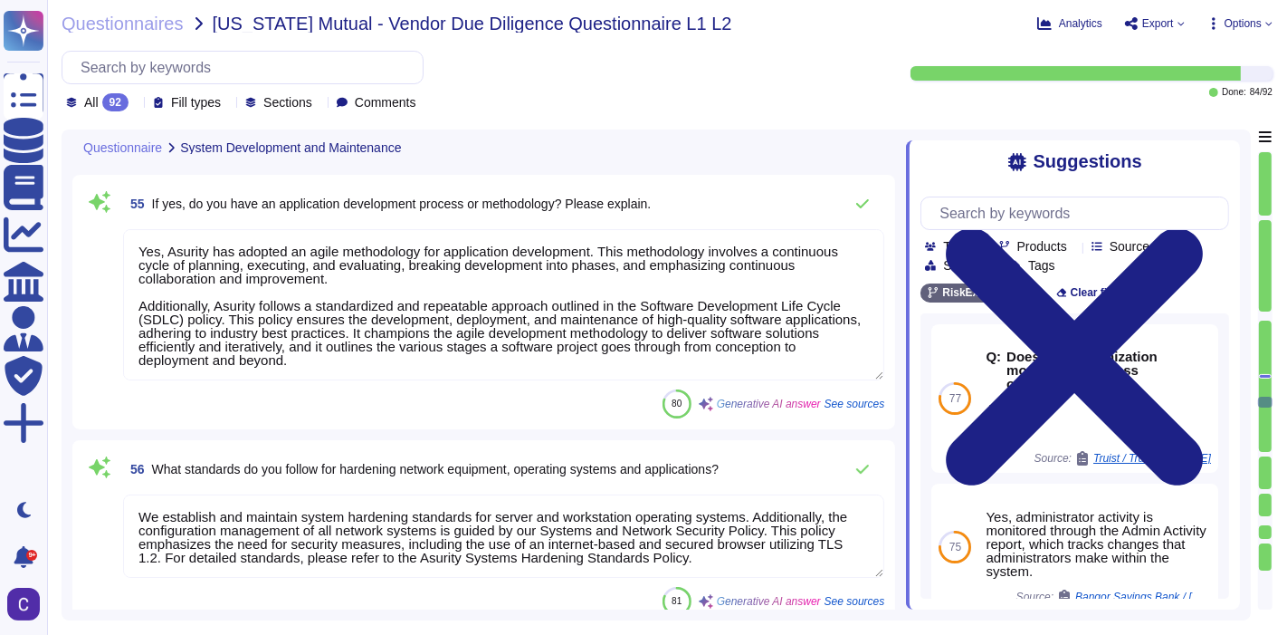
type textarea "Continuity plans are established and practiced for all Asurity entities, busine…"
type textarea "We guarantee a Recovery Time Objective (RTO) of 4 hours for the RiskExec applic…"
type textarea "Yes, business continuity plans are tested at least annually. However, detailed …"
type textarea "Business continuity only, Technology resilience only, BCPDR 38.0"
type textarea "Asurity maintains cyber insurance coverage provided by a globally recognized Ti…"
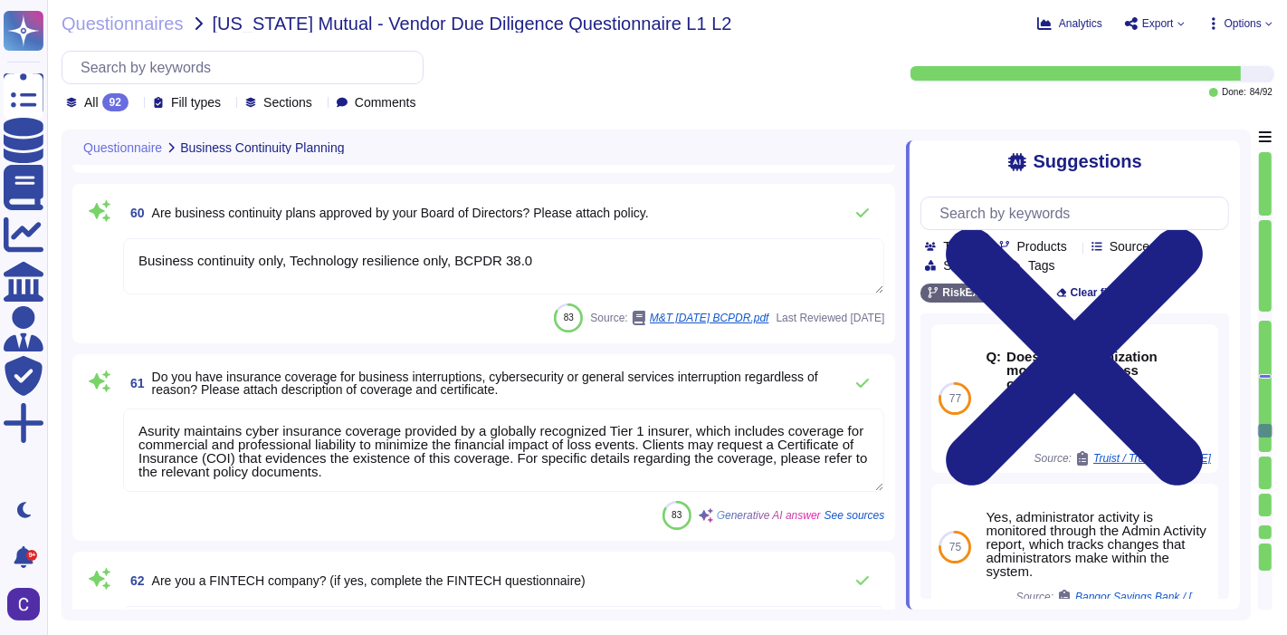
type textarea "Yes"
type textarea "Yes, all security relevant actions on all systems are logged, and the monitorin…"
type textarea "Yes, security logs are reviewed in real time, and alerts are logged hourly, ind…"
type textarea "Yes, regular security audits are conducted, including internal security audits …"
type textarea "We have third-party audit reports available, including SOC 1, SOC 2, PCI, and I…"
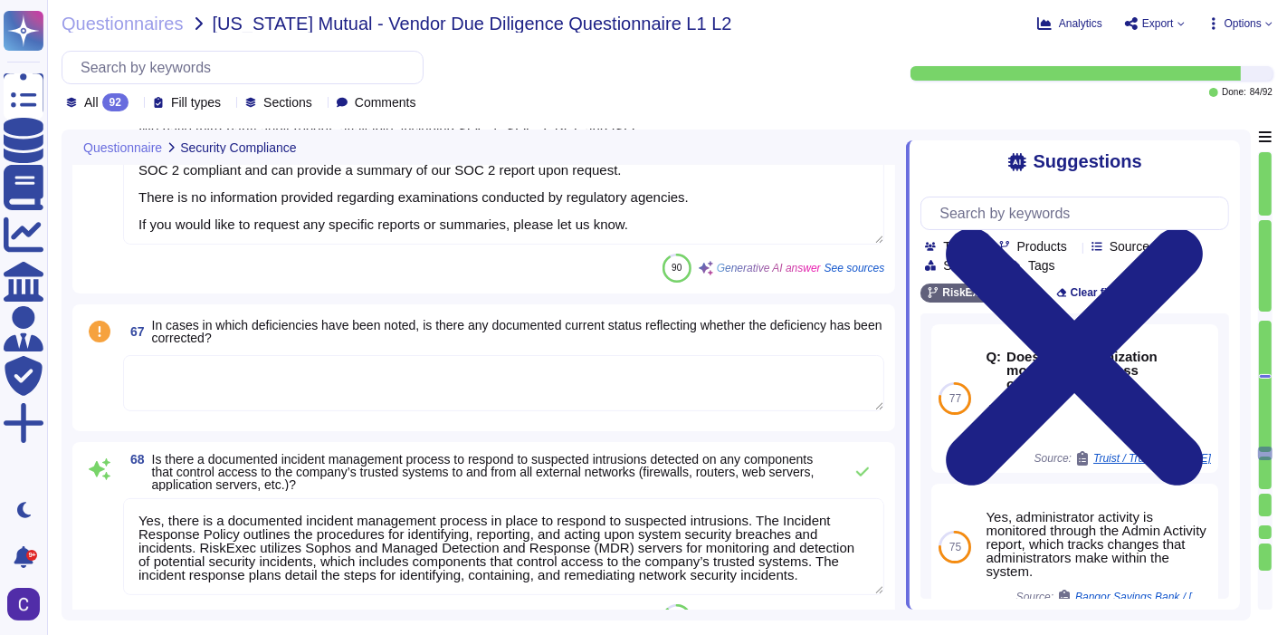
type textarea "Yes, there is a documented incident management process in place to respond to s…"
type textarea "Network vulnerability scans are conducted at least weekly for the production en…"
type textarea "Yes, our organization follows security industry best practices for wireless net…"
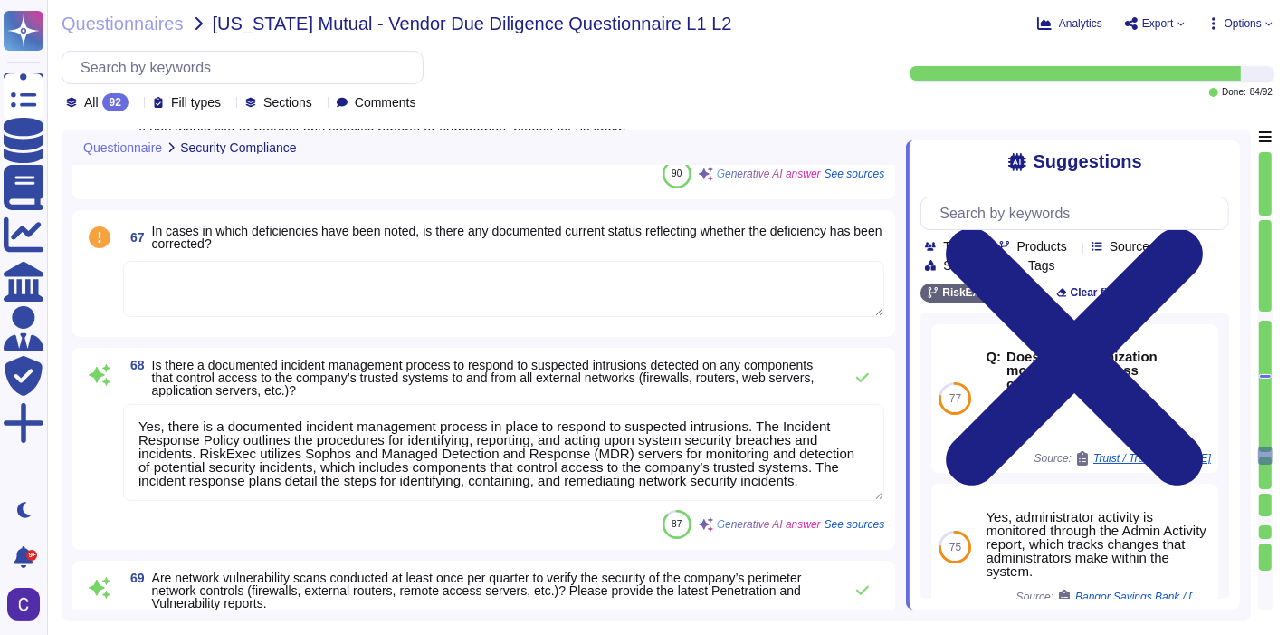
scroll to position [13166, 0]
click at [1268, 483] on div at bounding box center [1265, 472] width 13 height 32
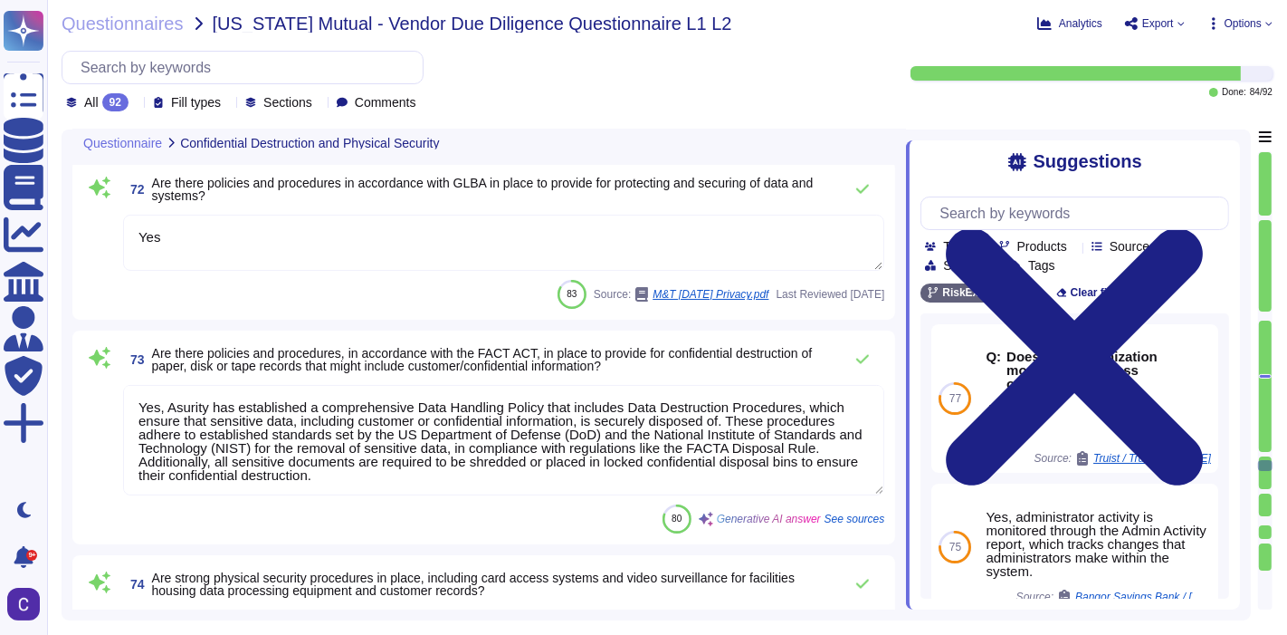
type textarea "Yes"
type textarea "Yes, Asurity has established a comprehensive Data Handling Policy that includes…"
type textarea "Yes, strong physical security procedures are in place, including access card re…"
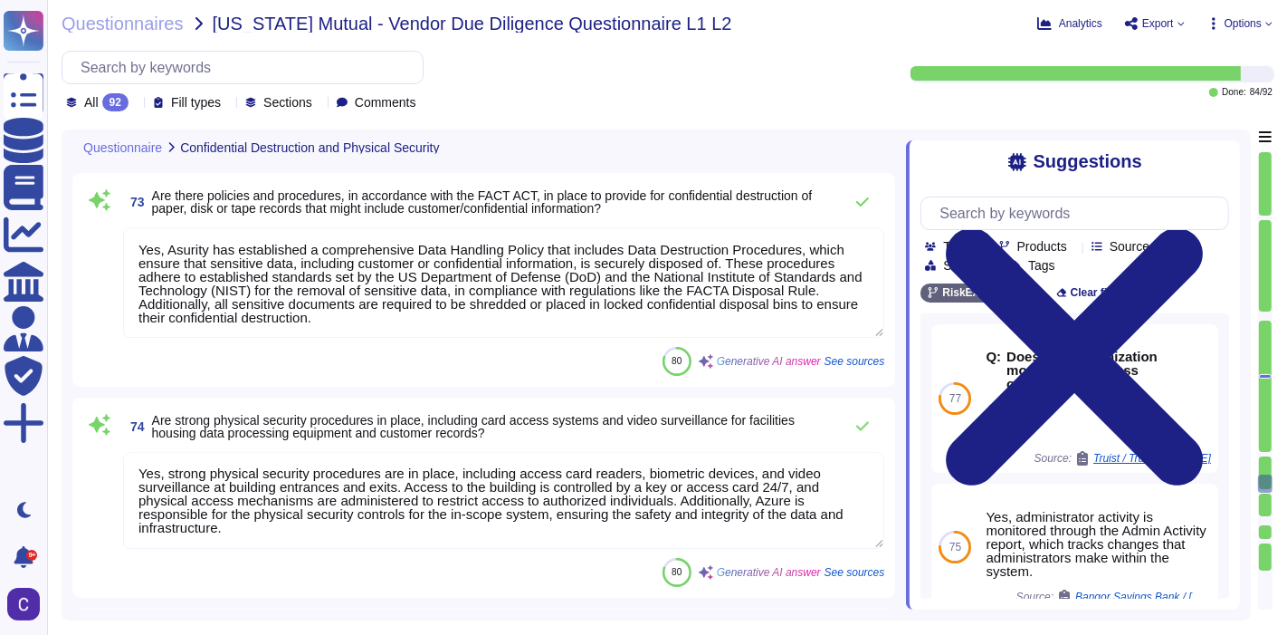
type textarea "All Asurity personnel, including employees, are instructed to follow the incide…"
type textarea "Yes, applicants for positions requiring high-level access, such as system admin…"
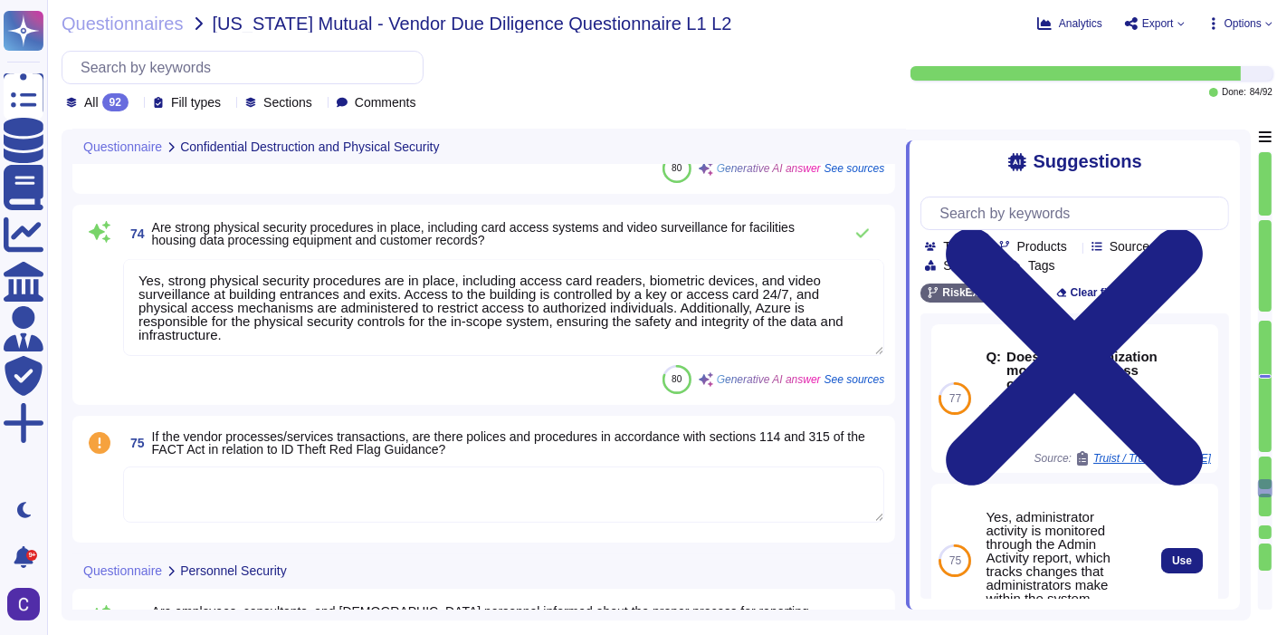
scroll to position [14560, 0]
type textarea "Yes, employees are required to sign a confidentiality agreement, and they must …"
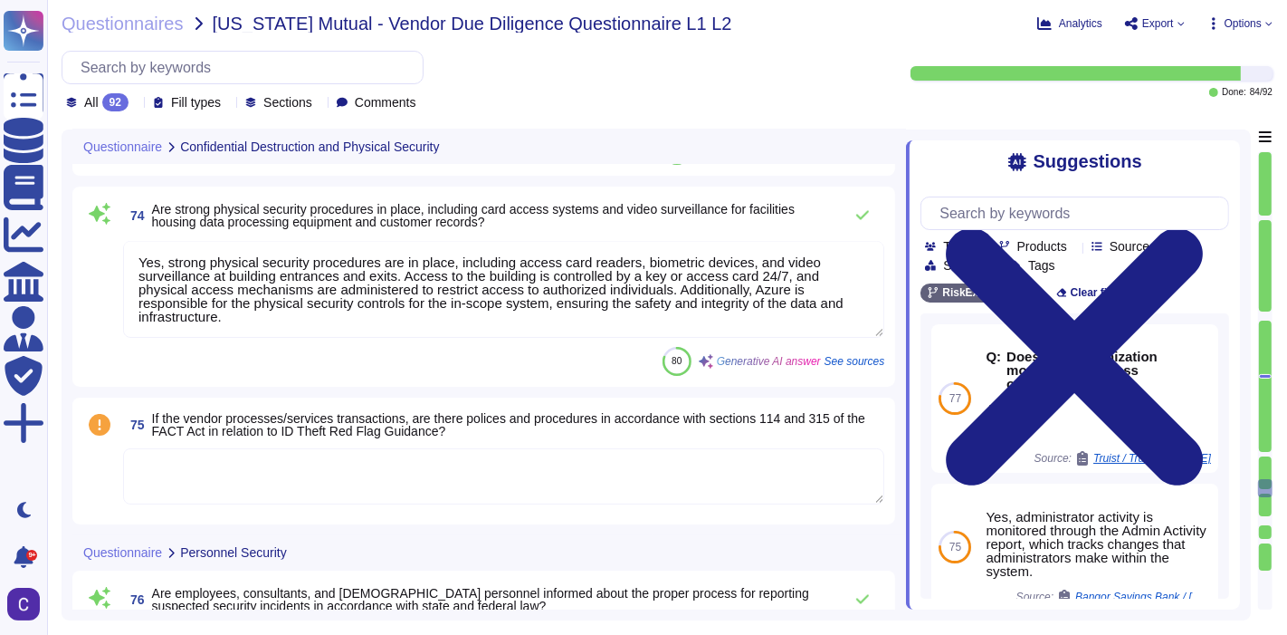
click at [1268, 516] on div at bounding box center [1265, 520] width 13 height 9
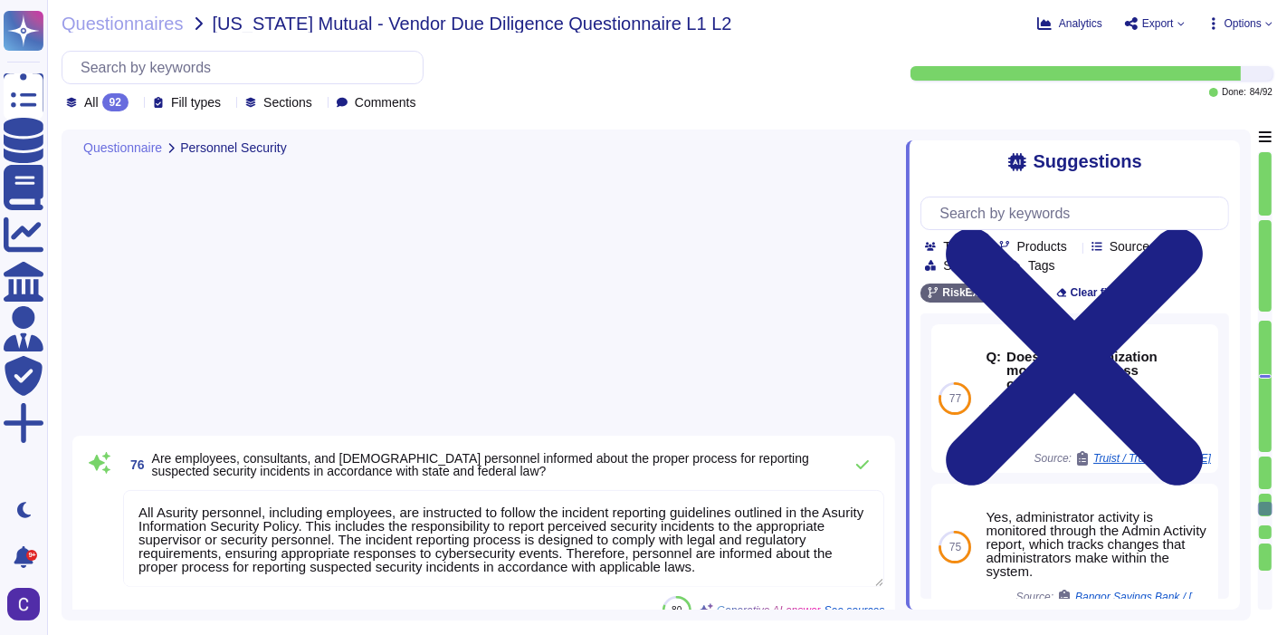
type textarea "Yes, Asurity has established a formal security awareness and training program f…"
type textarea "Access control policies and procedures are defined and implemented to manage au…"
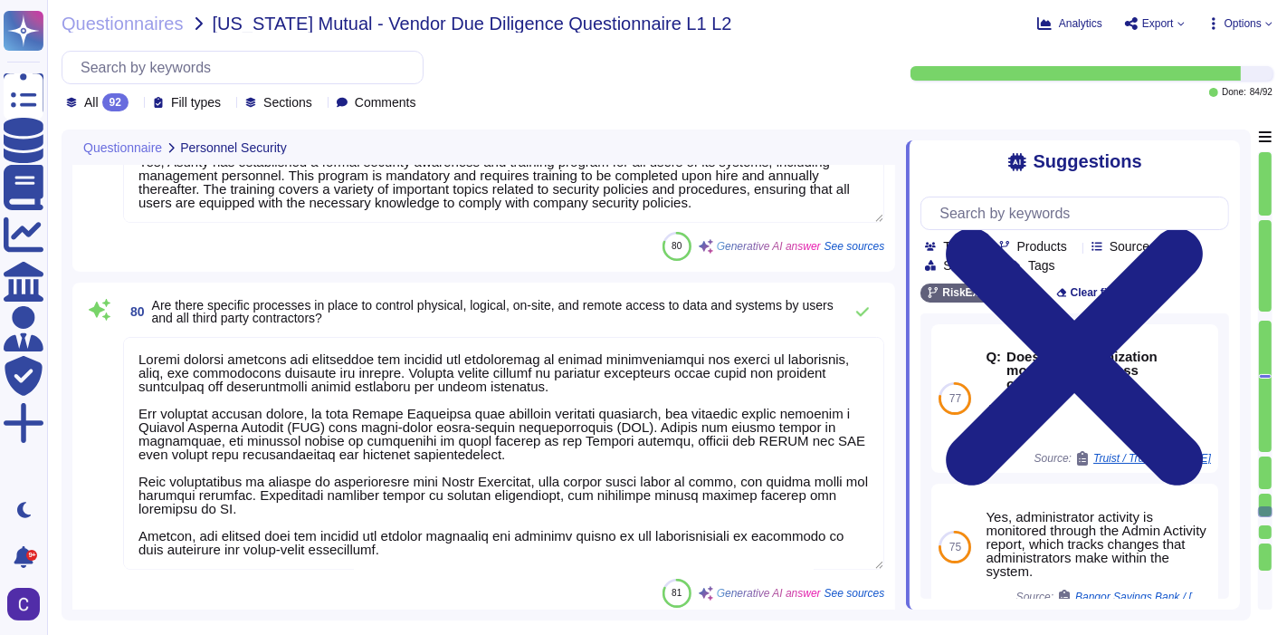
type textarea "The individuals responsible for updates and maintenance include the Release Coo…"
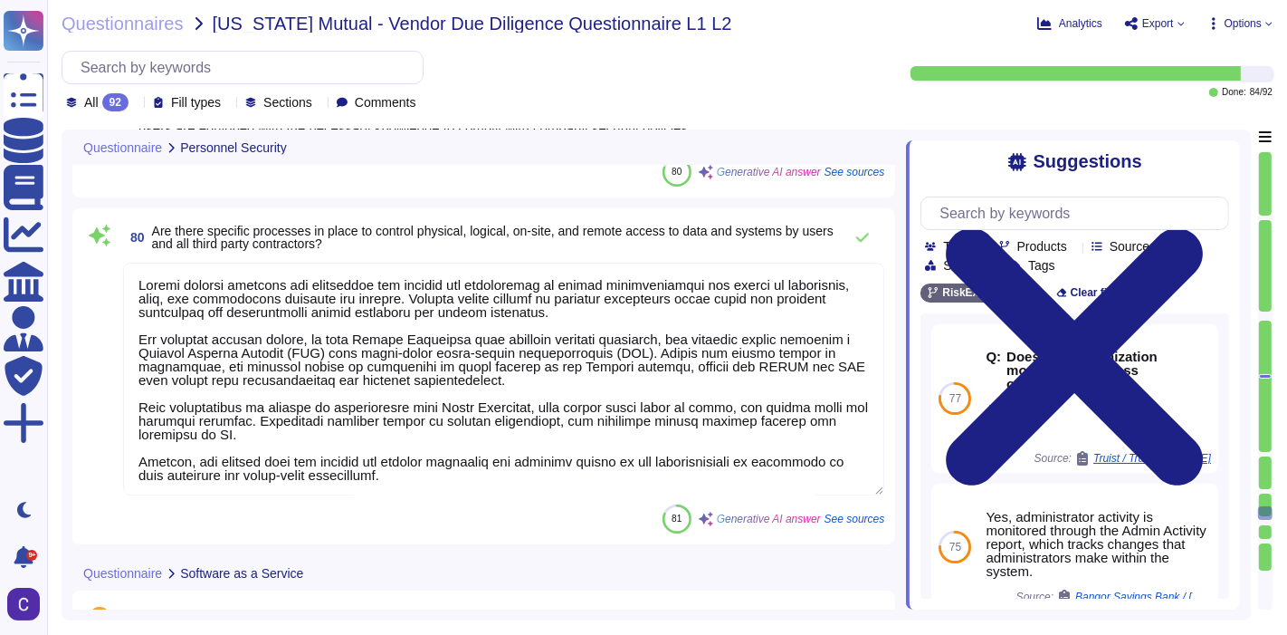
scroll to position [1, 0]
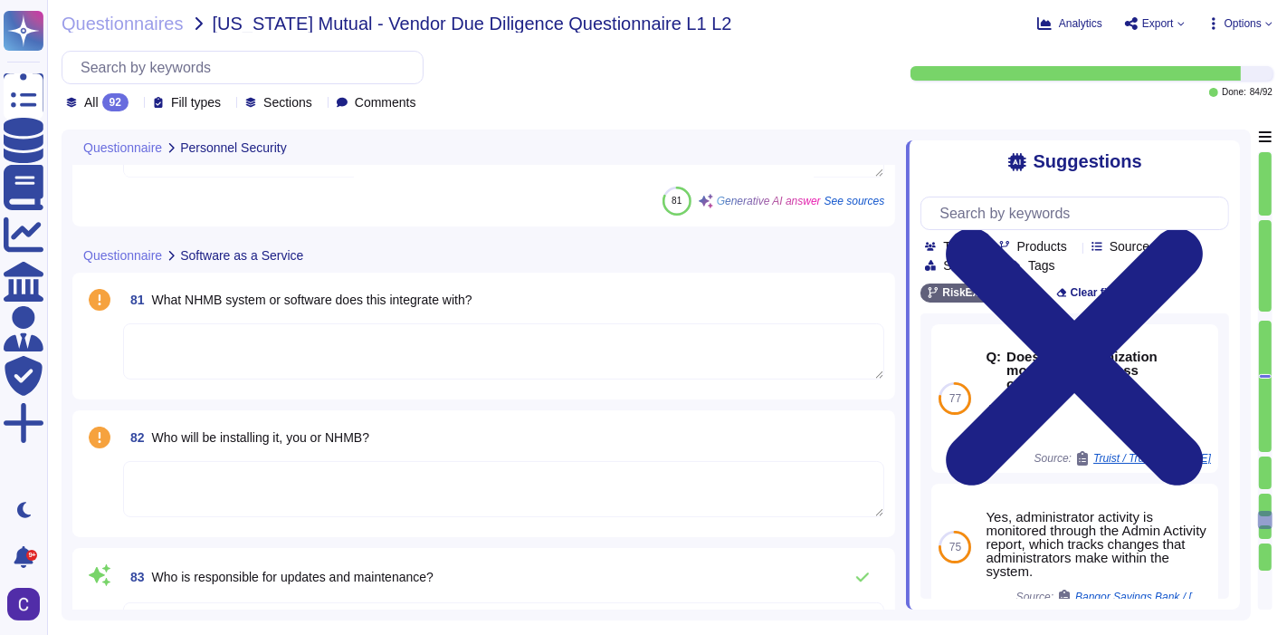
type textarea "No breaches have occurred within the last 36 months. Therefore, there are no re…"
type textarea "web browser standards"
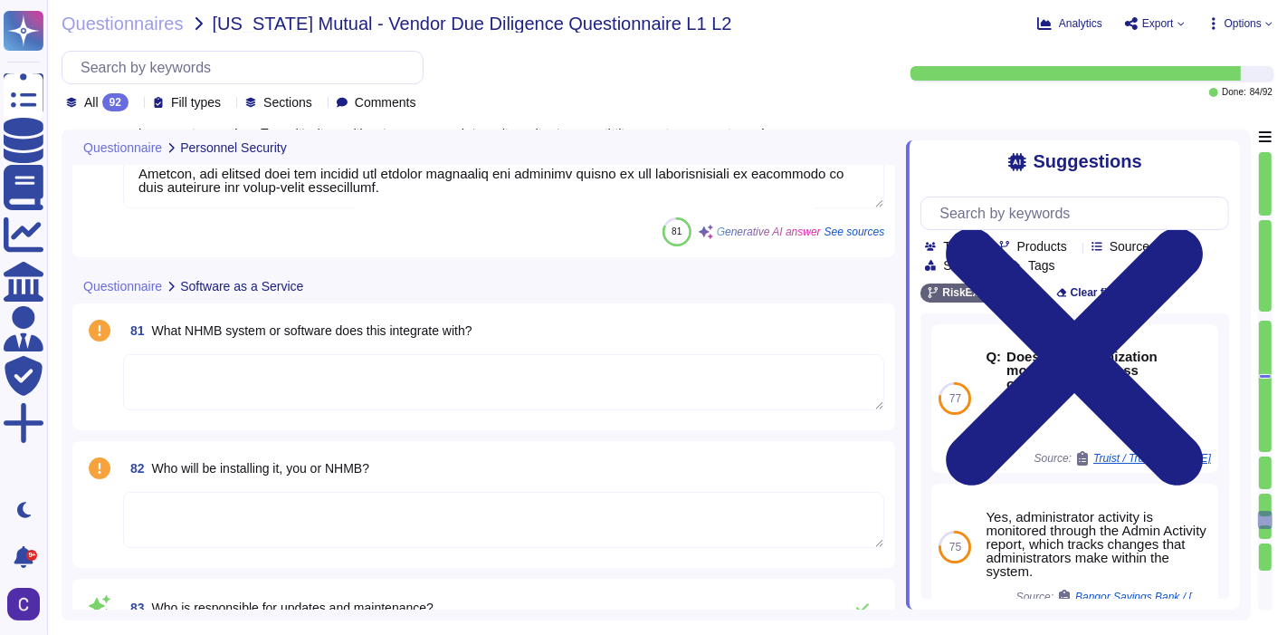
scroll to position [16059, 0]
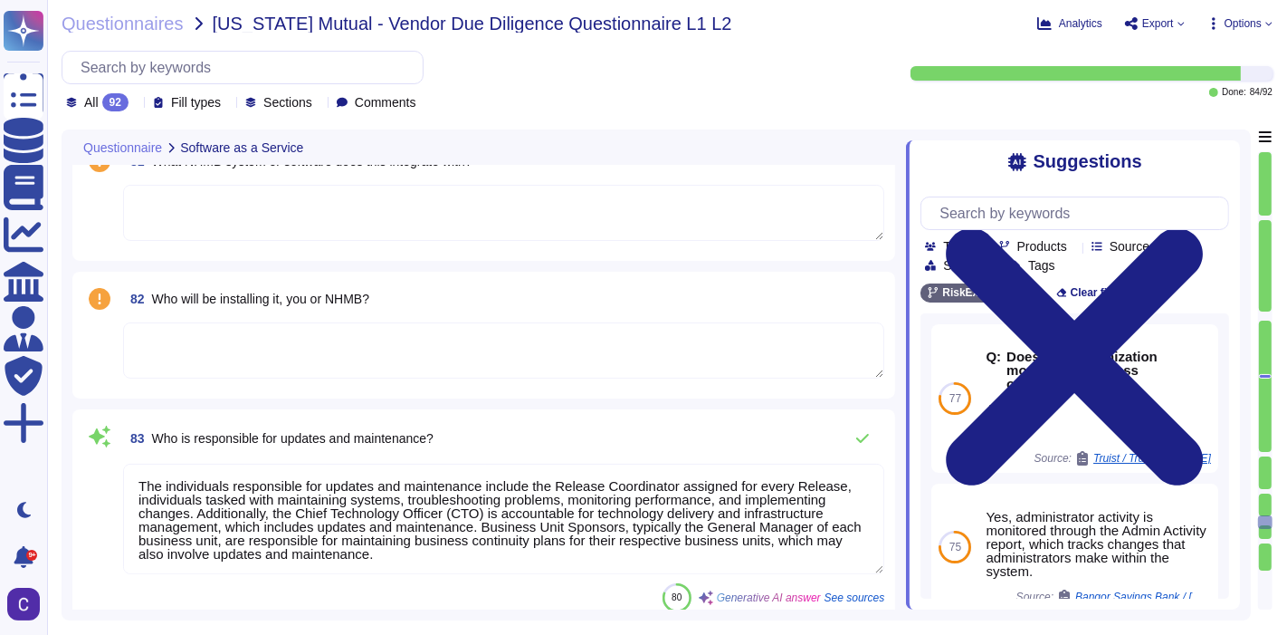
click at [636, 356] on textarea at bounding box center [503, 350] width 761 height 56
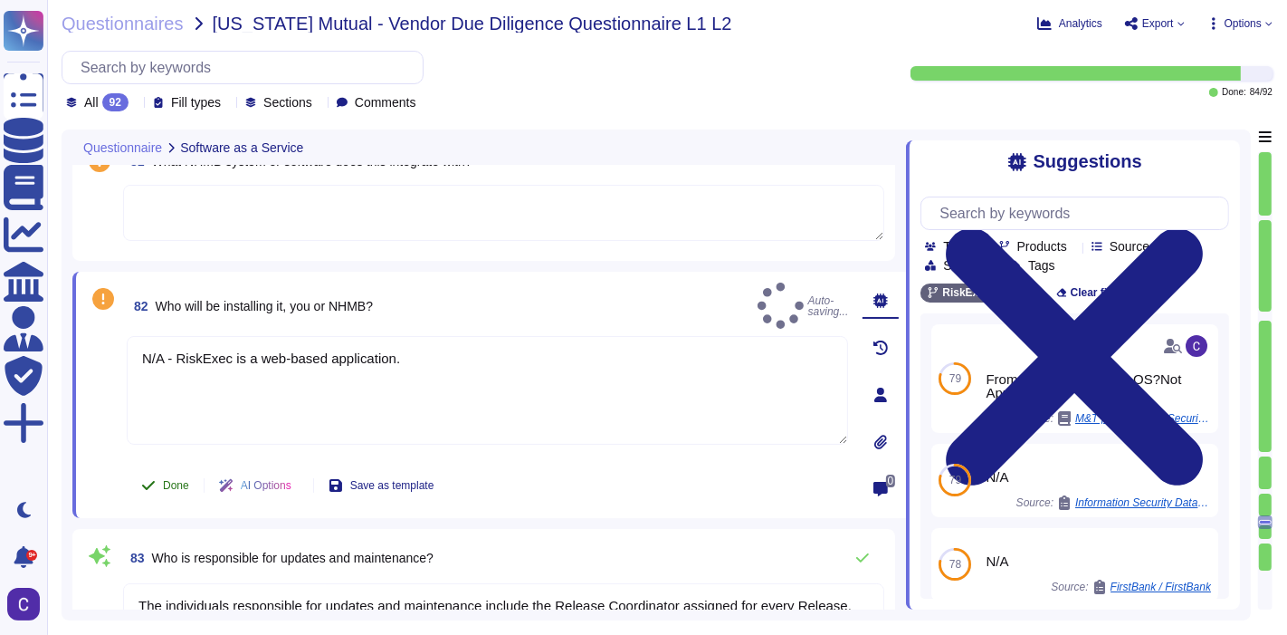
type textarea "N/A - RiskExec is a web-based application."
click at [163, 490] on button "Done" at bounding box center [165, 485] width 77 height 36
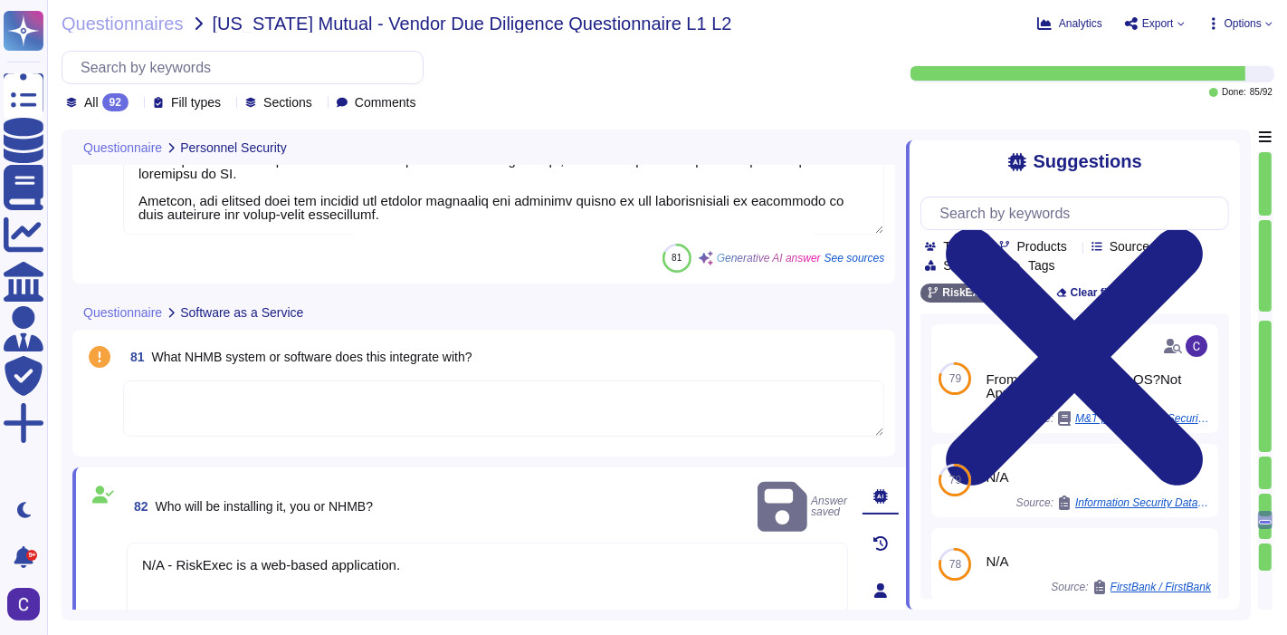
scroll to position [15858, 0]
type textarea "Yes, Asurity has established a formal security awareness and training program f…"
type textarea "Access control policies and procedures are defined and implemented to manage au…"
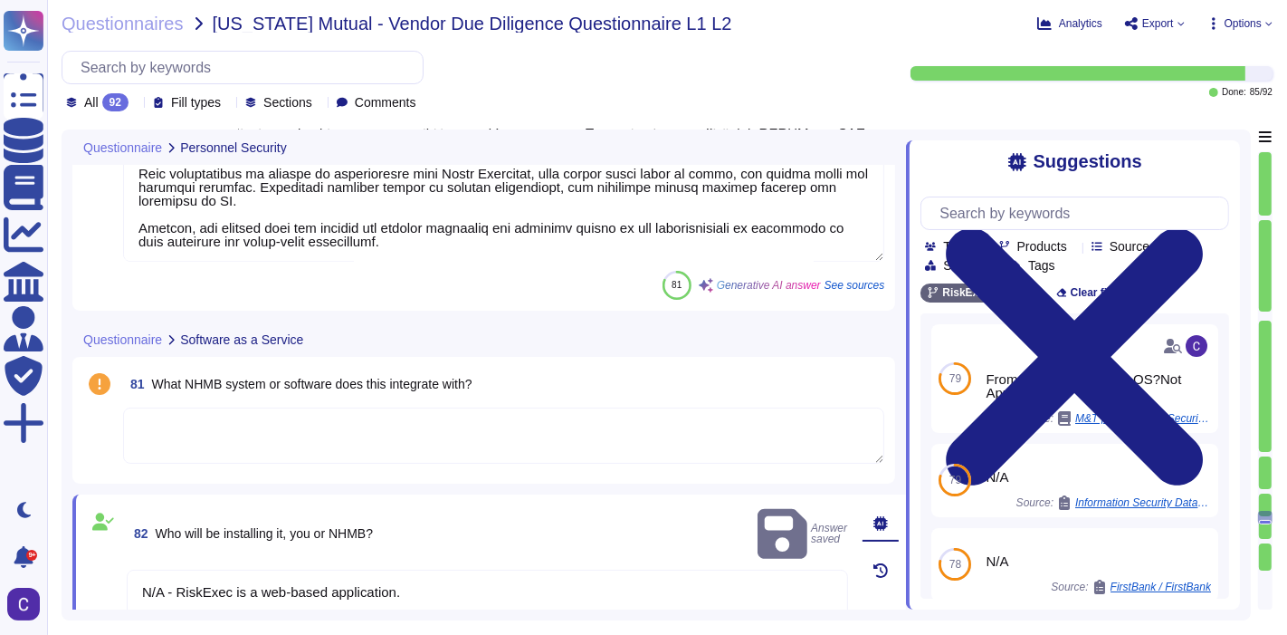
click at [301, 420] on textarea at bounding box center [503, 435] width 761 height 56
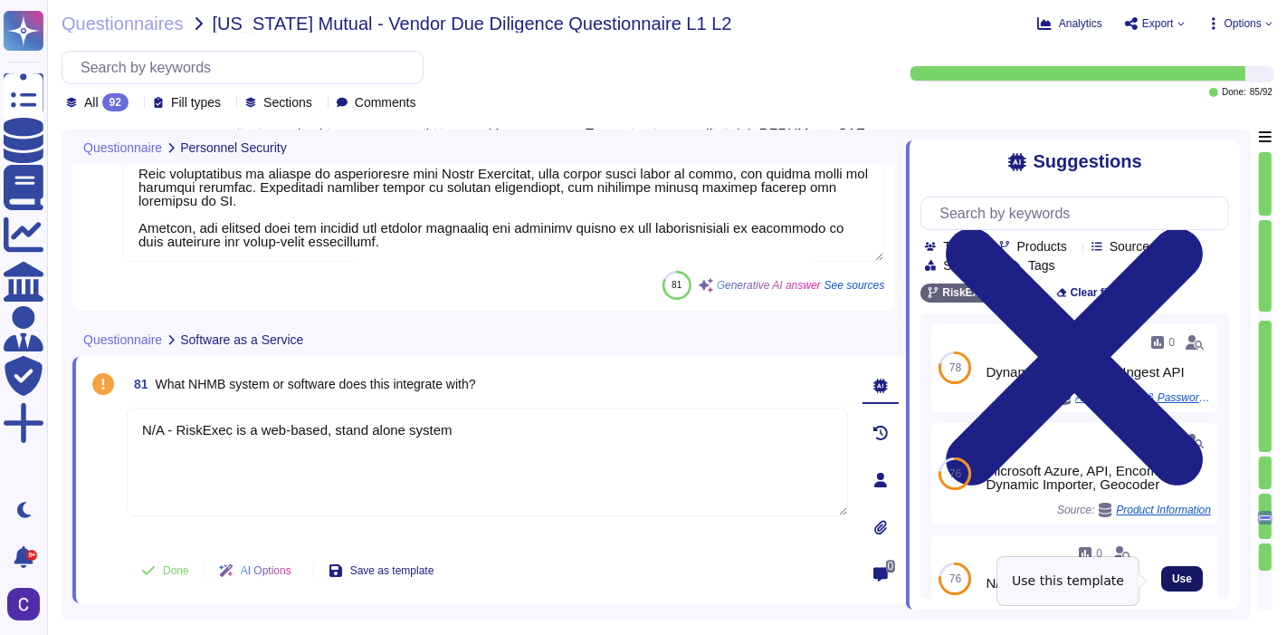
type textarea "N/A - RiskExec is a web-based, stand alone system."
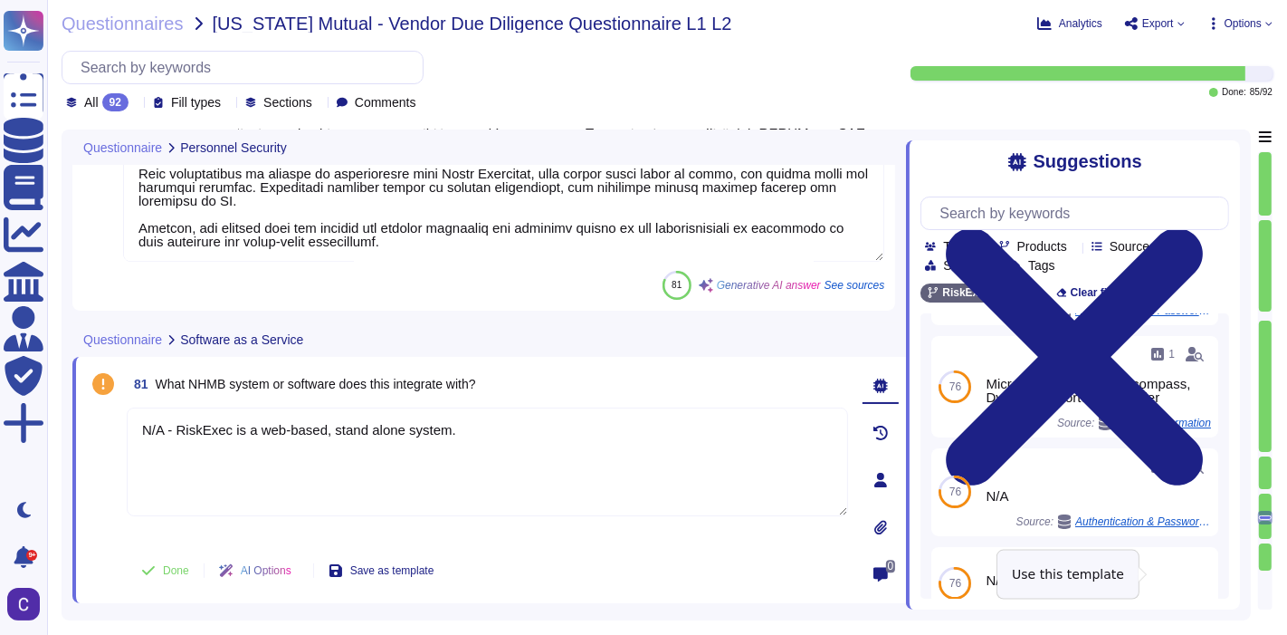
scroll to position [201, 0]
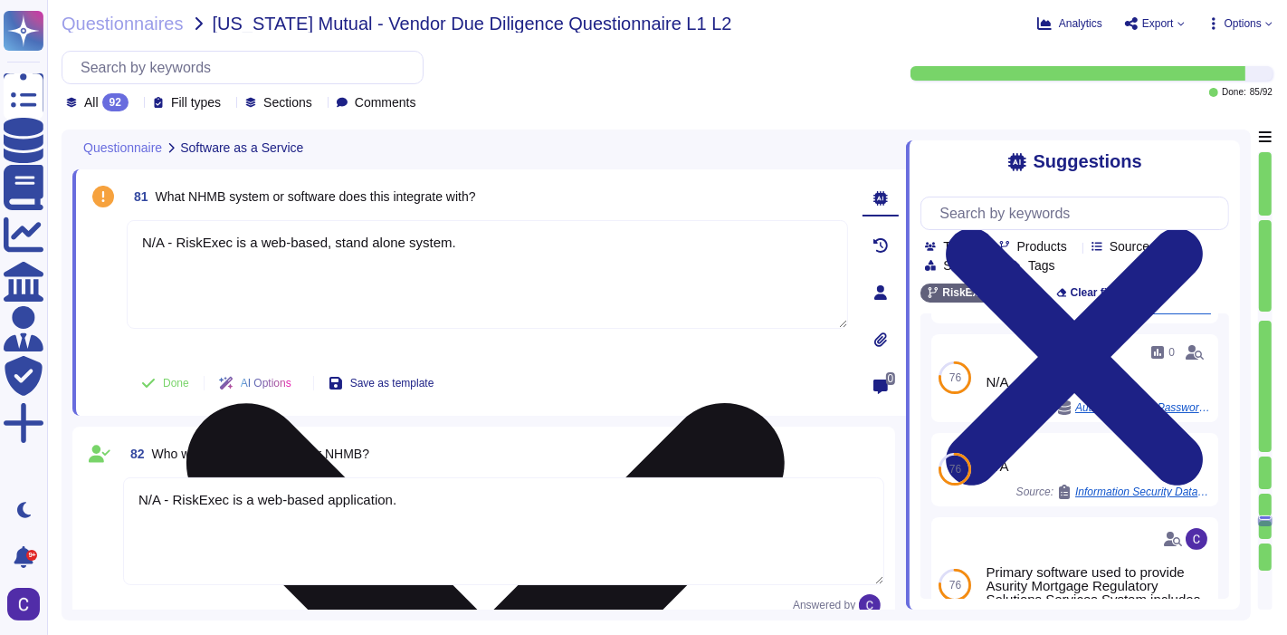
type textarea "web browser standards"
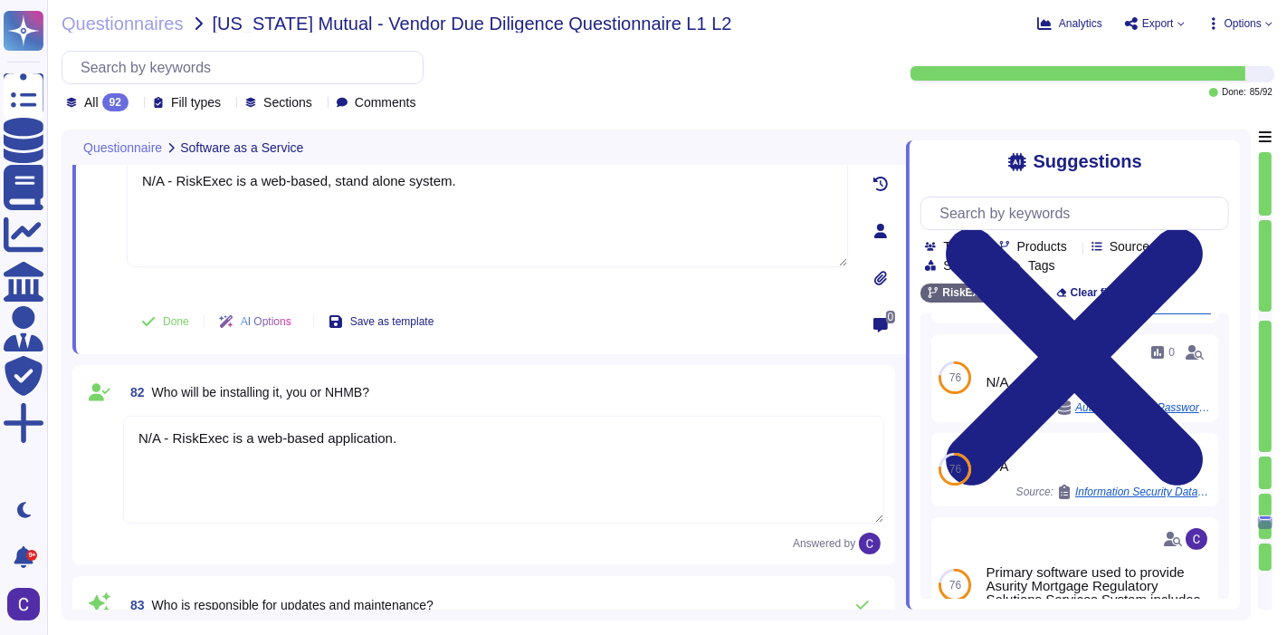
scroll to position [15958, 0]
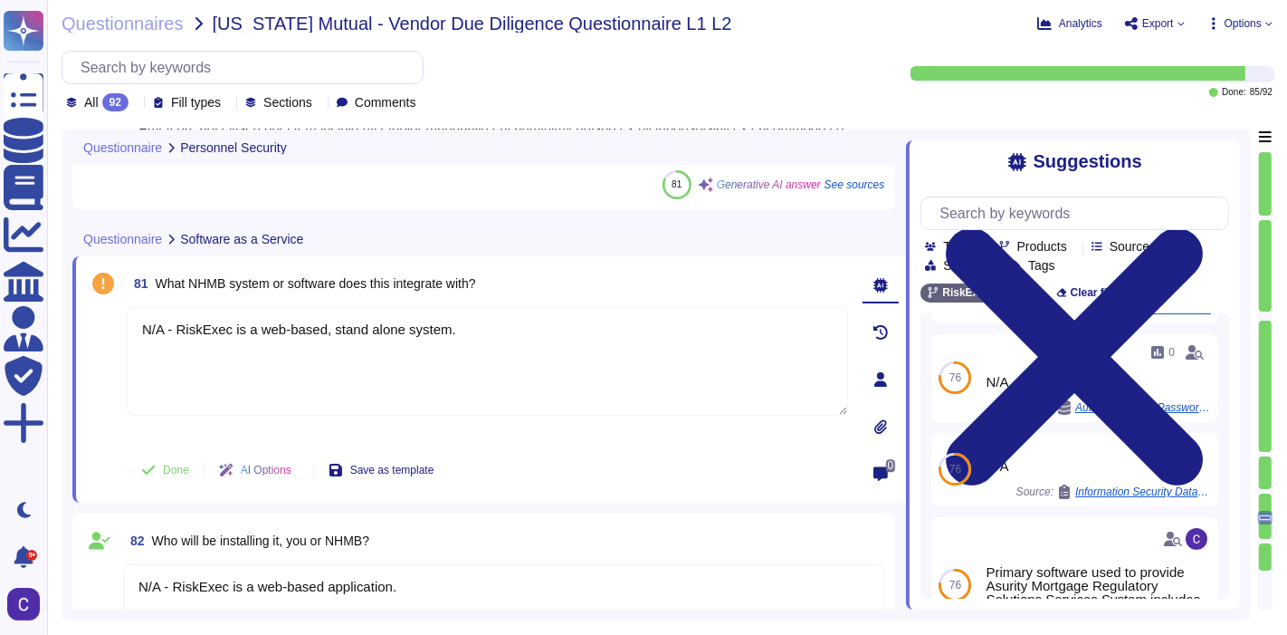
type textarea "Yes, Asurity has established a formal security awareness and training program f…"
type textarea "Access control policies and procedures are defined and implemented to manage au…"
type textarea "N/A - RiskExec is a web-based, stand alone system."
click at [142, 463] on icon at bounding box center [148, 470] width 14 height 14
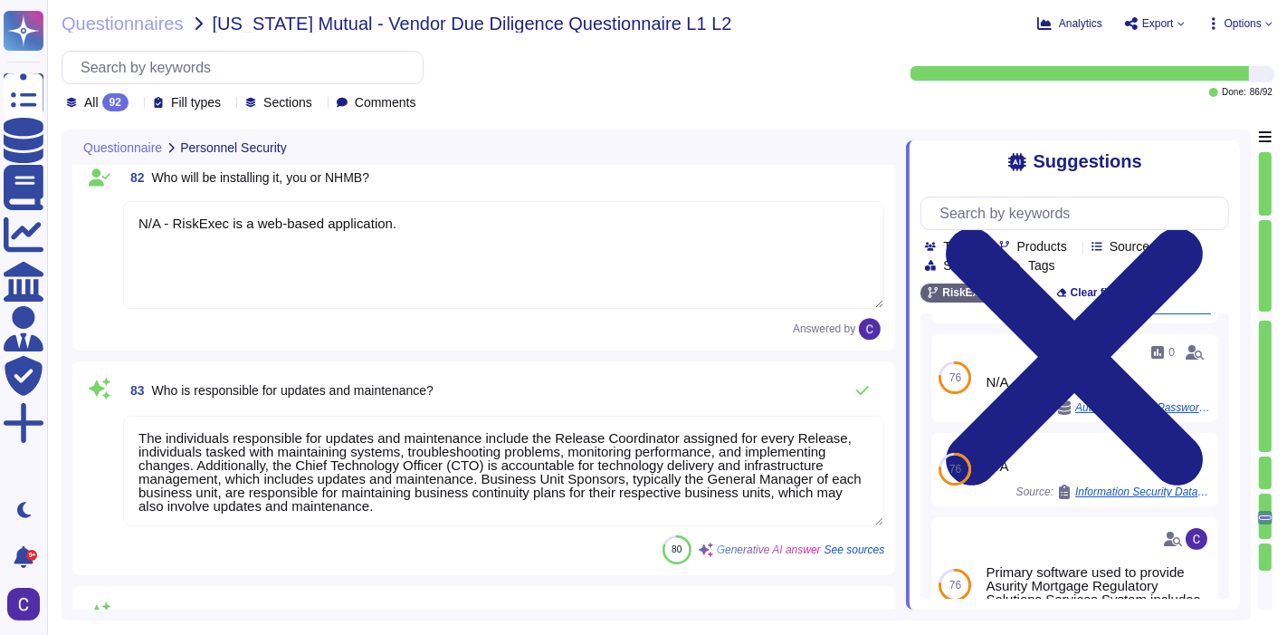
scroll to position [16361, 0]
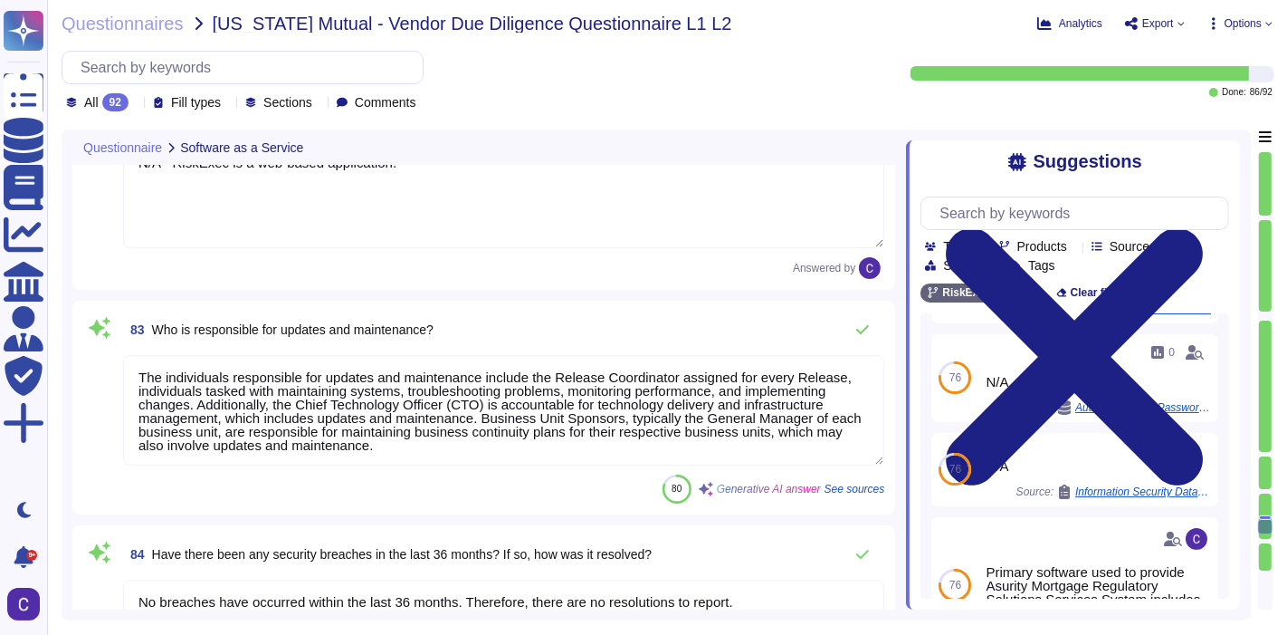
type textarea "web browser standards"
type textarea "Additional resources may include contracting additional staff as needed. Availa…"
click at [1264, 541] on div at bounding box center [1265, 541] width 13 height 5
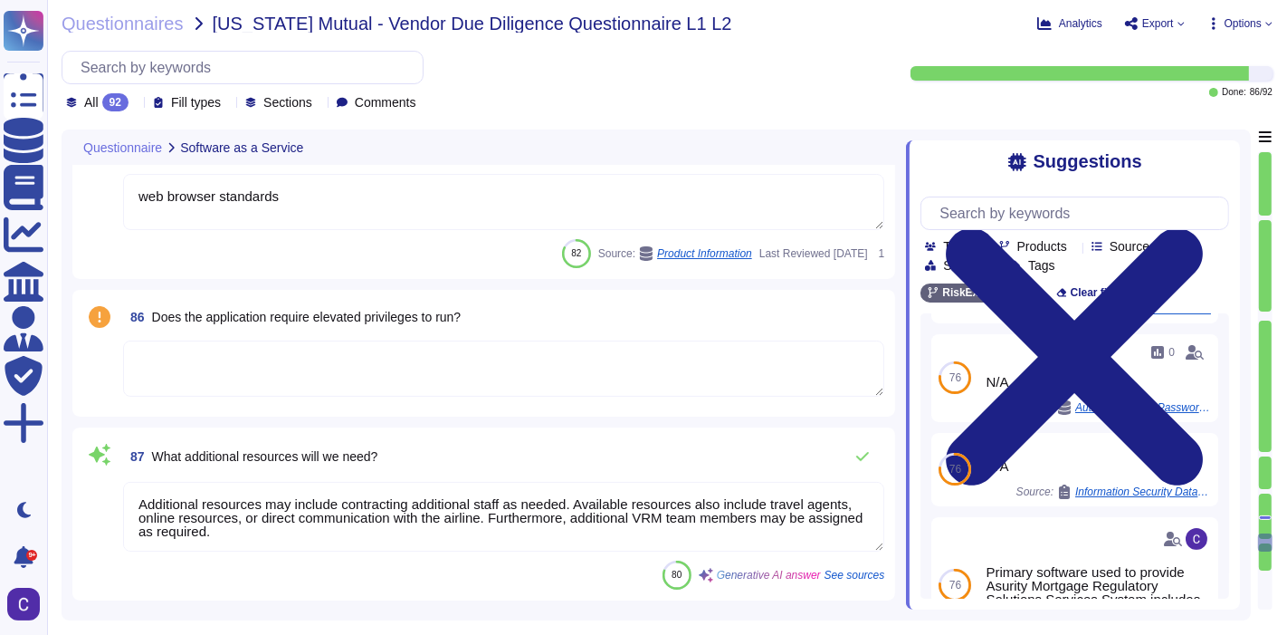
type textarea "Yes"
type textarea "The company has established a structured approach for managing customer complai…"
type textarea "The responsibility for notifying customers of security vulnerabilities lies wit…"
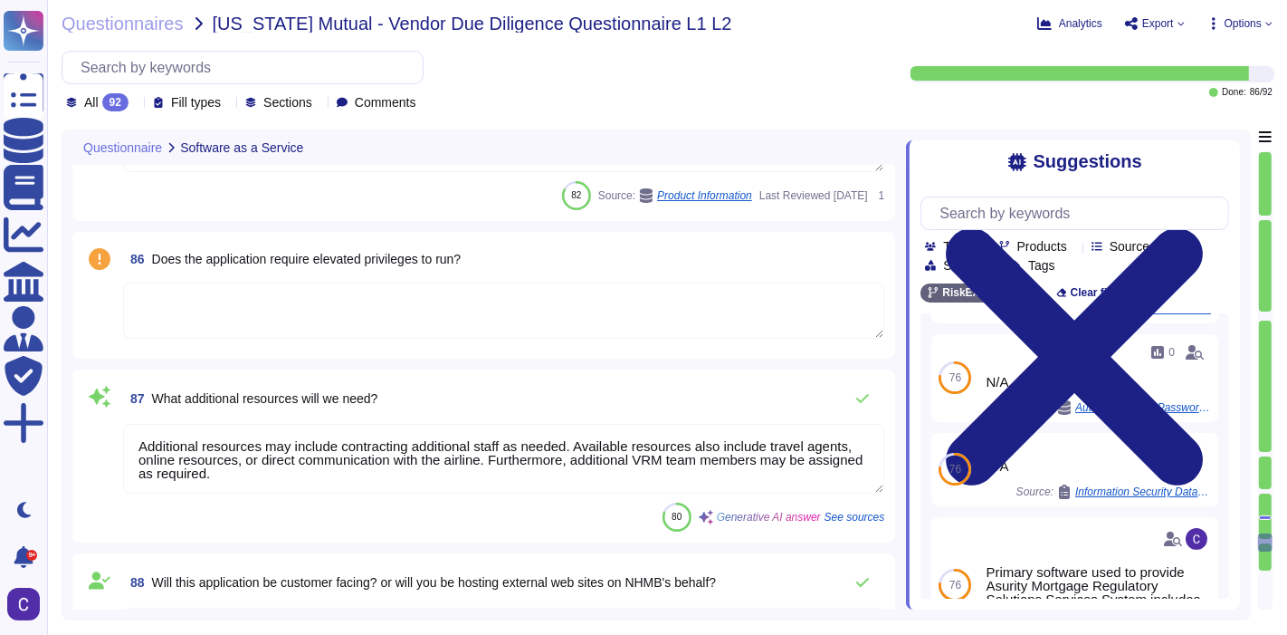
scroll to position [17003, 0]
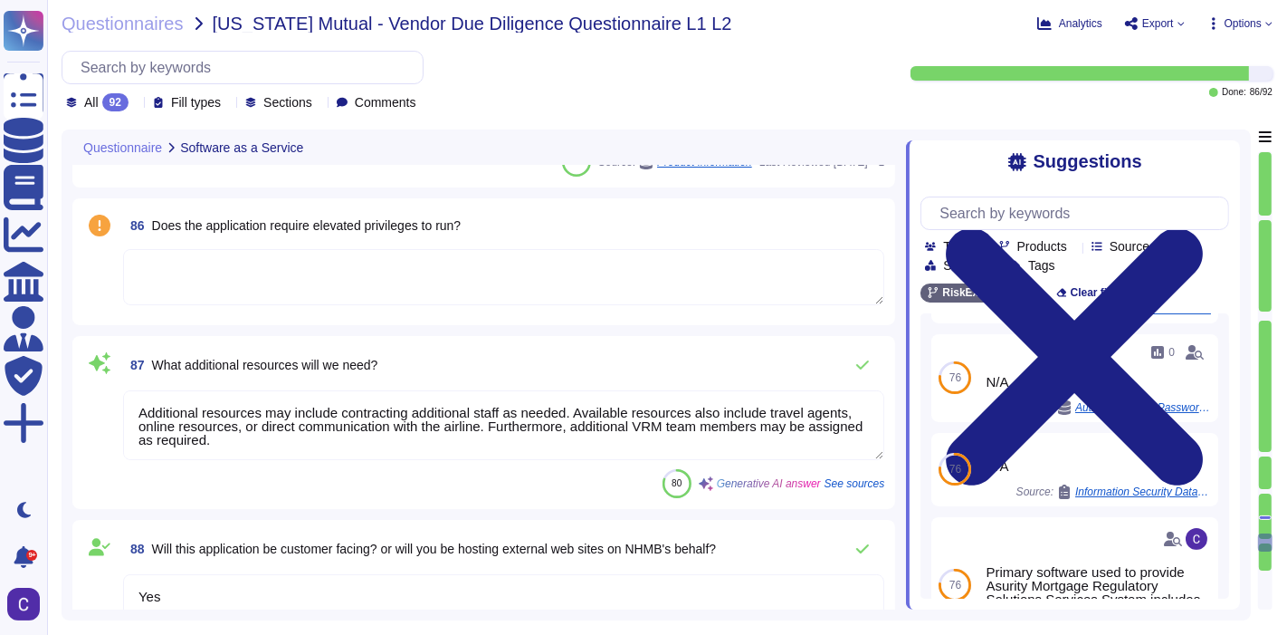
type textarea "The responsibility for notifying customers of an information breach lies with o…"
click at [214, 288] on textarea at bounding box center [503, 277] width 761 height 56
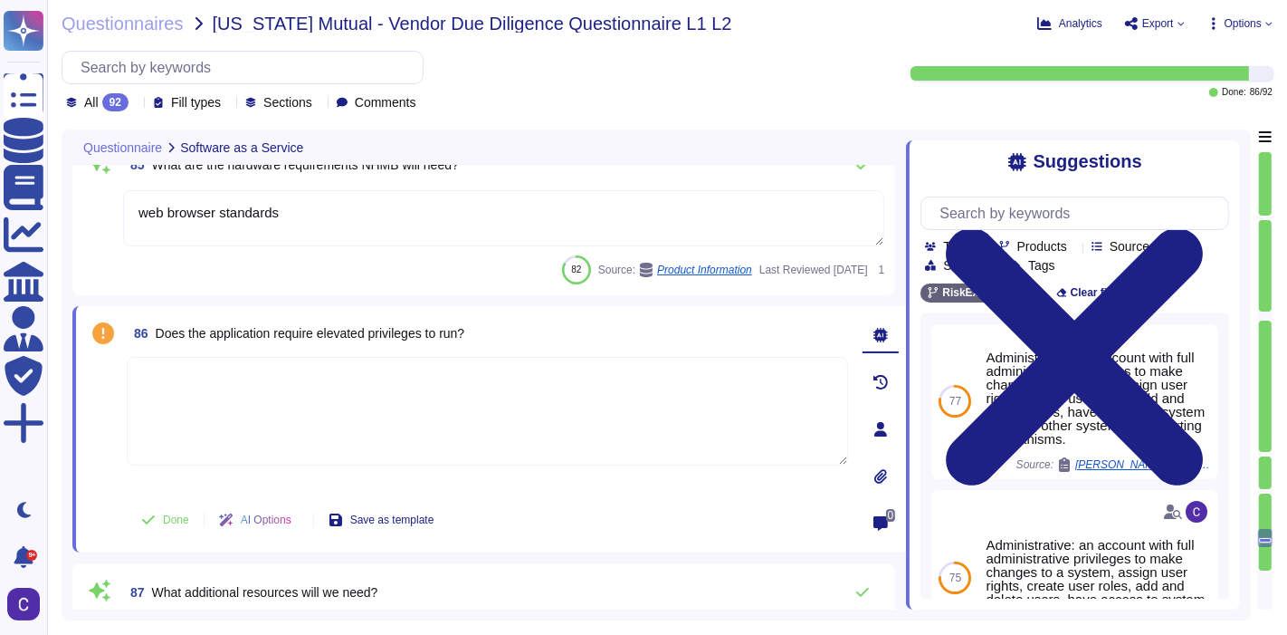
scroll to position [16750, 0]
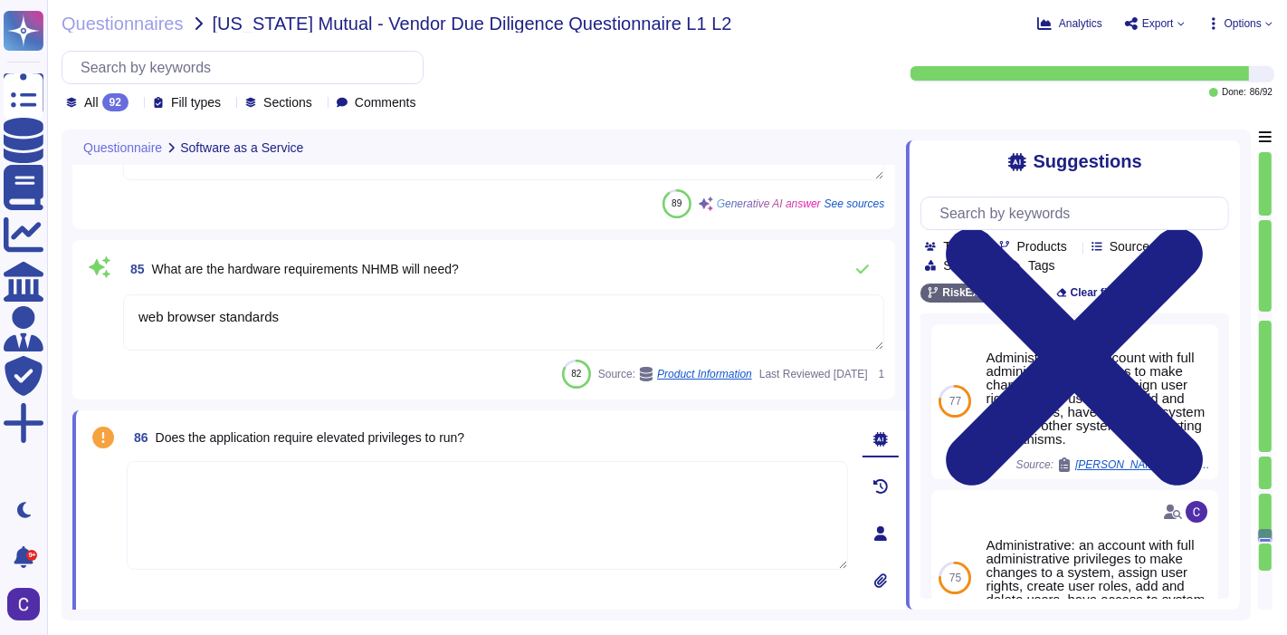
type textarea "N/A - RiskExec is a web-based application."
click at [380, 493] on textarea "Yes," at bounding box center [488, 515] width 722 height 109
paste textarea "Read-Only - read only privileges Write - add application, batch edit, import fi…"
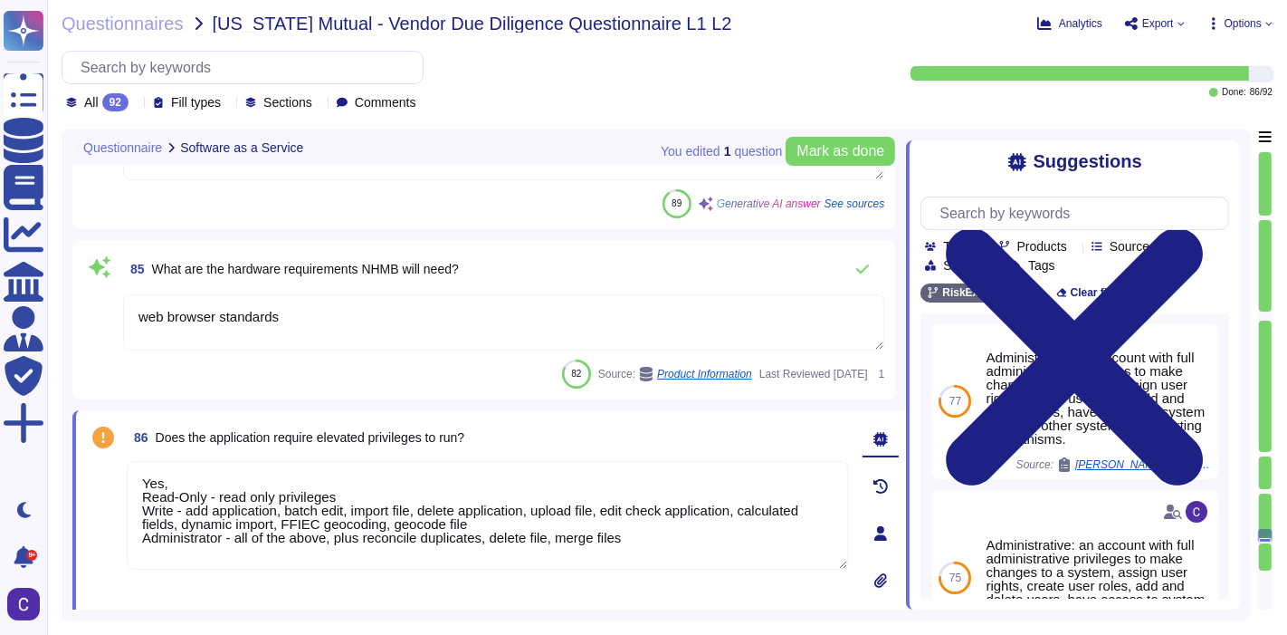
type textarea "Yes, Read-Only - read only privileges Write - add application, batch edit, impo…"
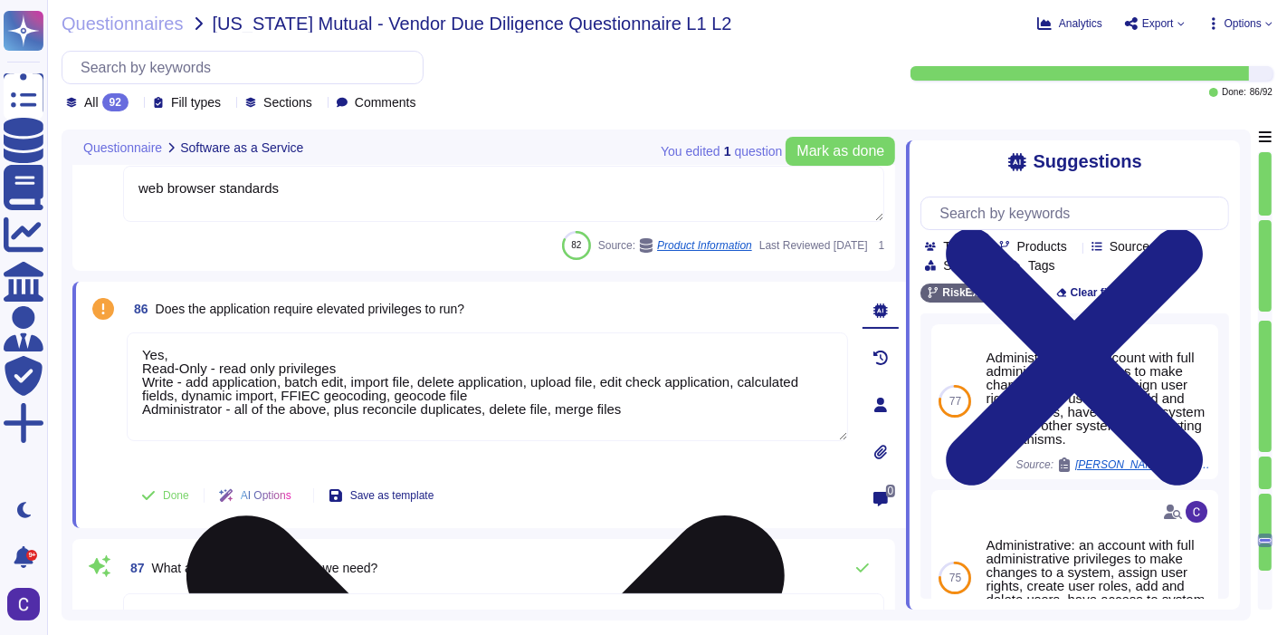
scroll to position [17052, 0]
type textarea "The responsibility for notifying customers of security vulnerabilities lies wit…"
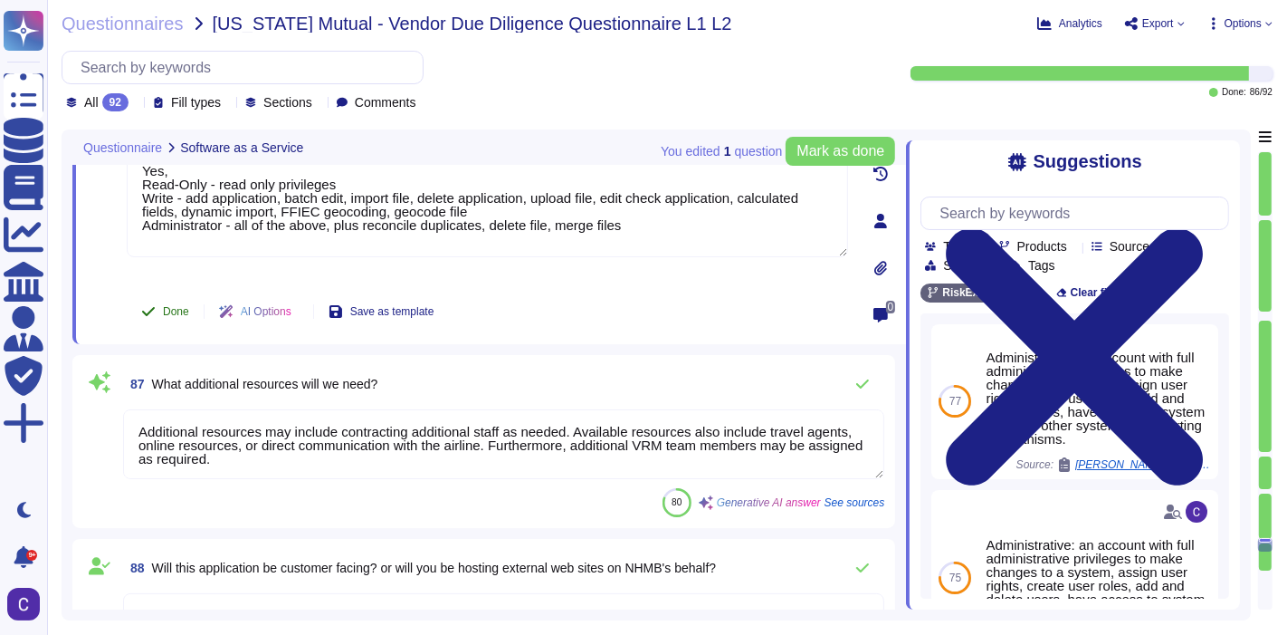
type textarea "Yes, Read-Only - read only privileges Write - add application, batch edit, impo…"
click at [175, 306] on span "Done" at bounding box center [176, 311] width 26 height 11
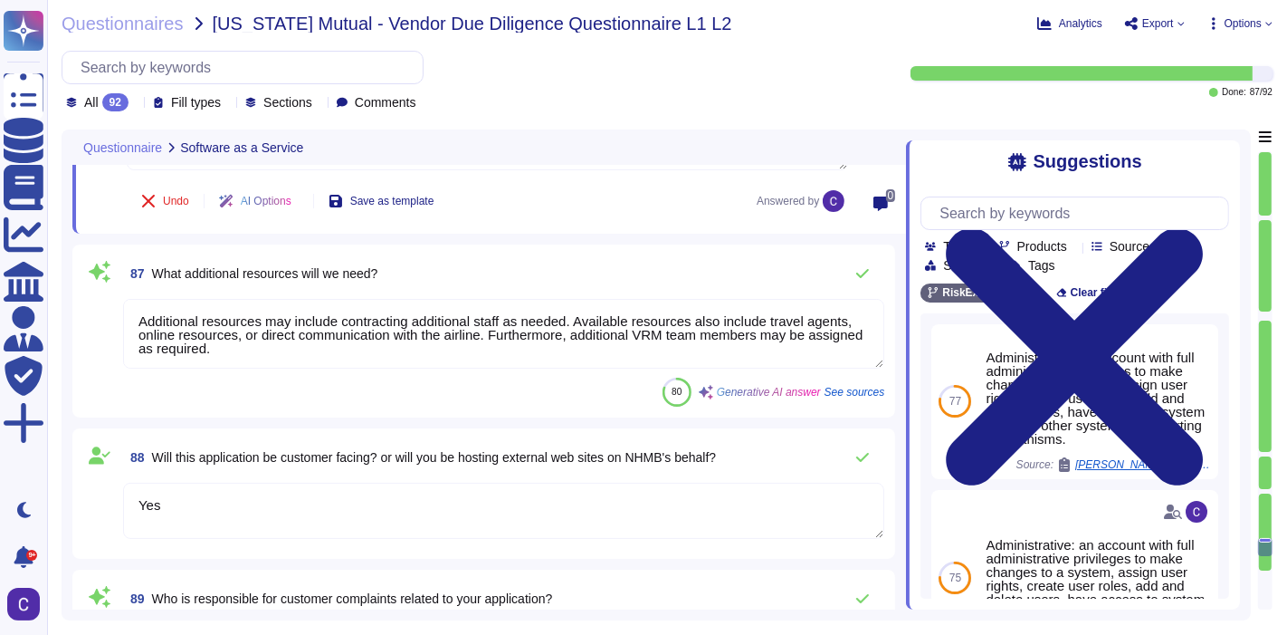
type textarea "The responsibility for notifying customers of an information breach lies with o…"
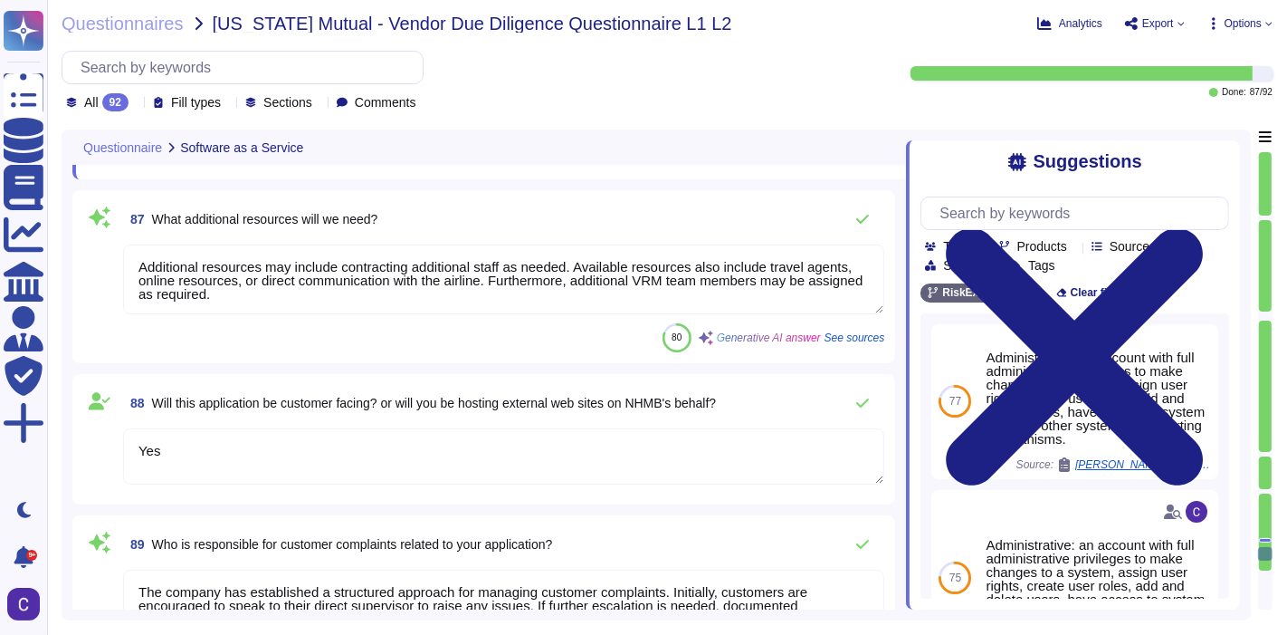
type textarea "Yes, the application utilizes an API, specifically a Dynamic importer and Inges…"
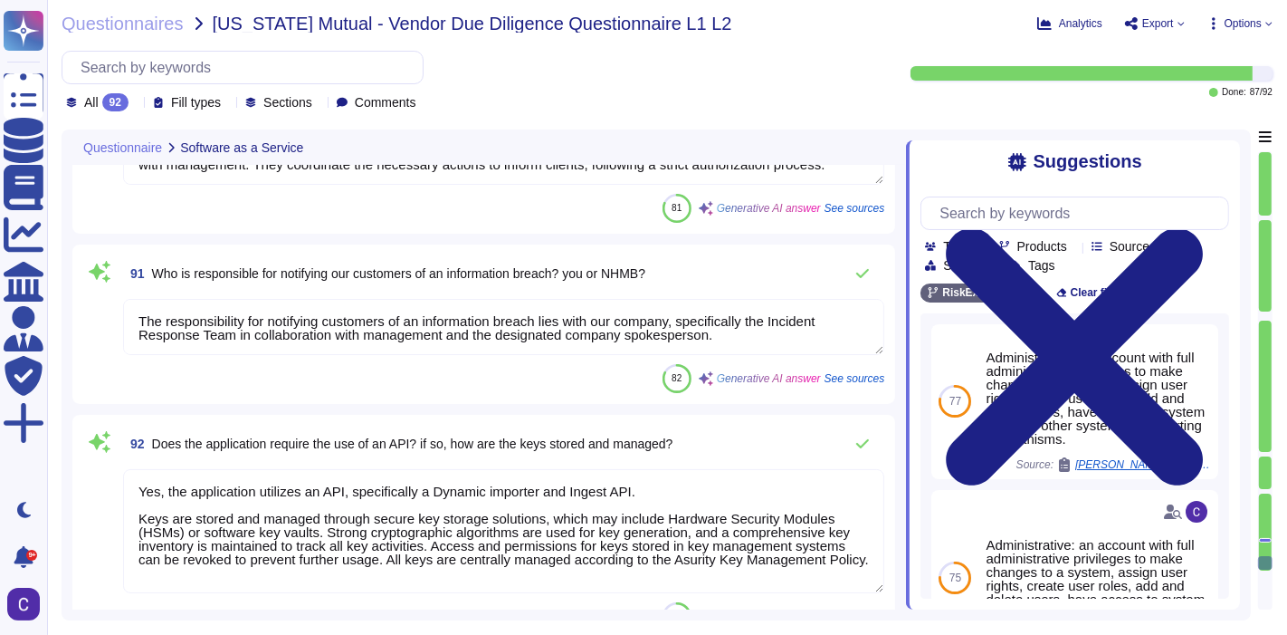
scroll to position [17854, 0]
